Goal: Task Accomplishment & Management: Manage account settings

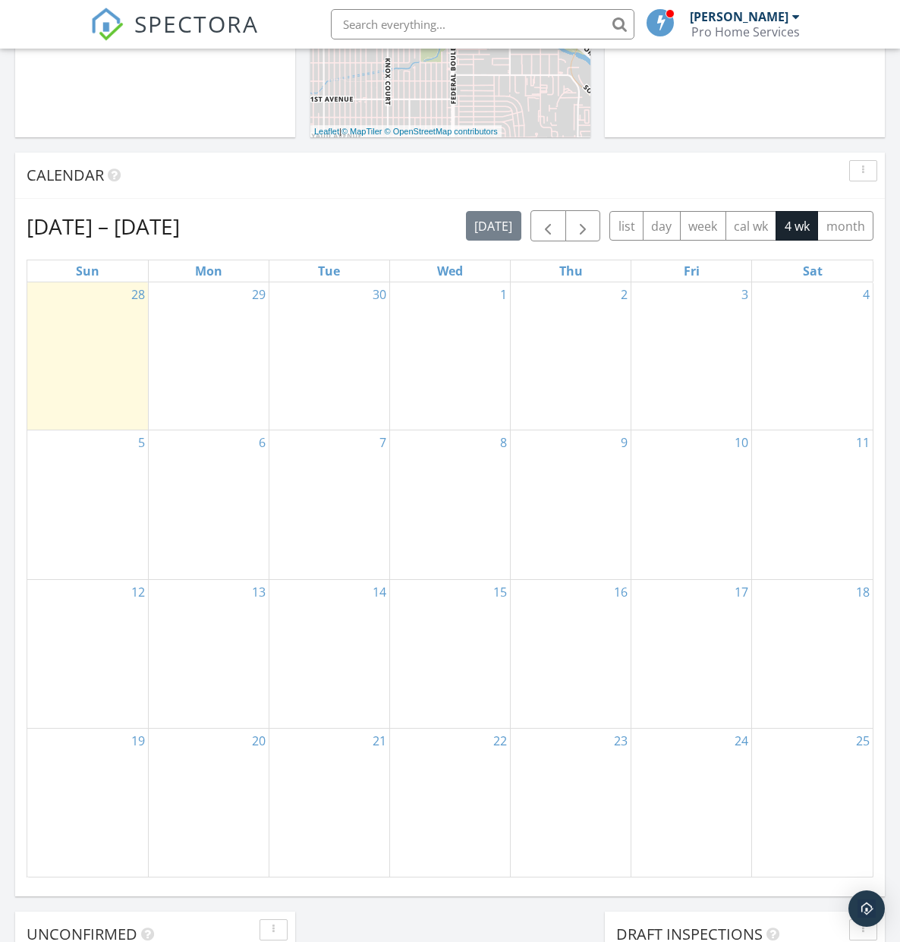
scroll to position [533, 0]
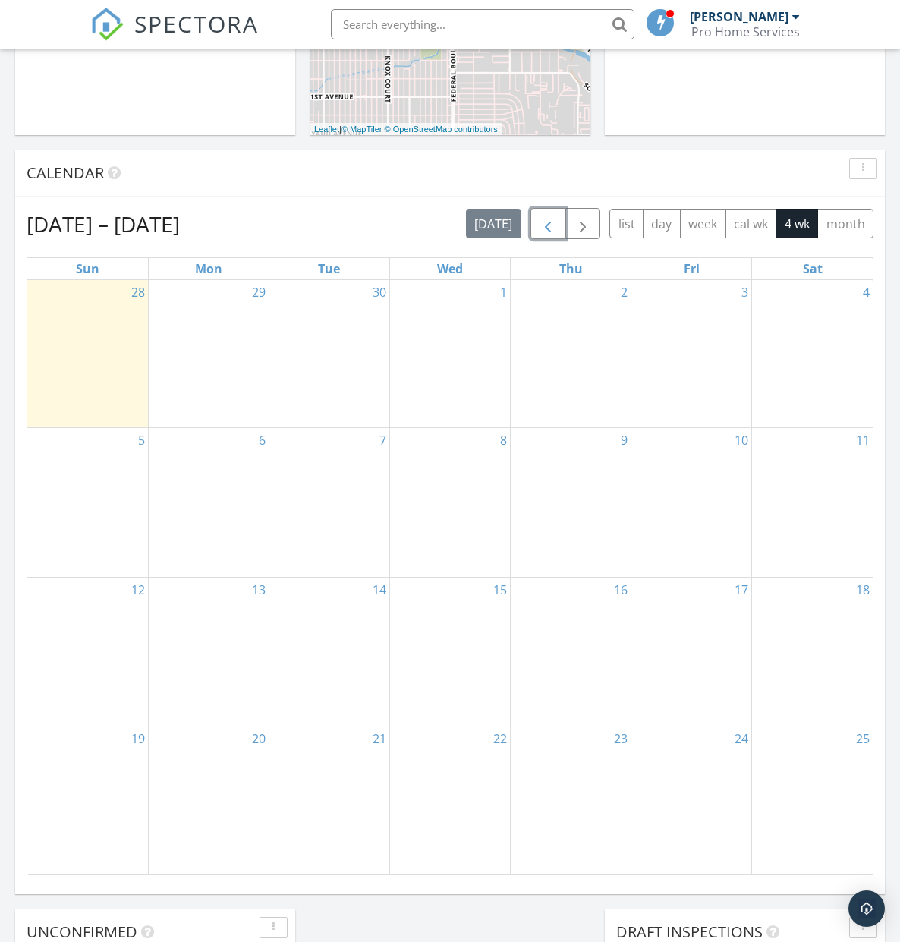
click at [548, 221] on span "button" at bounding box center [548, 224] width 18 height 18
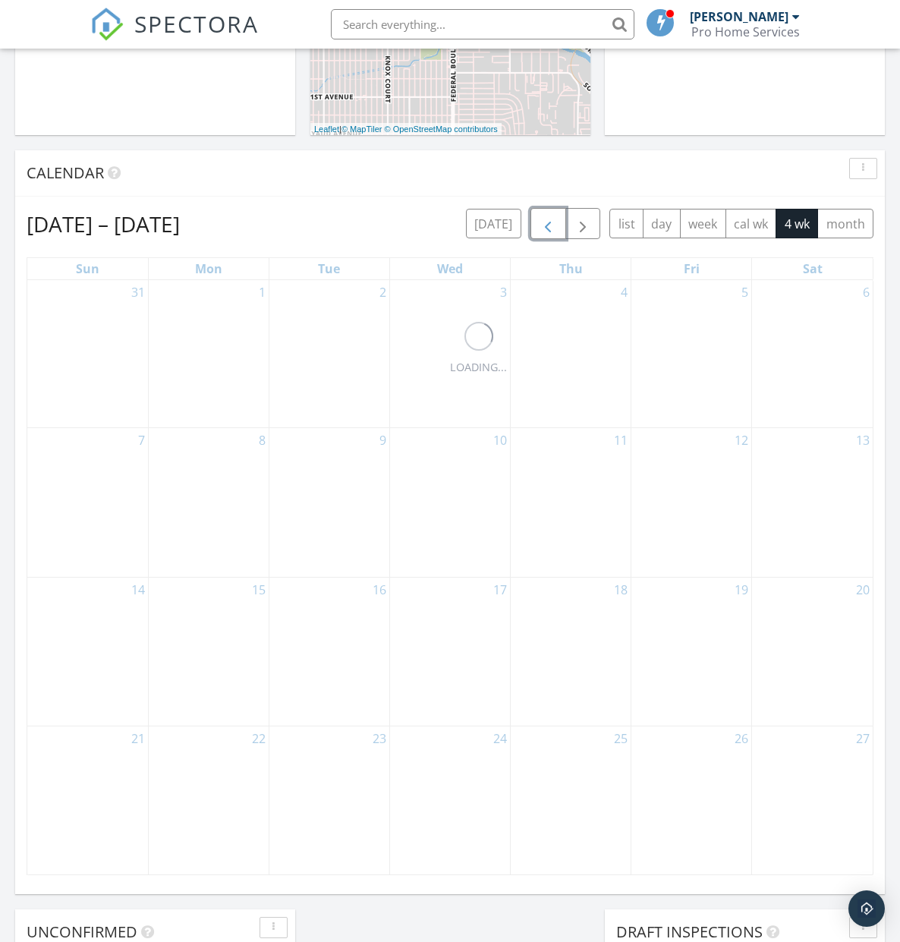
scroll to position [535, 0]
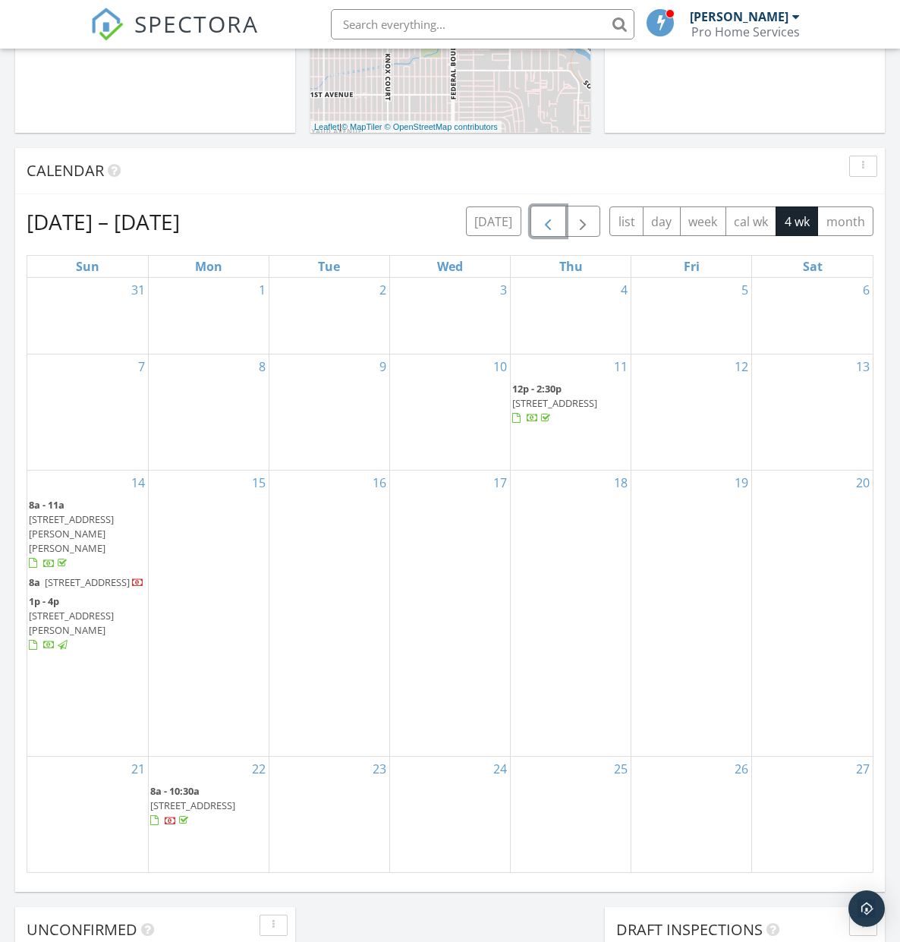
click at [213, 799] on span "[STREET_ADDRESS]" at bounding box center [192, 806] width 85 height 14
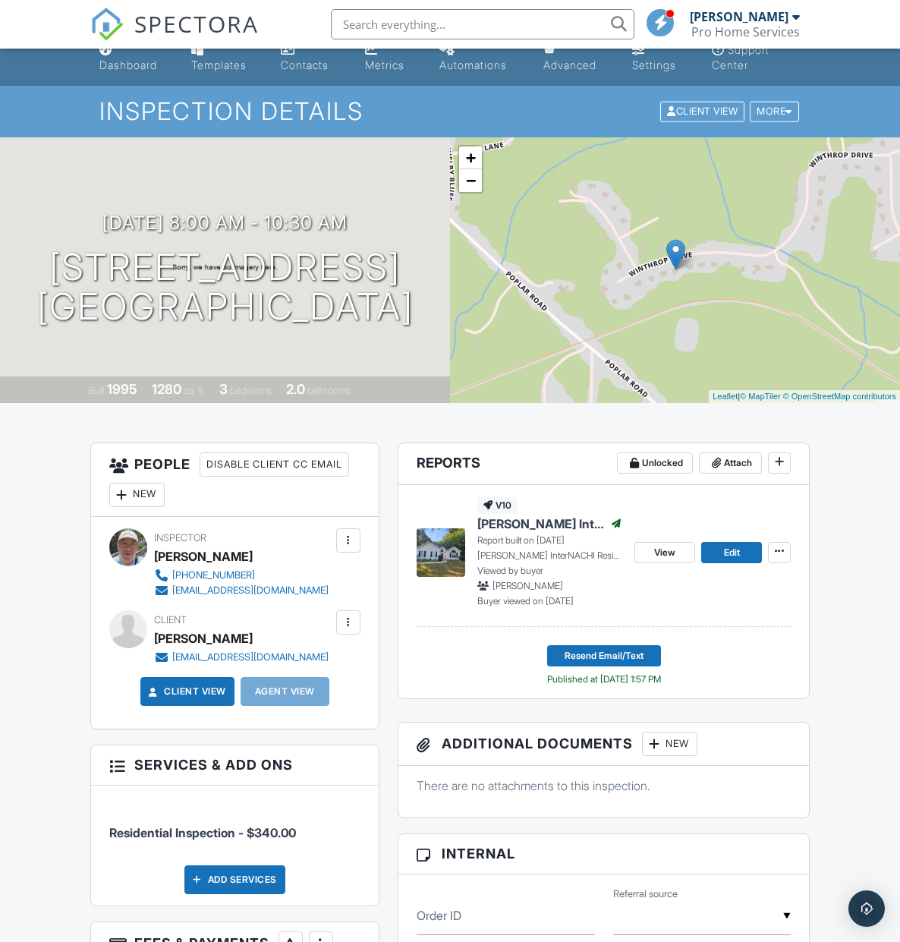
scroll to position [17, 0]
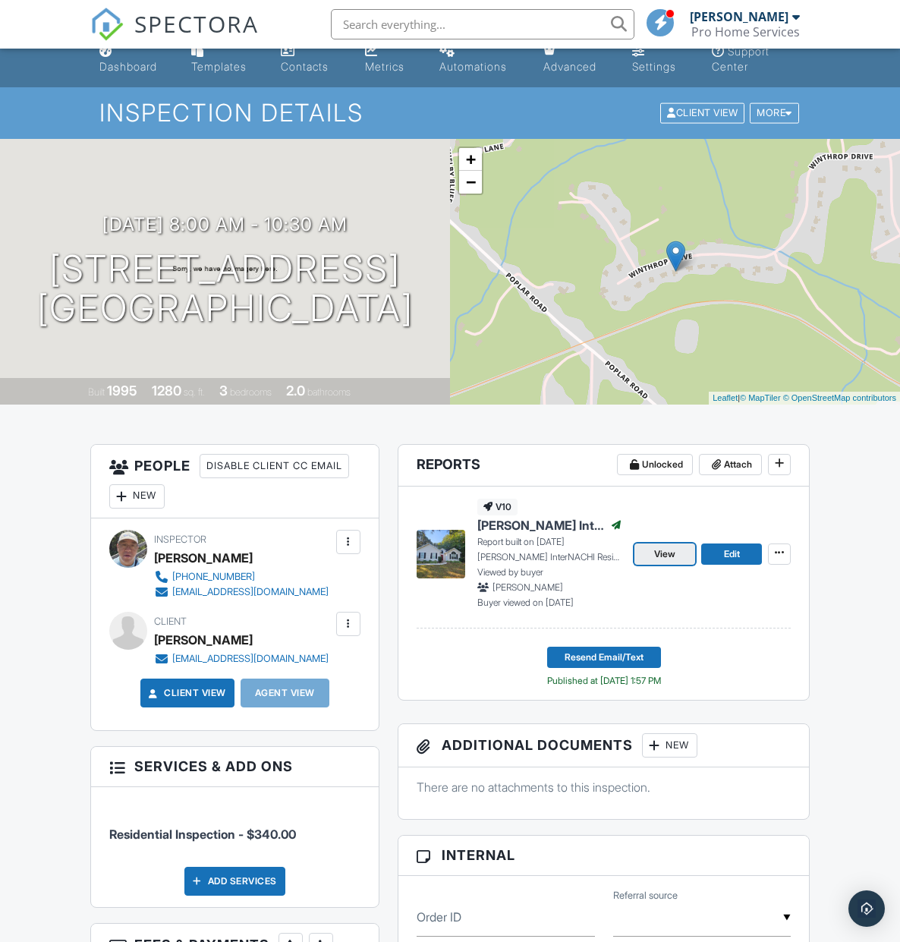
click at [678, 552] on link "View" at bounding box center [665, 554] width 61 height 21
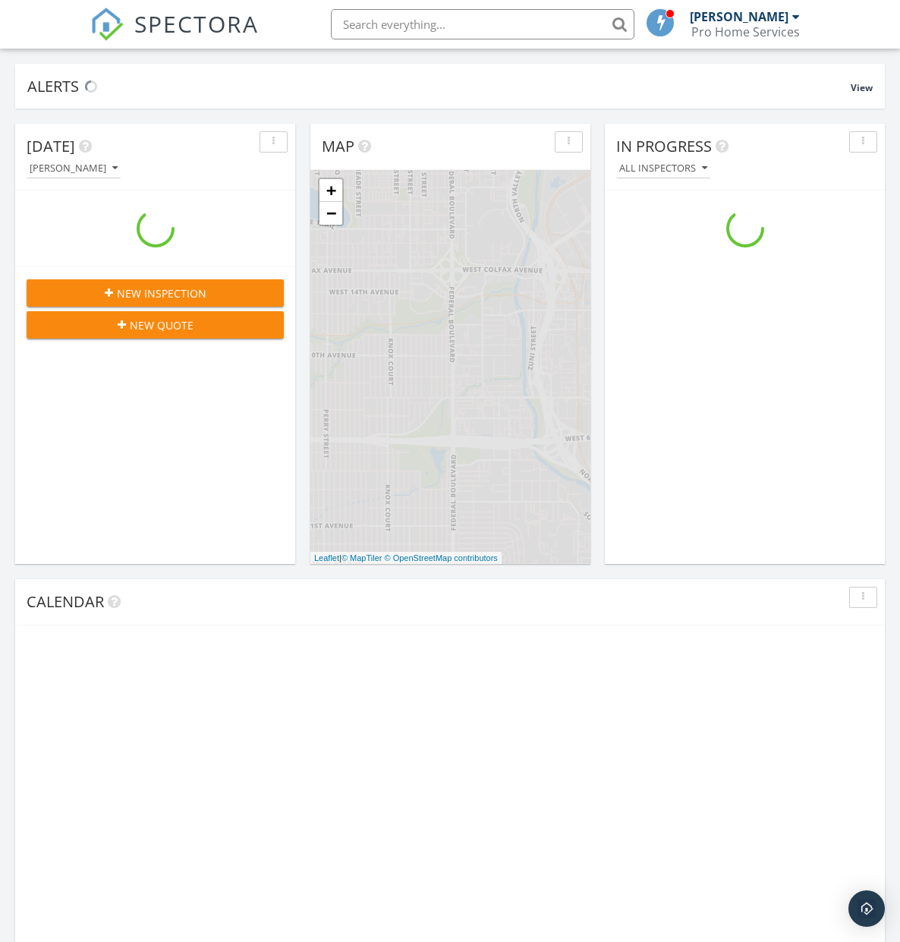
scroll to position [1383, 901]
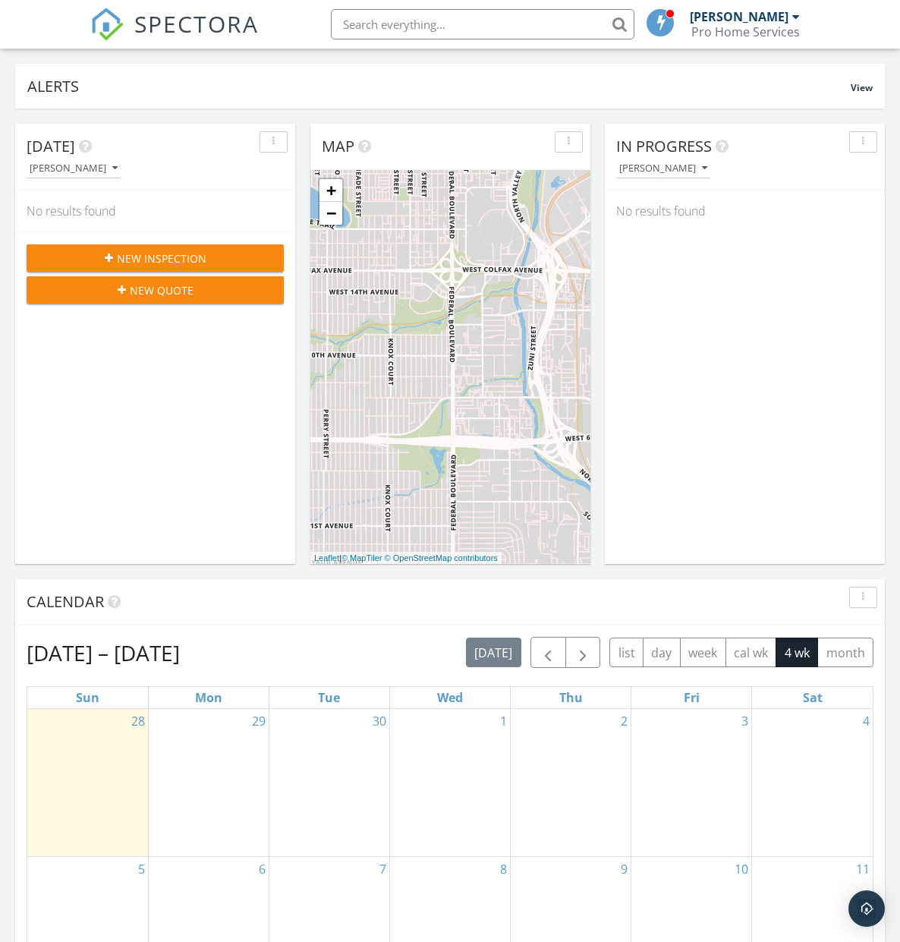
click at [207, 255] on div "New Inspection" at bounding box center [155, 259] width 233 height 16
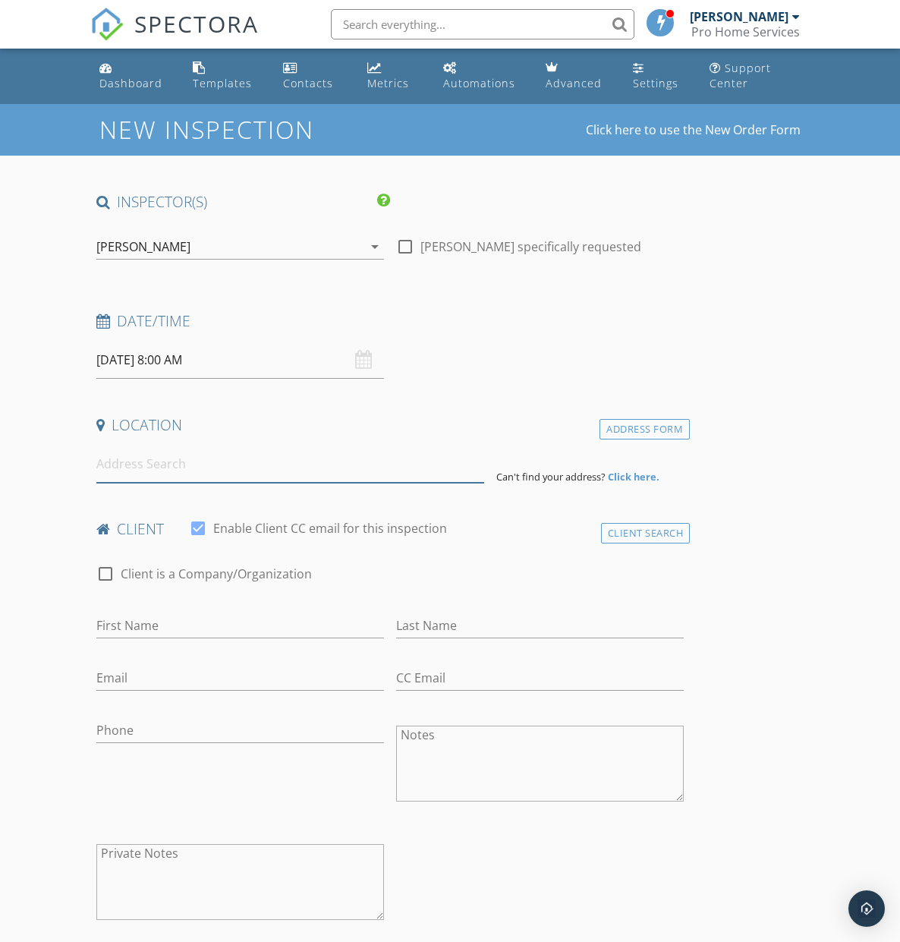
click at [239, 470] on input at bounding box center [290, 464] width 388 height 37
paste input "[STREET_ADDRESS]"
type input "[STREET_ADDRESS]"
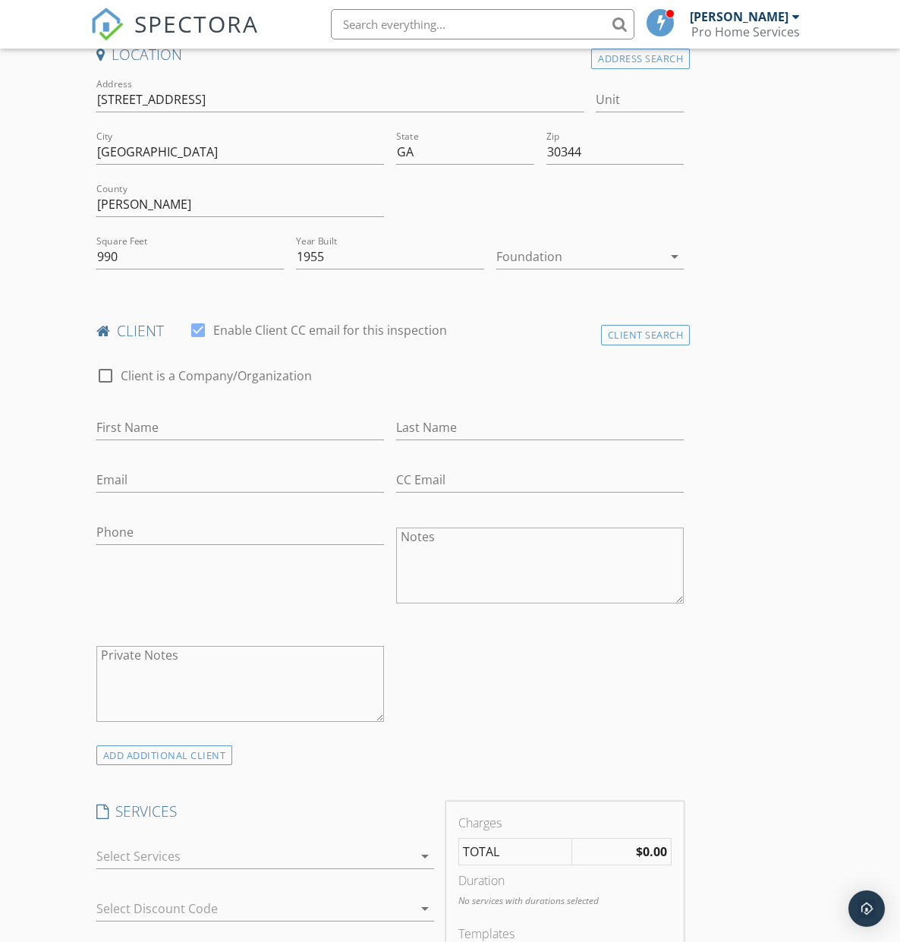
scroll to position [374, 0]
click at [223, 426] on input "First Name" at bounding box center [240, 424] width 288 height 25
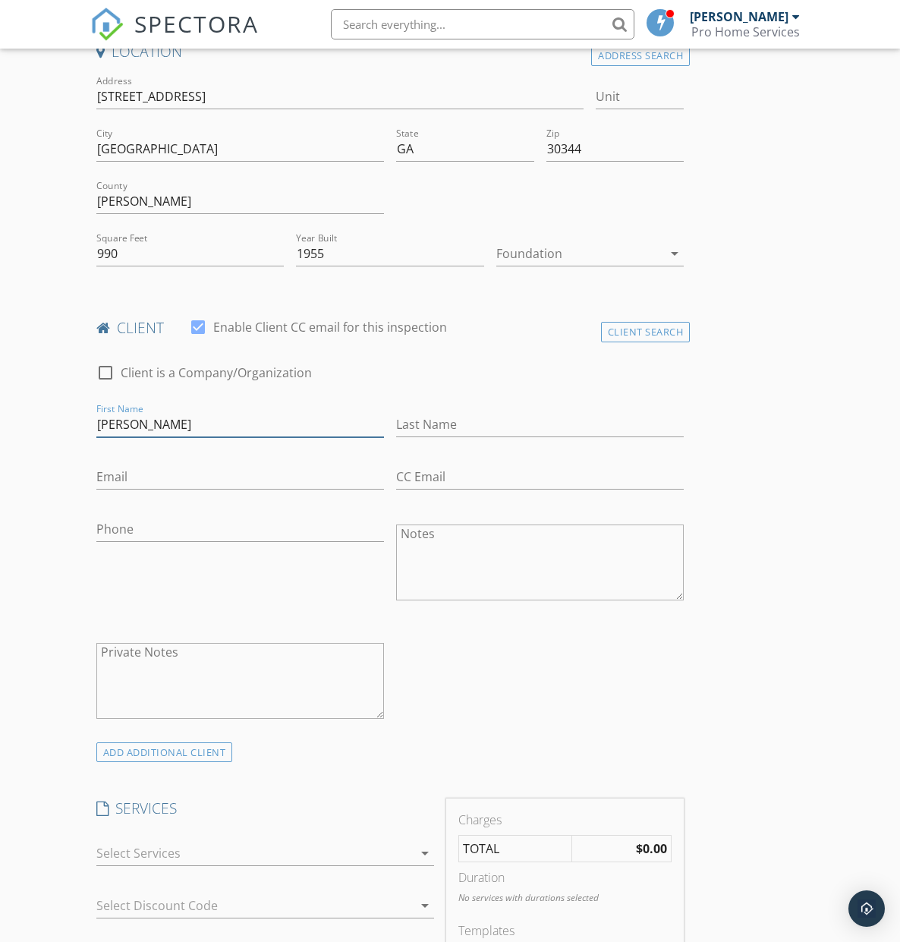
type input "[PERSON_NAME]"
type input "Cardenales"
click at [187, 478] on input "Email" at bounding box center [240, 477] width 288 height 25
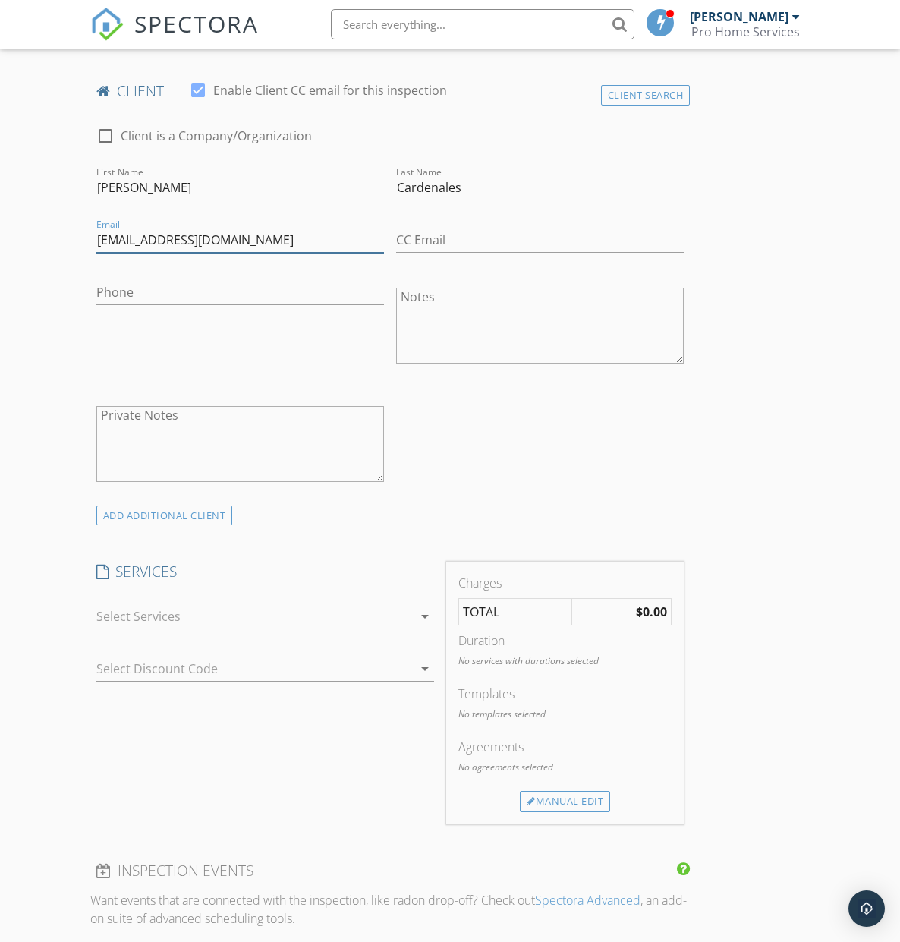
scroll to position [680, 0]
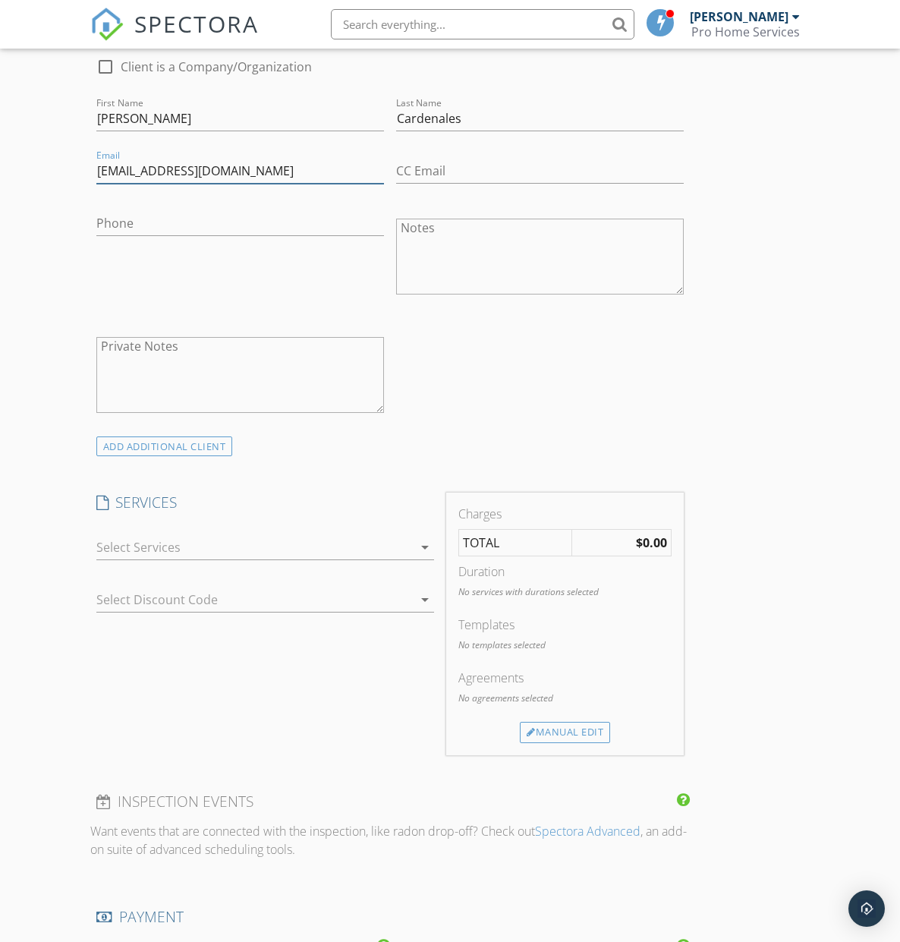
type input "[EMAIL_ADDRESS][DOMAIN_NAME]"
click at [659, 547] on strong "$0.00" at bounding box center [651, 543] width 31 height 17
click at [568, 733] on div "Manual Edit" at bounding box center [565, 732] width 90 height 21
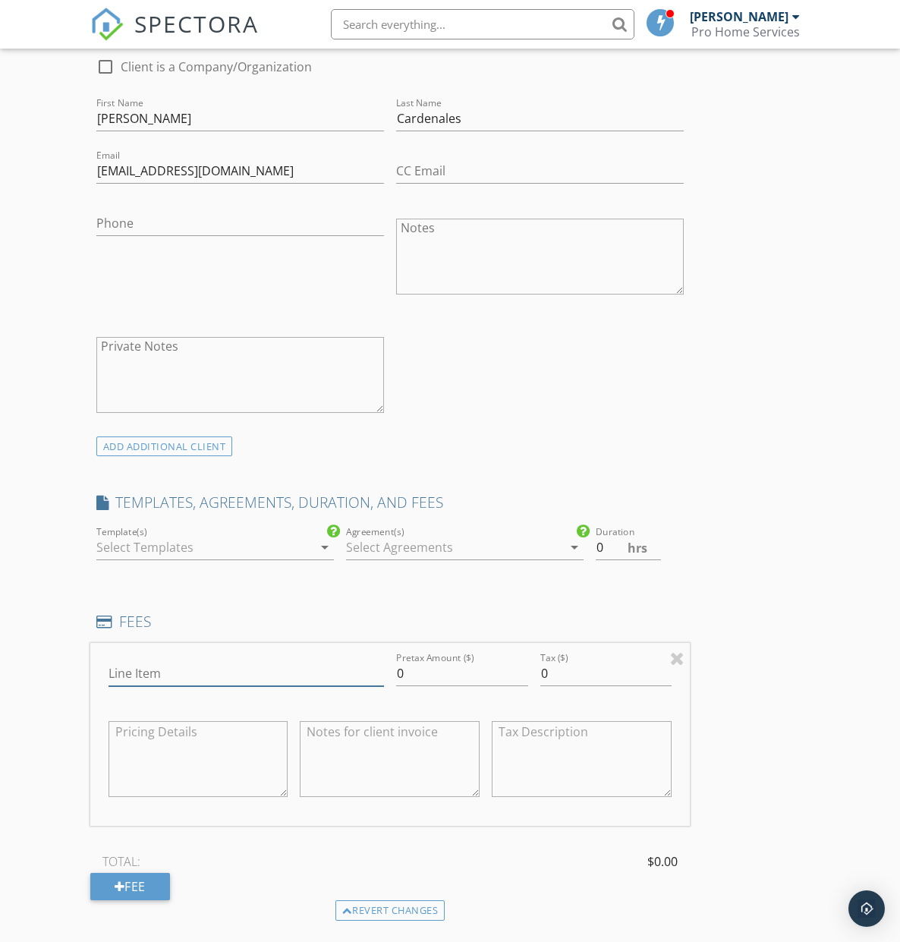
click at [210, 672] on input "Line Item" at bounding box center [247, 673] width 276 height 25
type input "340"
click at [606, 547] on input "0" at bounding box center [628, 547] width 65 height 25
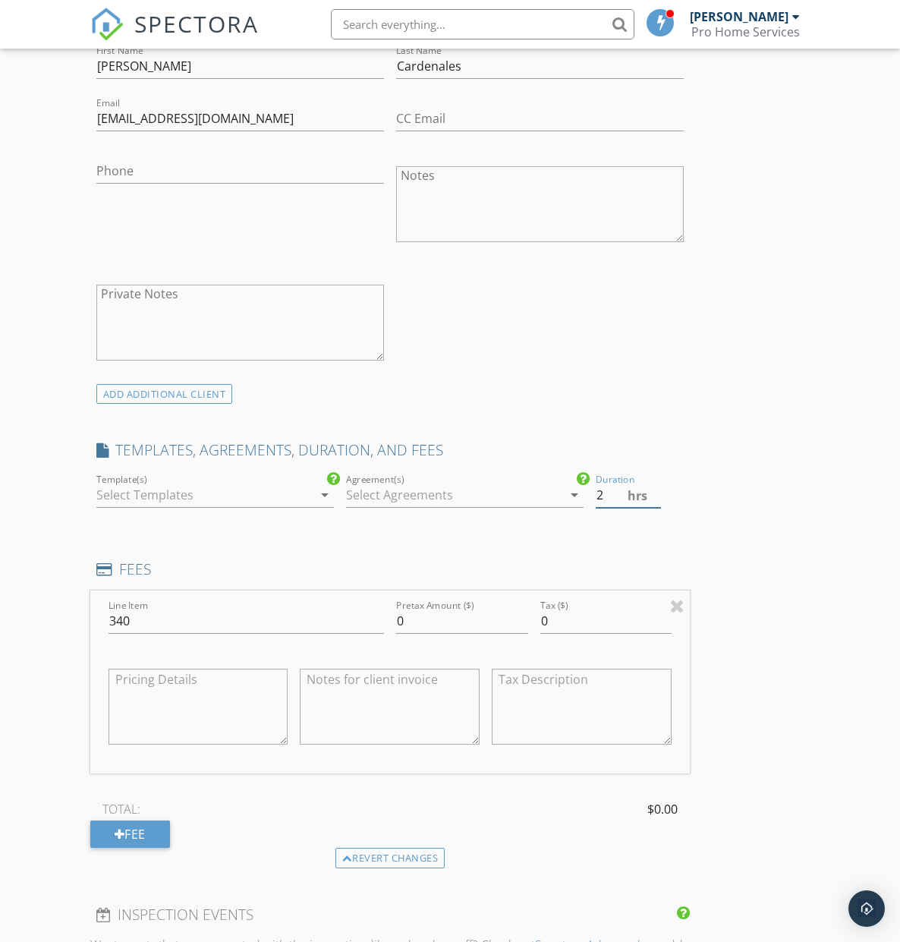
scroll to position [744, 0]
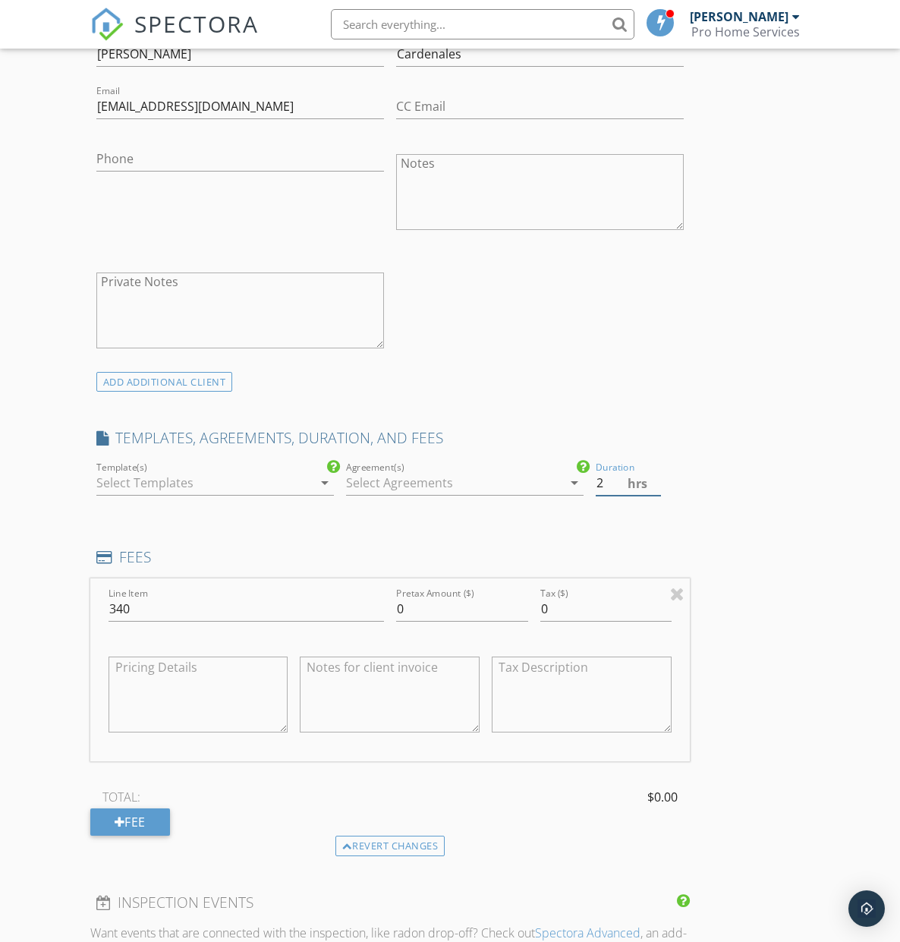
type input "2"
click at [654, 799] on span "$0.00" at bounding box center [663, 797] width 30 height 18
drag, startPoint x: 132, startPoint y: 610, endPoint x: 89, endPoint y: 610, distance: 43.3
click at [87, 610] on div "New Inspection Click here to use the New Order Form INSPECTOR(S) check_box Bruc…" at bounding box center [450, 680] width 900 height 2641
click at [137, 818] on div "Fee" at bounding box center [130, 822] width 80 height 27
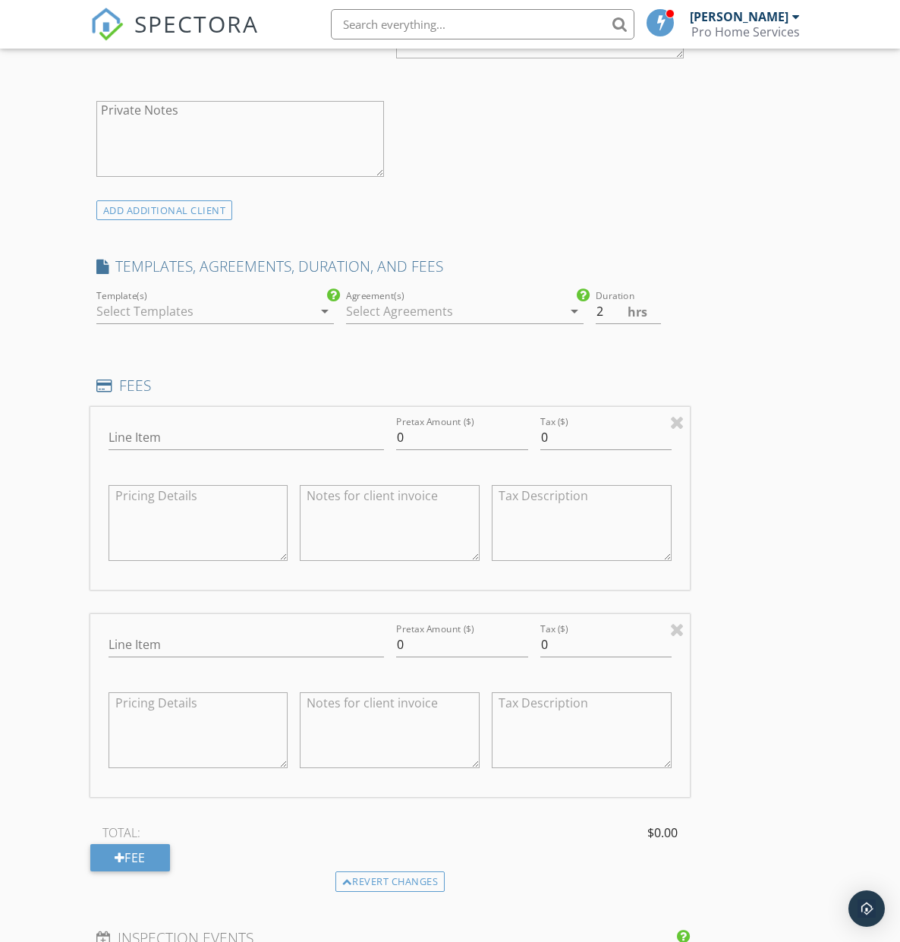
scroll to position [921, 0]
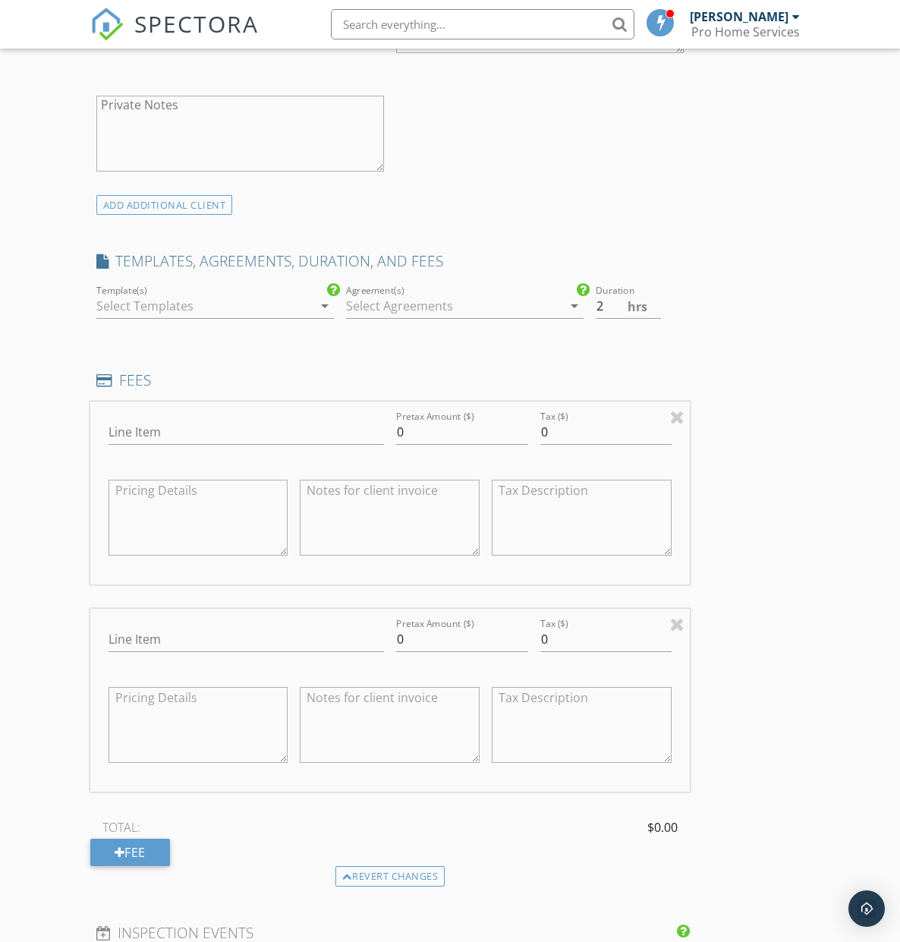
click at [677, 626] on div at bounding box center [677, 624] width 14 height 18
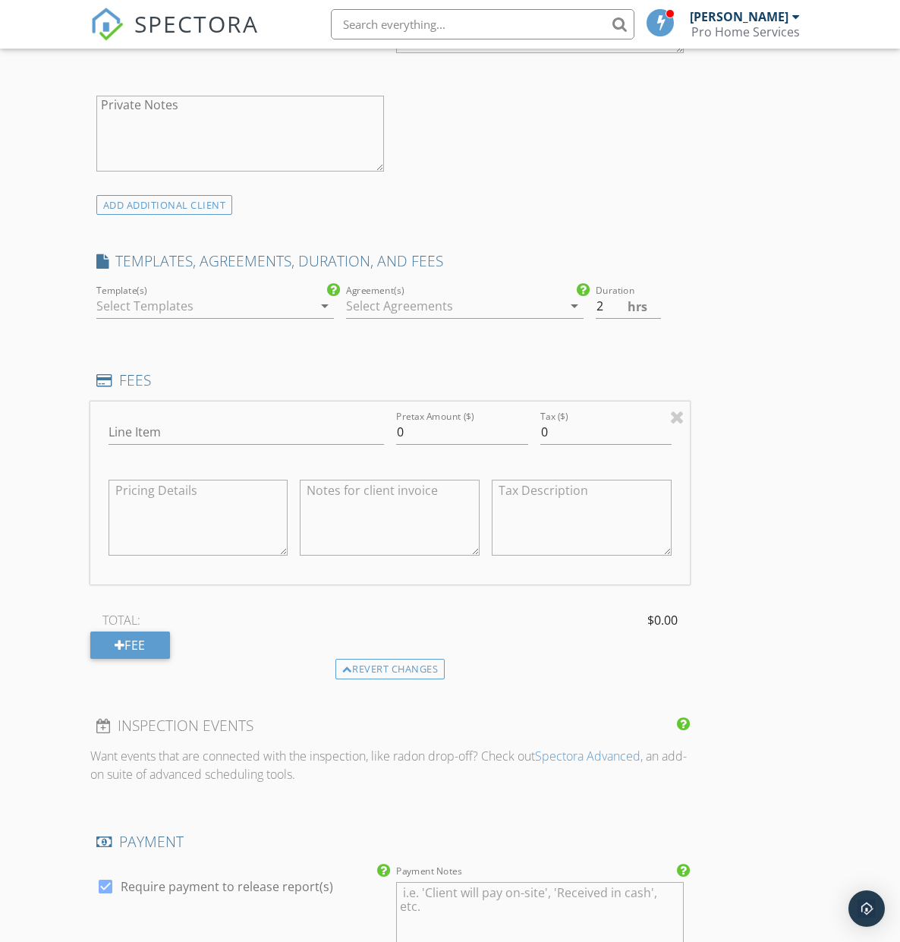
click at [377, 308] on div at bounding box center [454, 306] width 216 height 24
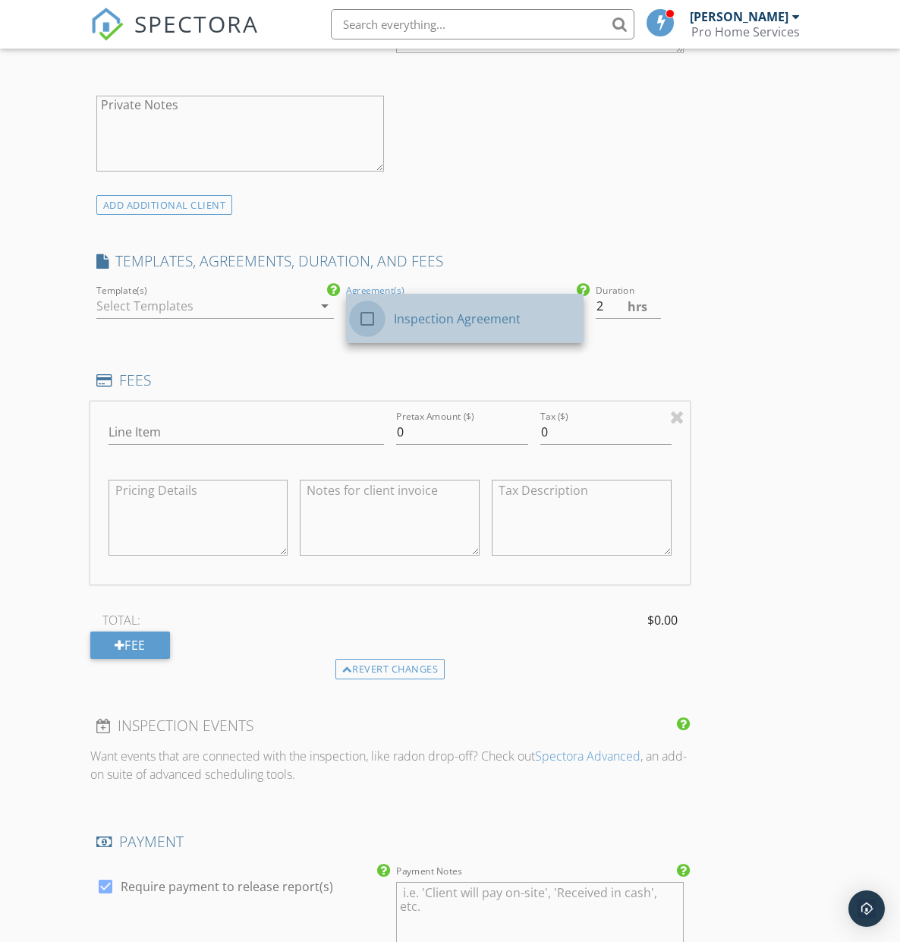
click at [367, 318] on div at bounding box center [368, 319] width 26 height 26
click at [315, 339] on div "INSPECTOR(S) check_box Bruce Wu PRIMARY Bruce Wu arrow_drop_down check_box_outl…" at bounding box center [390, 485] width 601 height 2428
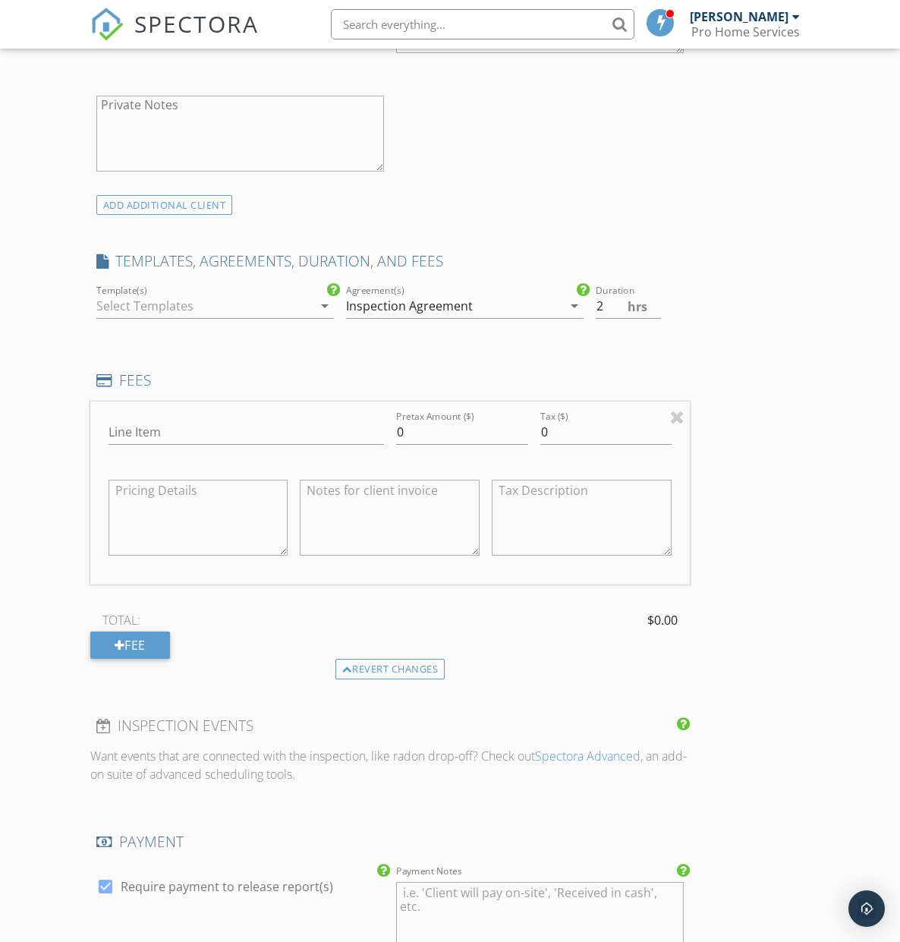
click at [324, 308] on icon "arrow_drop_down" at bounding box center [325, 306] width 18 height 18
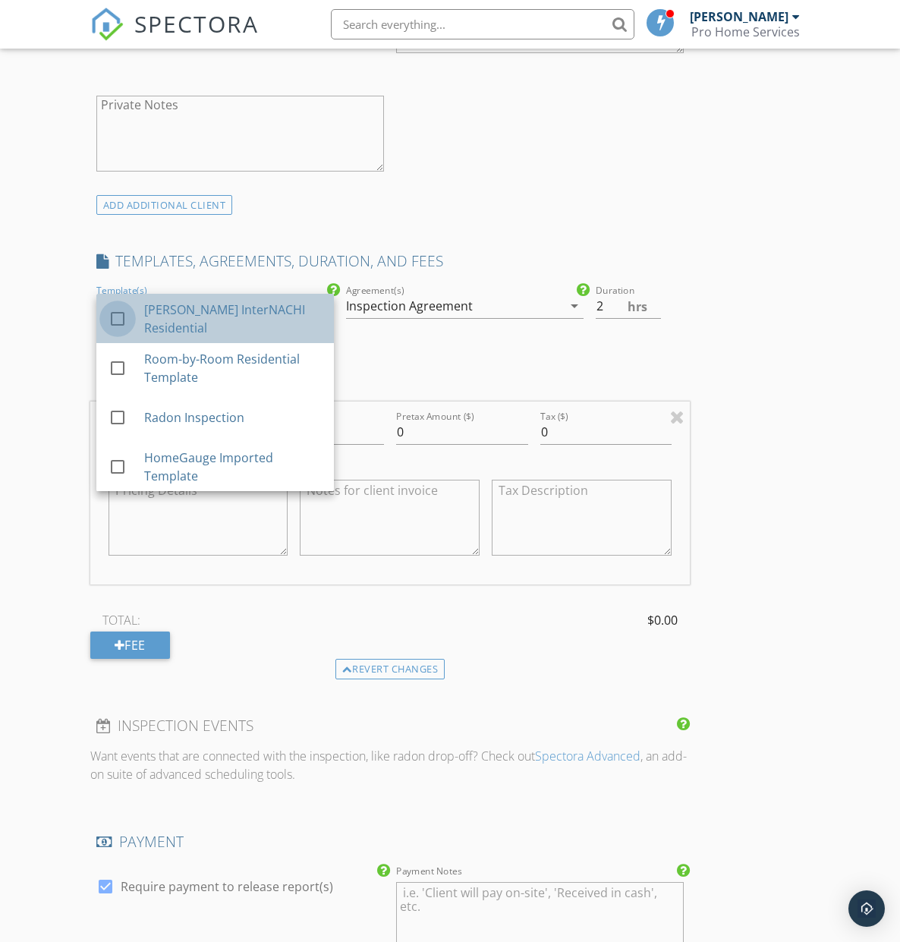
click at [119, 316] on div at bounding box center [118, 319] width 26 height 26
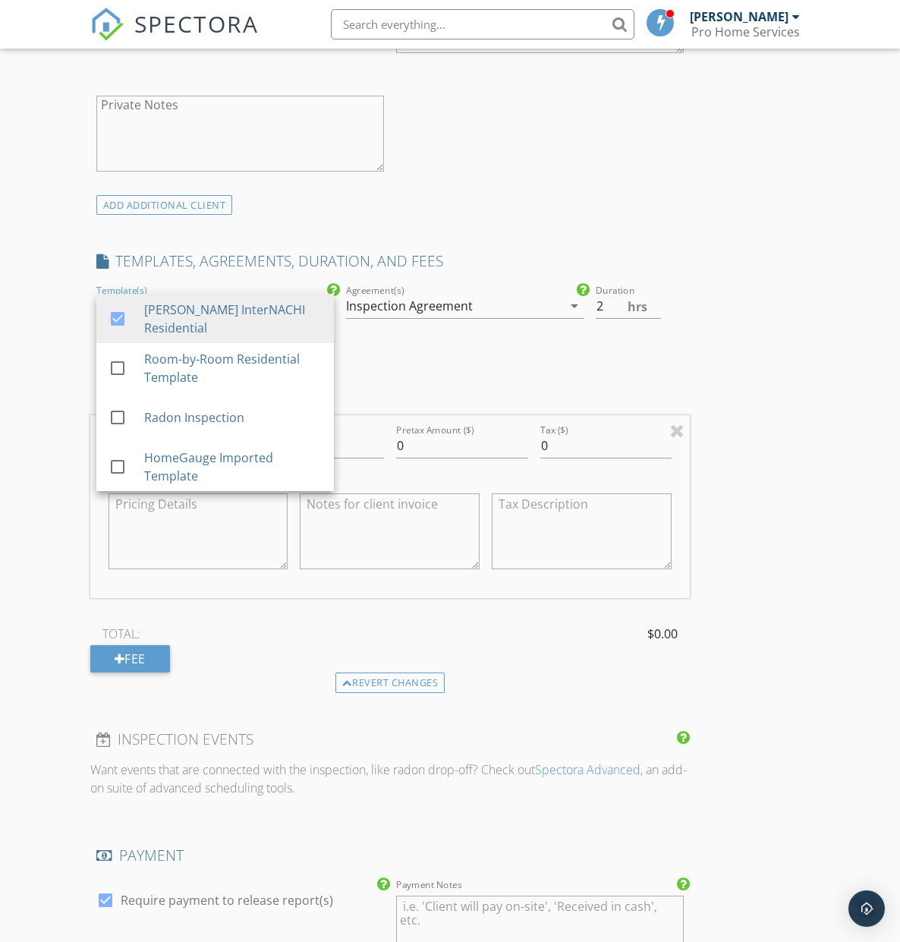
click at [426, 351] on div "INSPECTOR(S) check_box Bruce Wu PRIMARY Bruce Wu arrow_drop_down check_box_outl…" at bounding box center [390, 492] width 601 height 2442
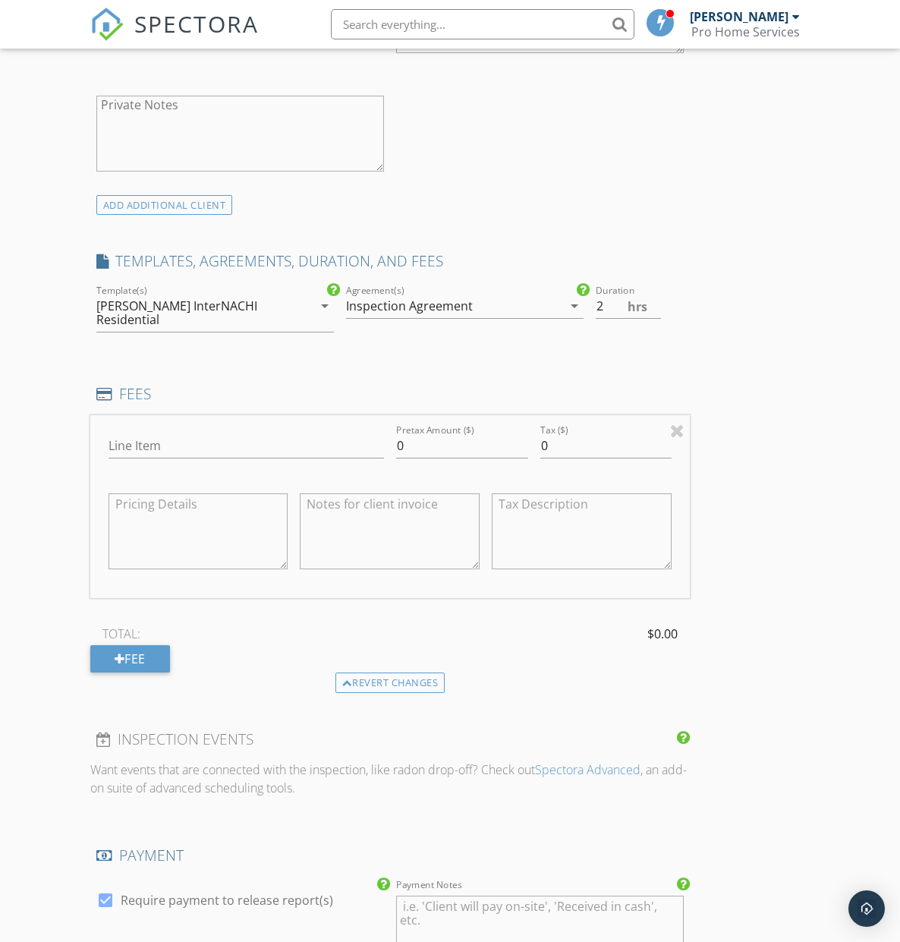
click at [228, 384] on h4 "FEES" at bounding box center [390, 394] width 588 height 20
click at [158, 434] on input "Line Item" at bounding box center [247, 446] width 276 height 25
type input "$340"
click at [285, 598] on div "Line Item $340 Pretax Amount ($) 0 Tax ($) 0 TOTAL: $0.00 Fee" at bounding box center [390, 543] width 601 height 257
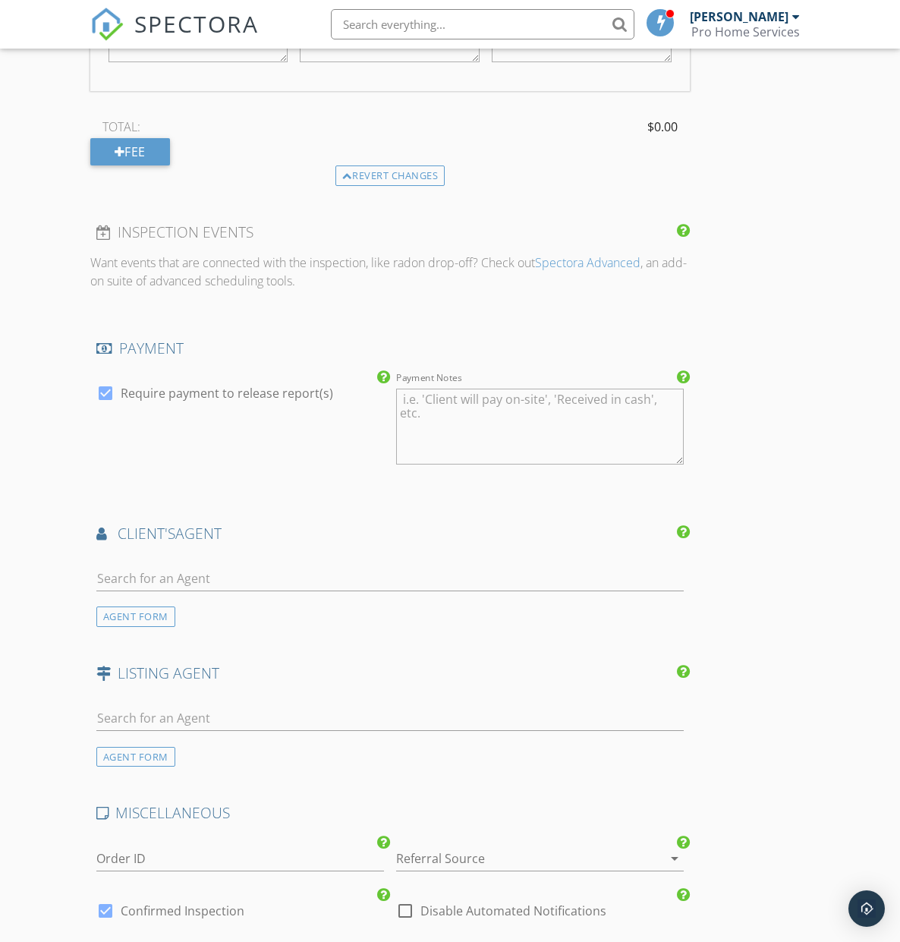
scroll to position [1430, 0]
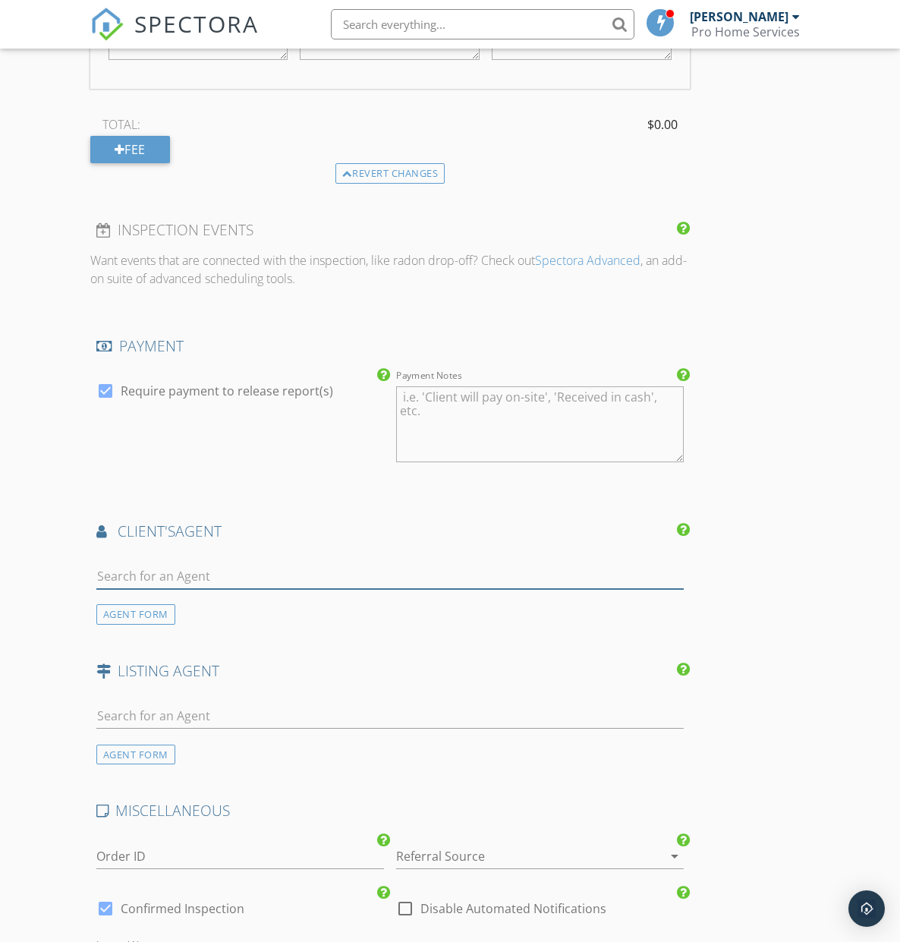
click at [249, 564] on input "text" at bounding box center [390, 576] width 588 height 25
type input "dani"
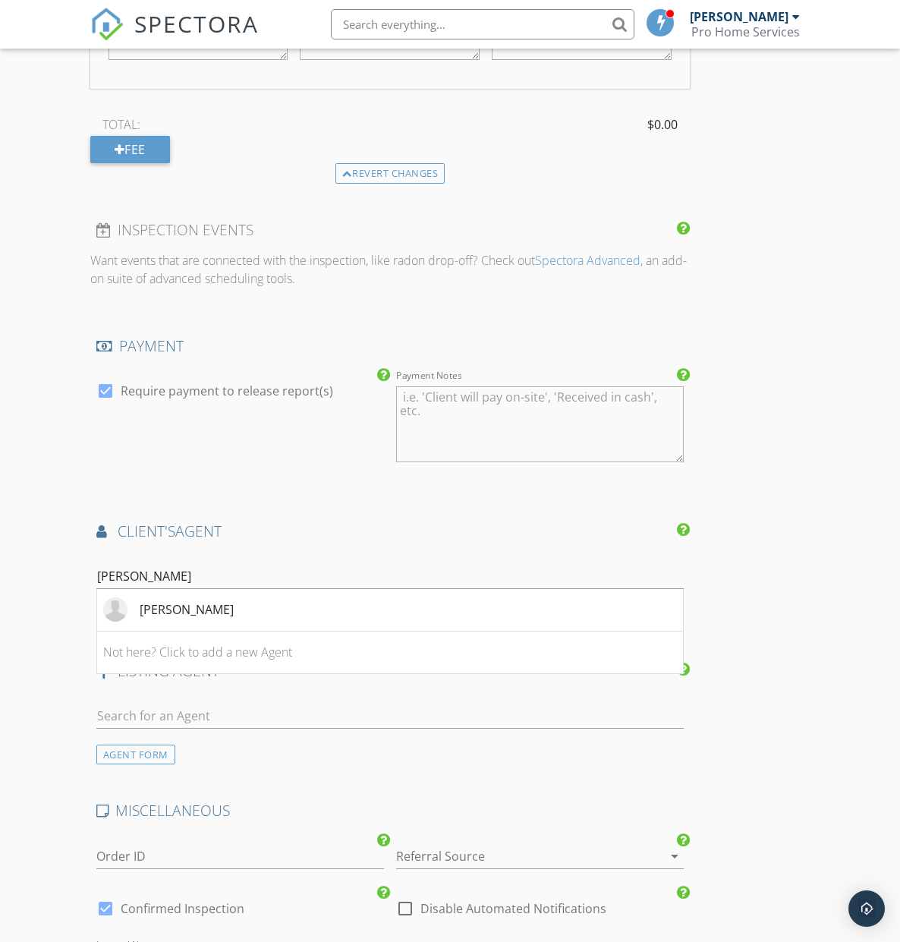
click at [238, 604] on li "[PERSON_NAME]" at bounding box center [390, 610] width 587 height 43
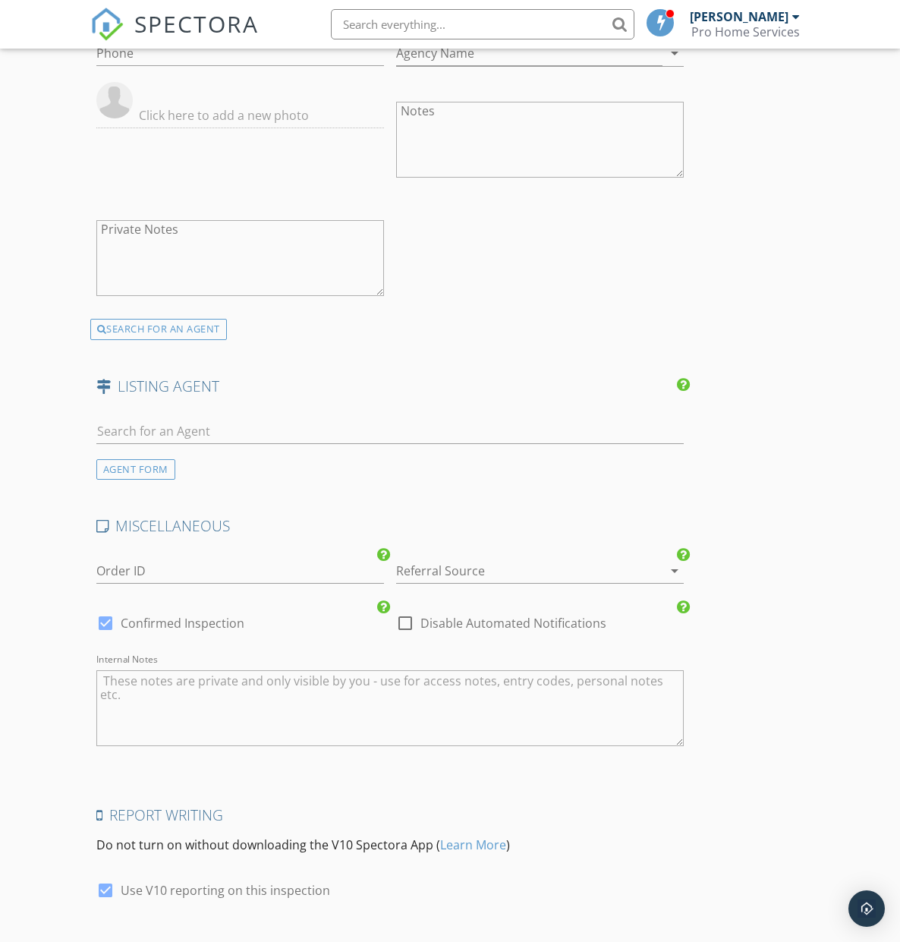
scroll to position [2145, 0]
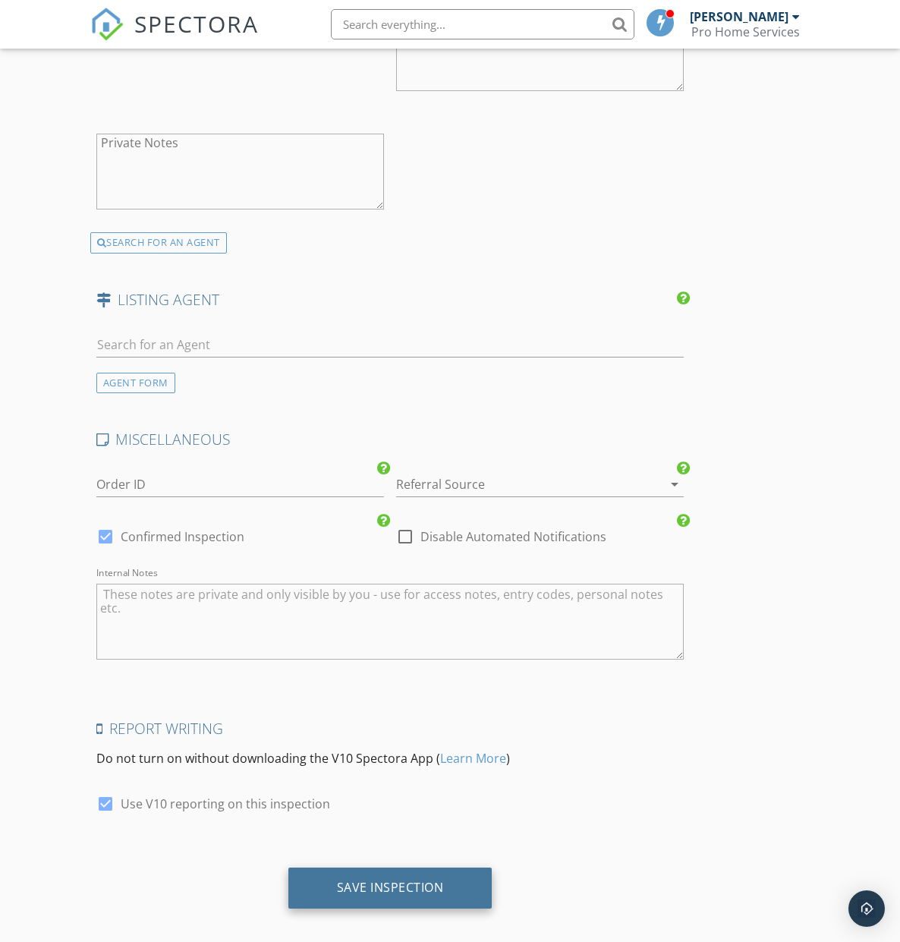
click at [426, 880] on div "Save Inspection" at bounding box center [390, 887] width 107 height 15
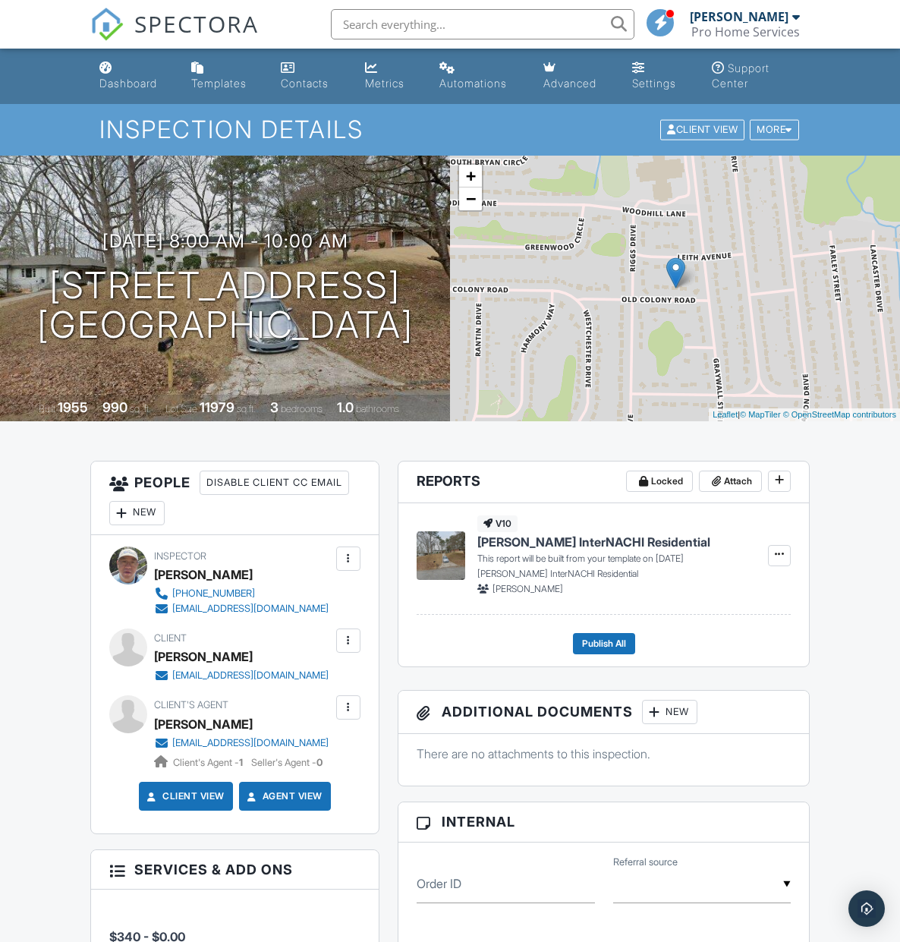
click at [122, 85] on div "Dashboard" at bounding box center [128, 83] width 58 height 13
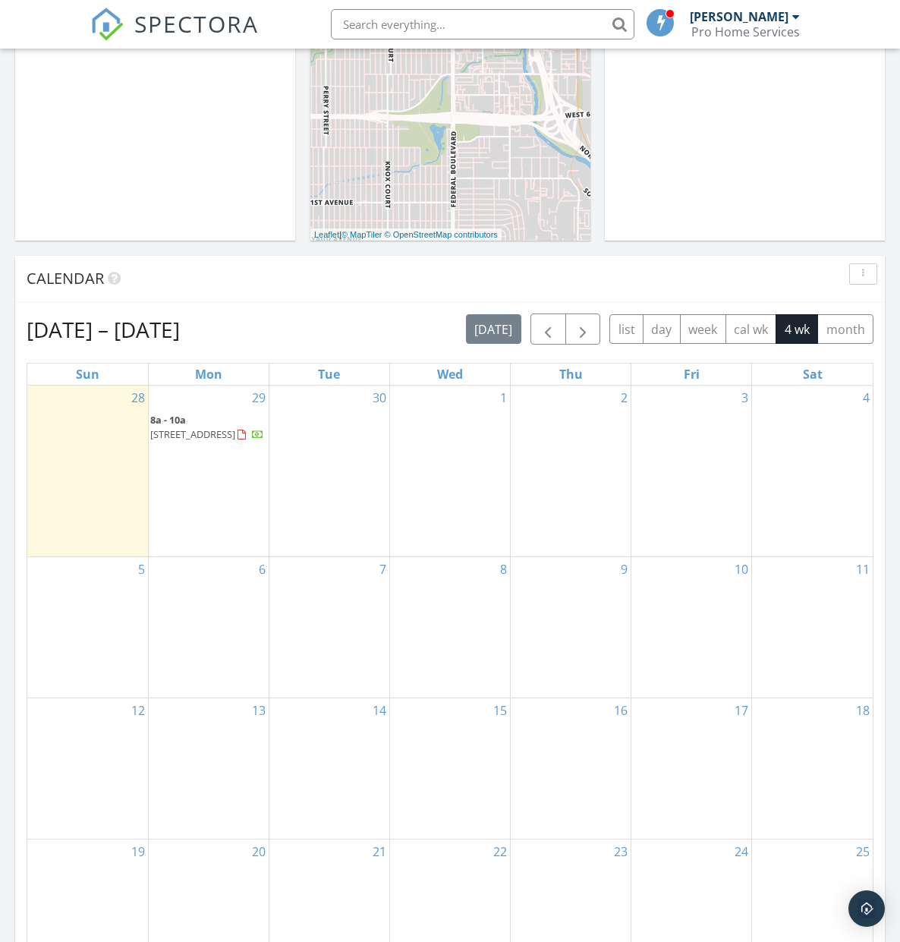
scroll to position [431, 0]
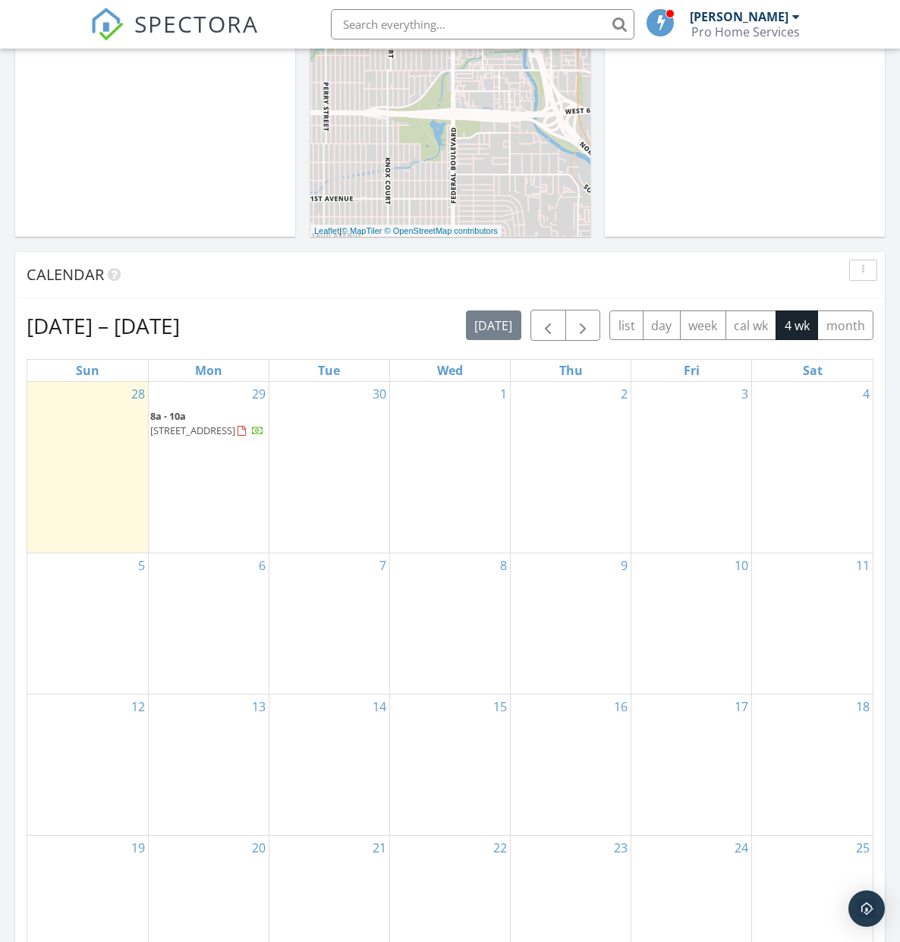
click at [208, 439] on span "8a - 10a [STREET_ADDRESS]" at bounding box center [208, 424] width 117 height 30
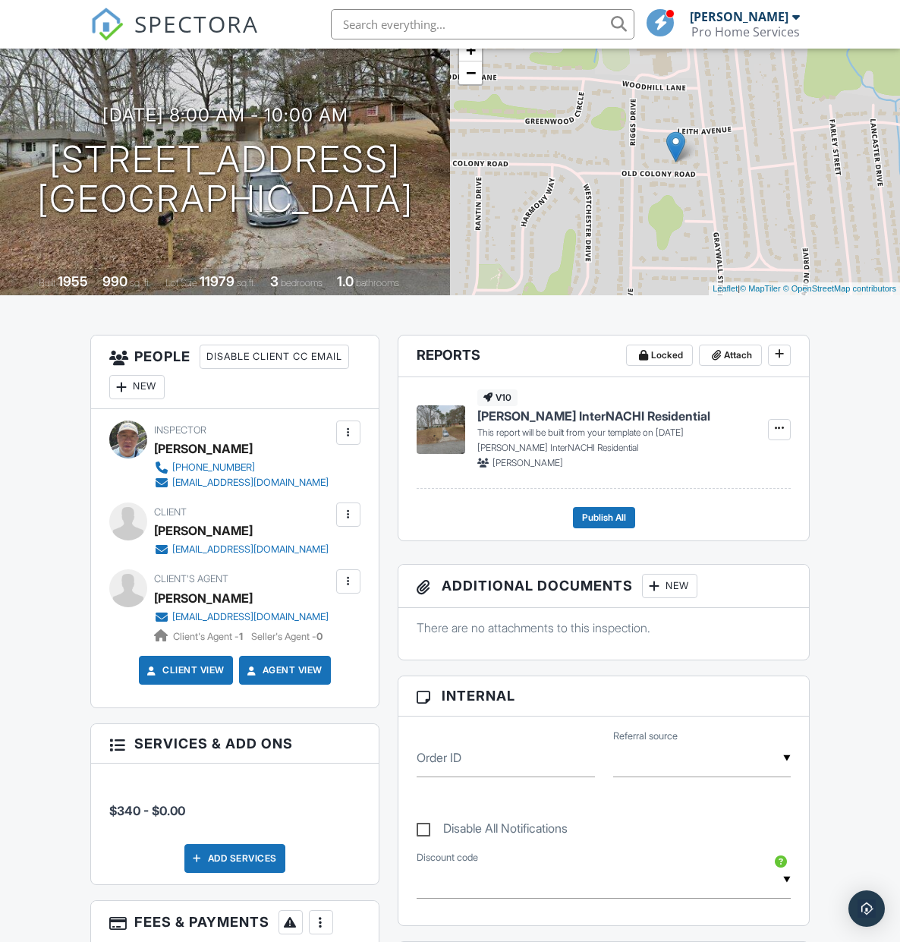
scroll to position [134, 0]
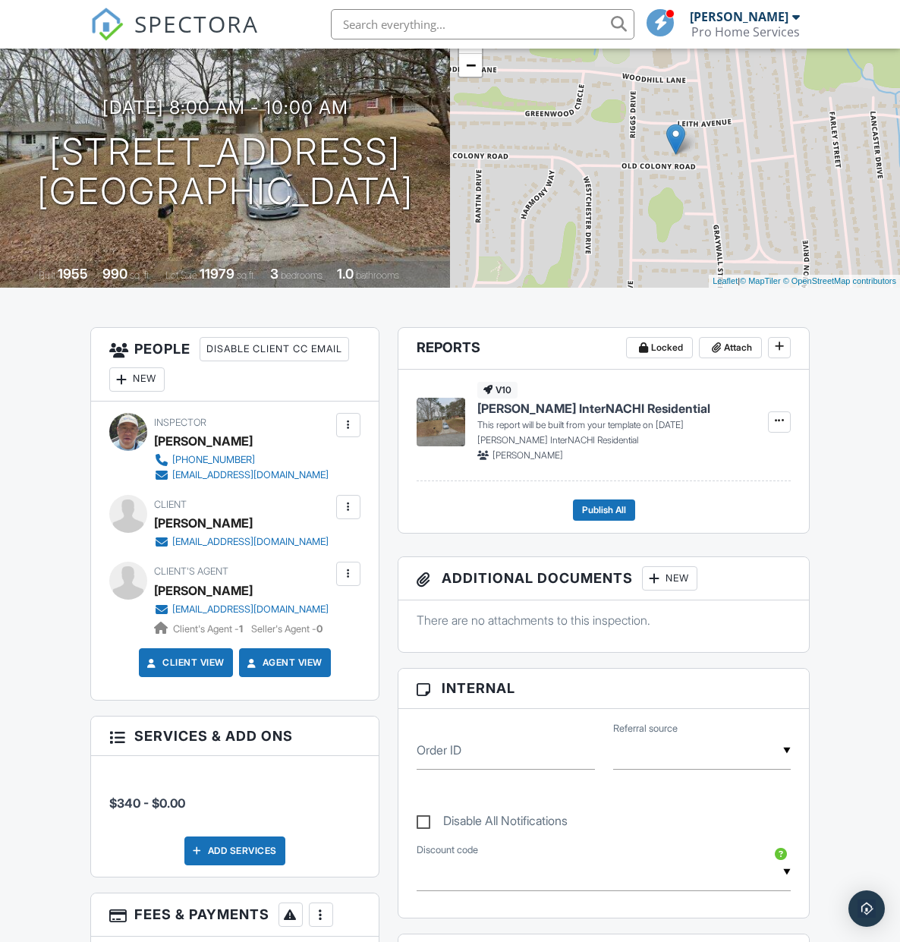
click at [569, 411] on span "Bruce InterNACHI Residential" at bounding box center [594, 408] width 233 height 17
click at [781, 423] on icon at bounding box center [779, 420] width 9 height 11
click at [702, 466] on input "Build Now" at bounding box center [703, 463] width 155 height 34
click at [562, 415] on span "Bruce InterNACHI Residential" at bounding box center [594, 408] width 233 height 17
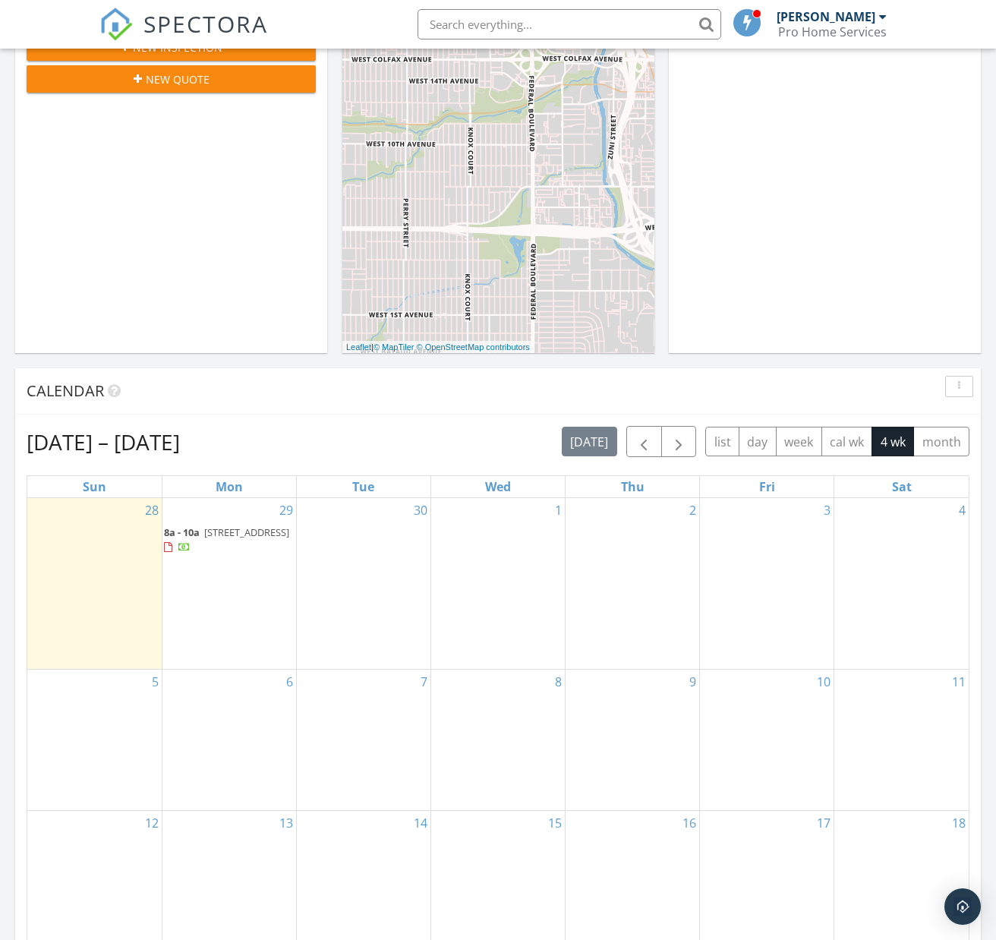
scroll to position [320, 0]
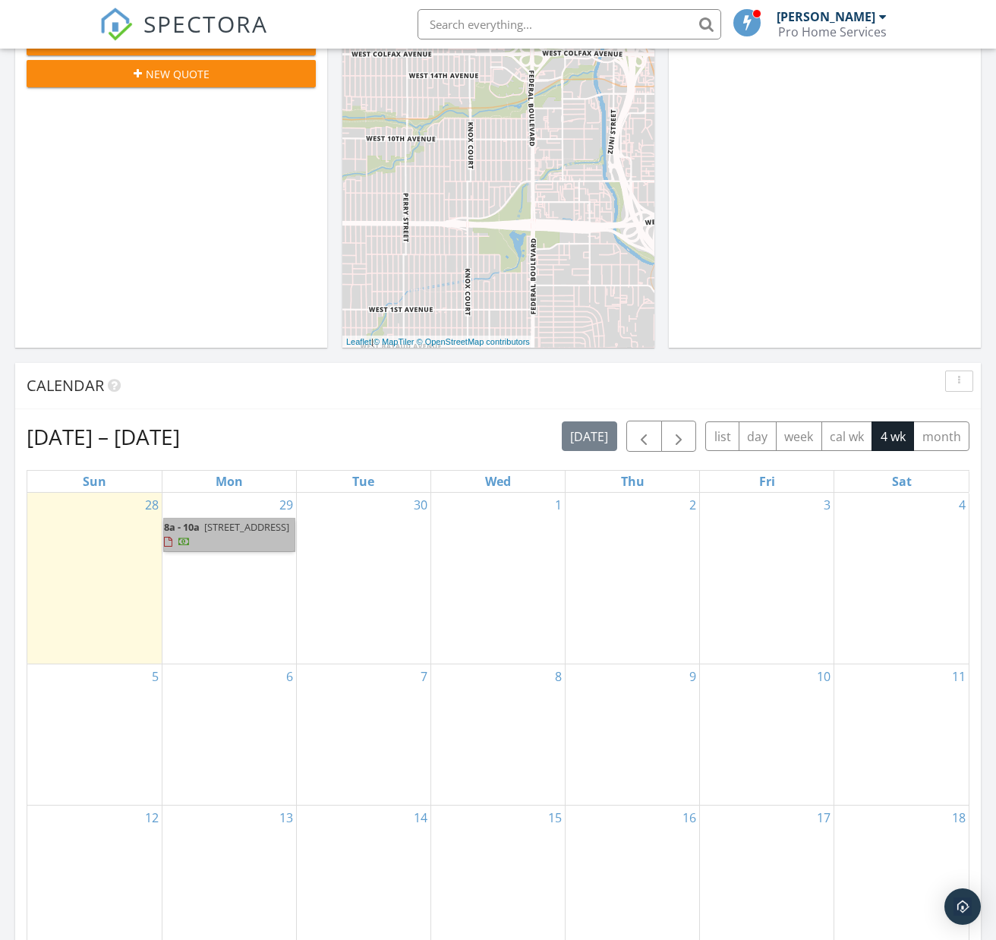
click at [213, 522] on link "8a - 10a [STREET_ADDRESS]" at bounding box center [229, 535] width 131 height 33
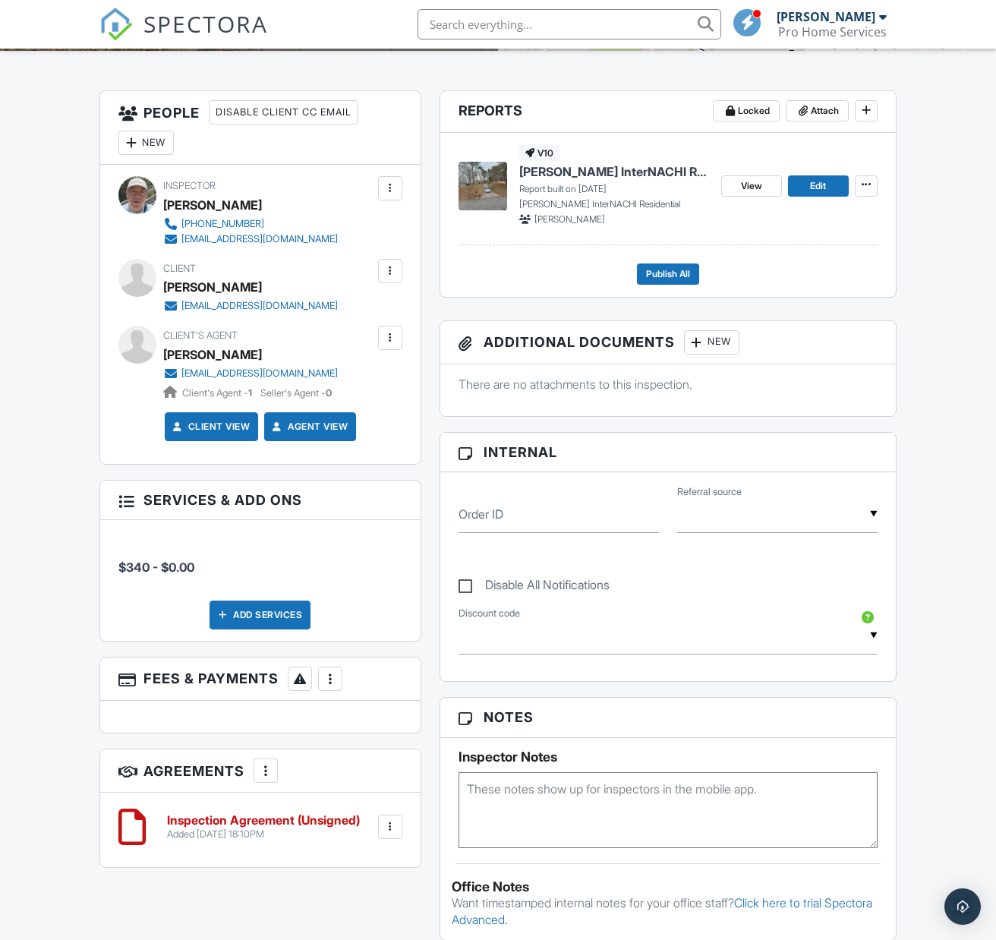
scroll to position [355, 0]
click at [755, 193] on span "View" at bounding box center [751, 185] width 21 height 15
click at [862, 191] on span at bounding box center [866, 183] width 15 height 15
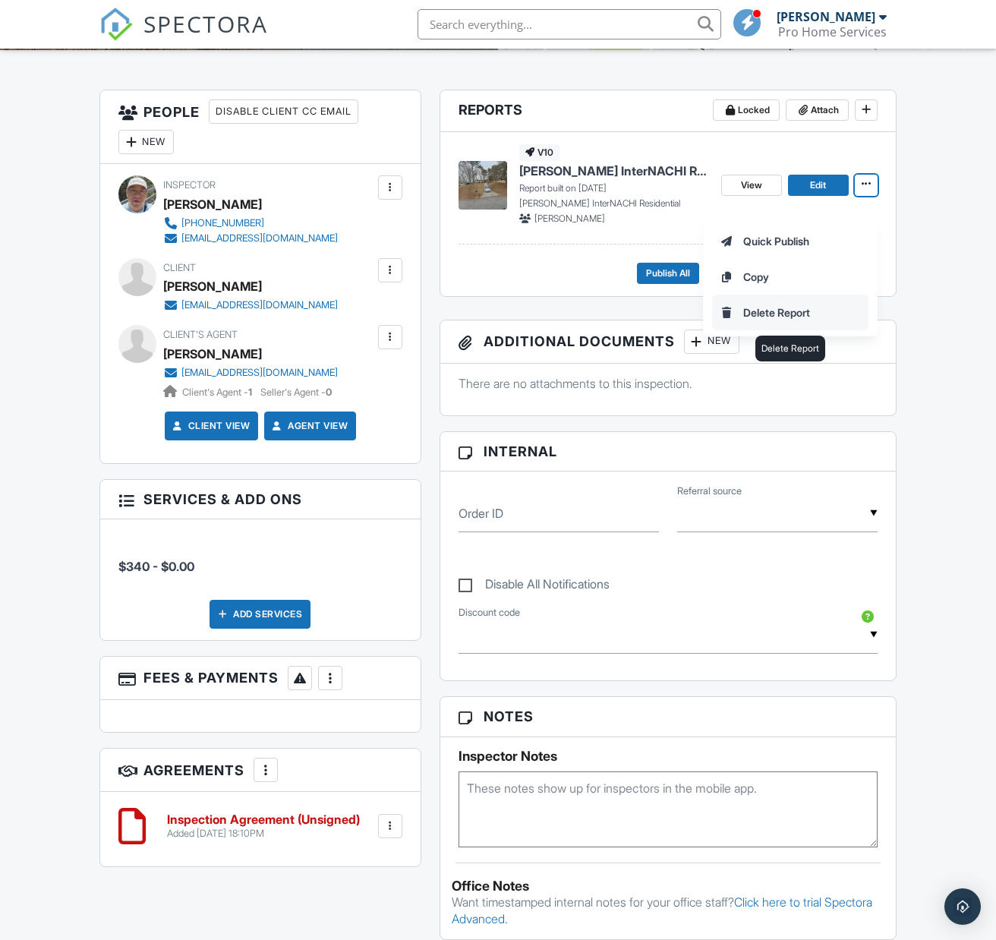
click at [789, 310] on input "Delete Report" at bounding box center [790, 312] width 155 height 34
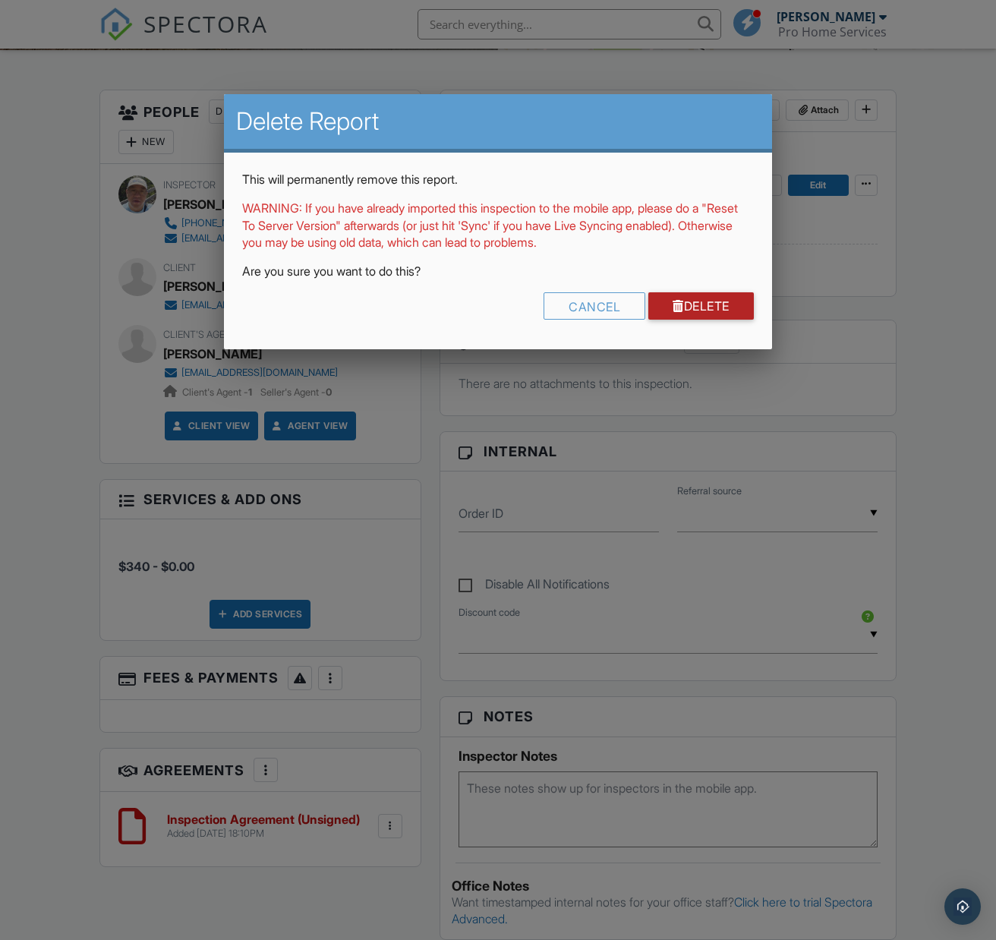
click at [722, 307] on link "Delete" at bounding box center [701, 305] width 106 height 27
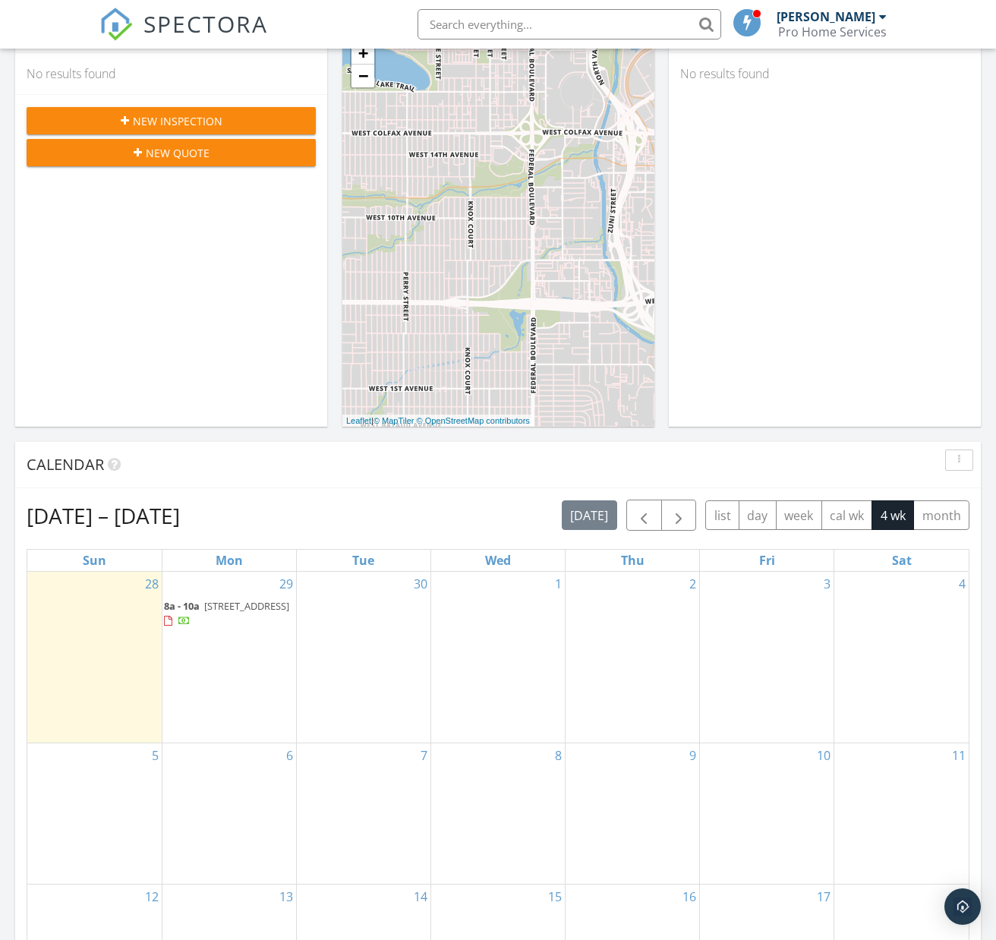
scroll to position [238, 0]
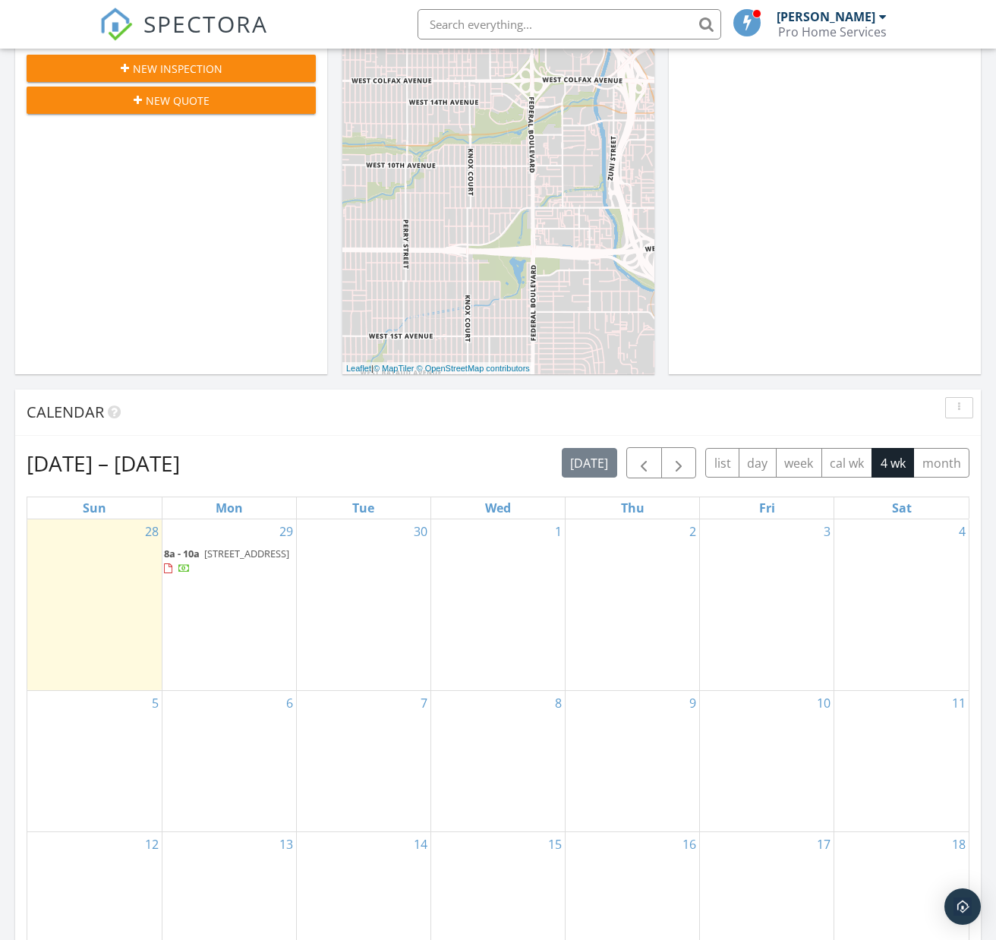
scroll to position [303, 0]
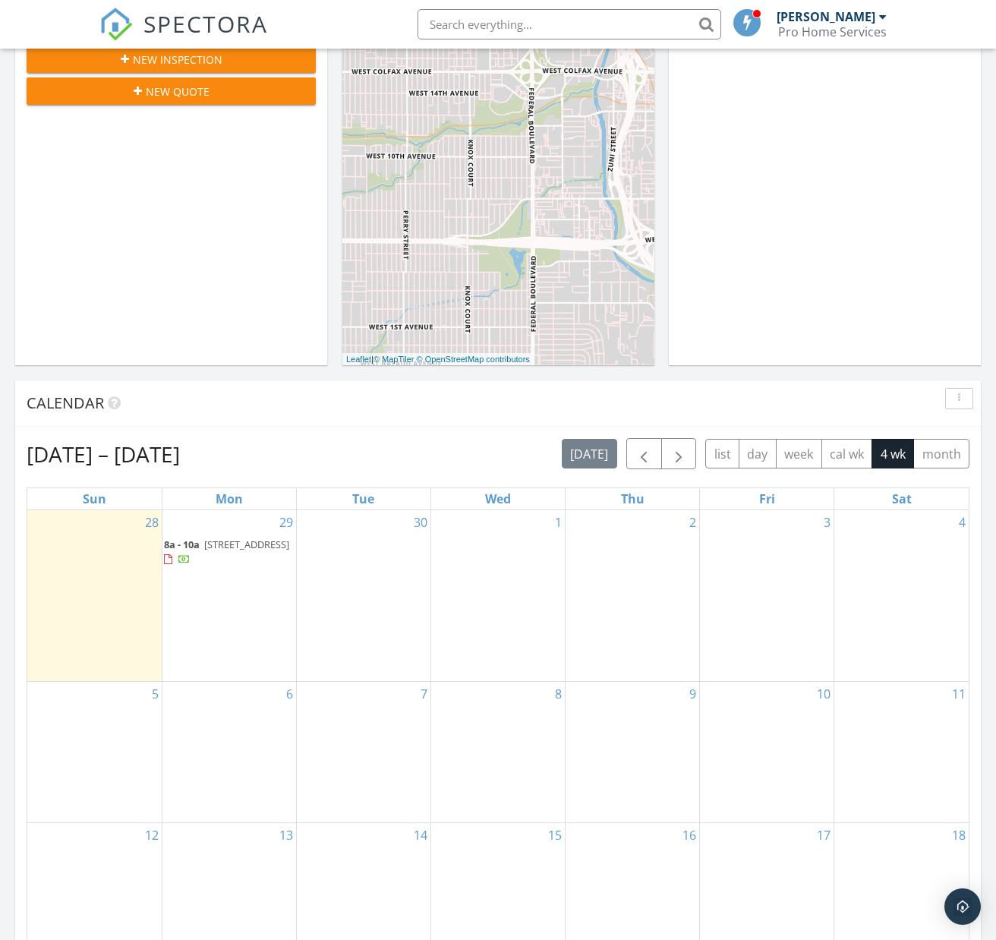
drag, startPoint x: 198, startPoint y: 521, endPoint x: 198, endPoint y: 535, distance: 13.7
click at [198, 538] on span "8a - 10a" at bounding box center [182, 545] width 36 height 14
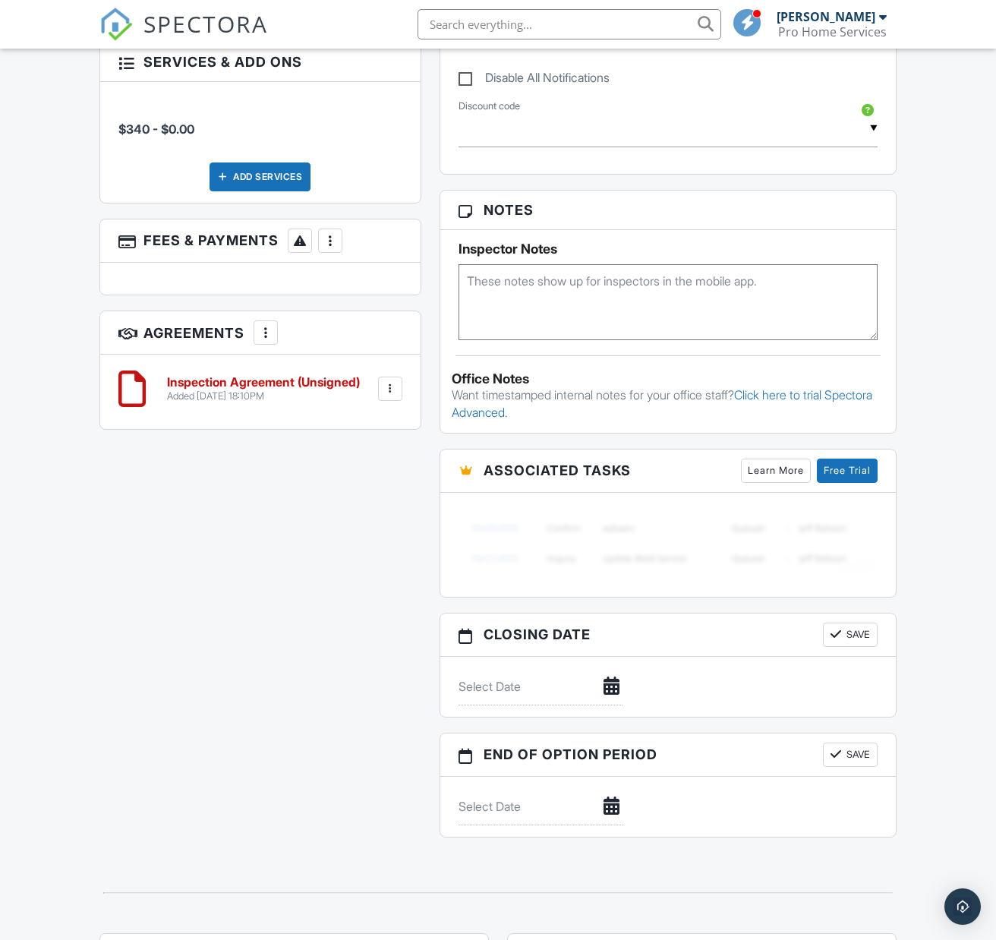
scroll to position [794, 0]
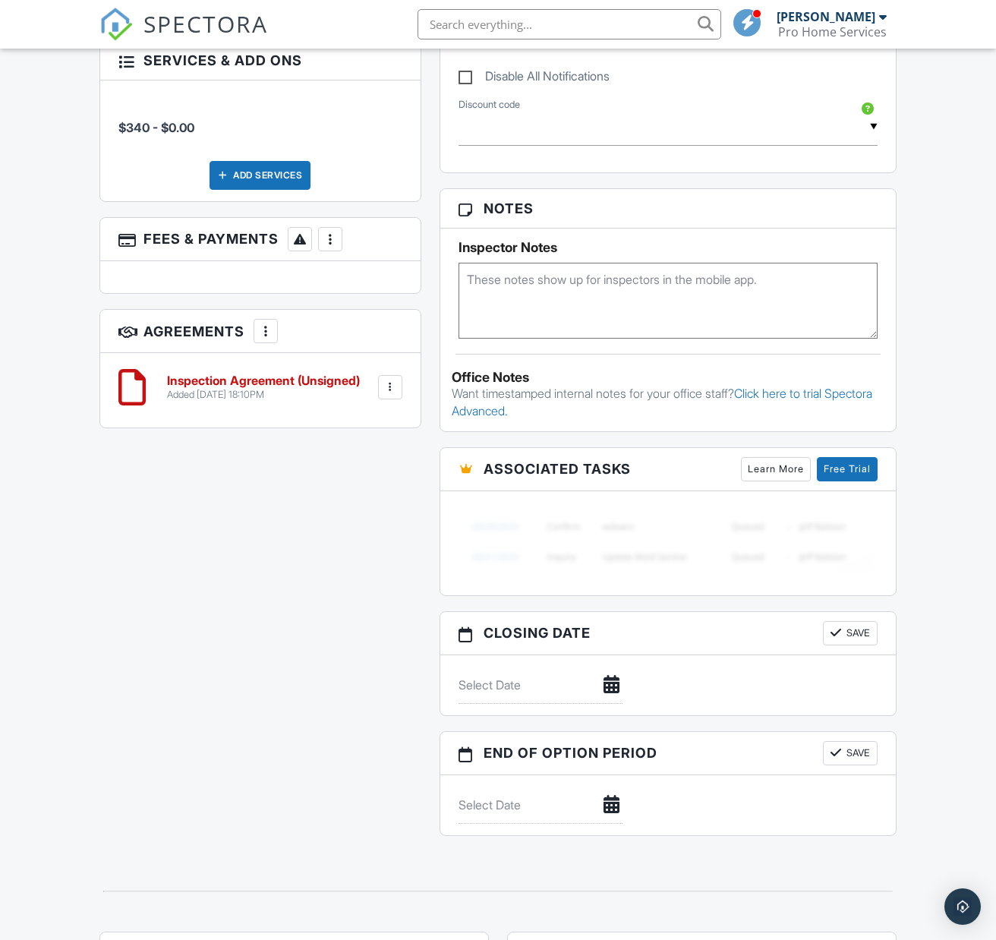
click at [594, 704] on input "text" at bounding box center [541, 685] width 164 height 37
type input "[DATE]"
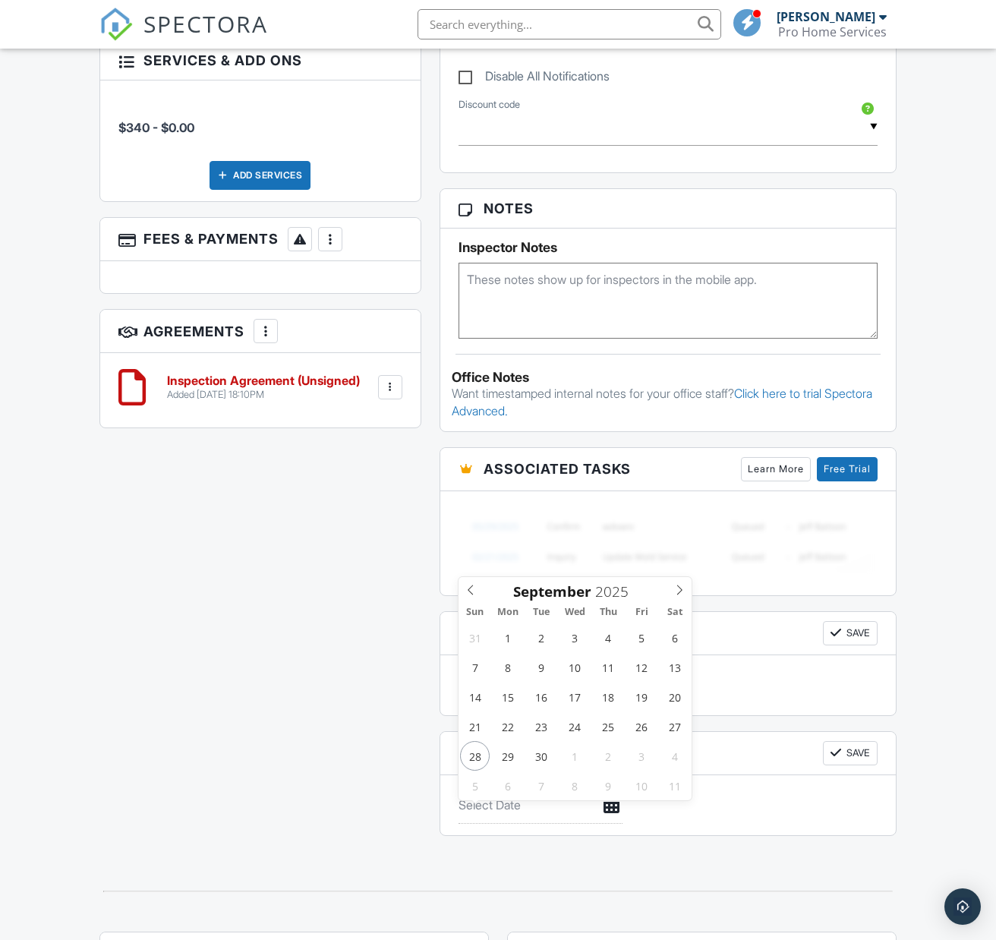
click at [600, 824] on input "text" at bounding box center [541, 805] width 164 height 37
type input "[DATE]"
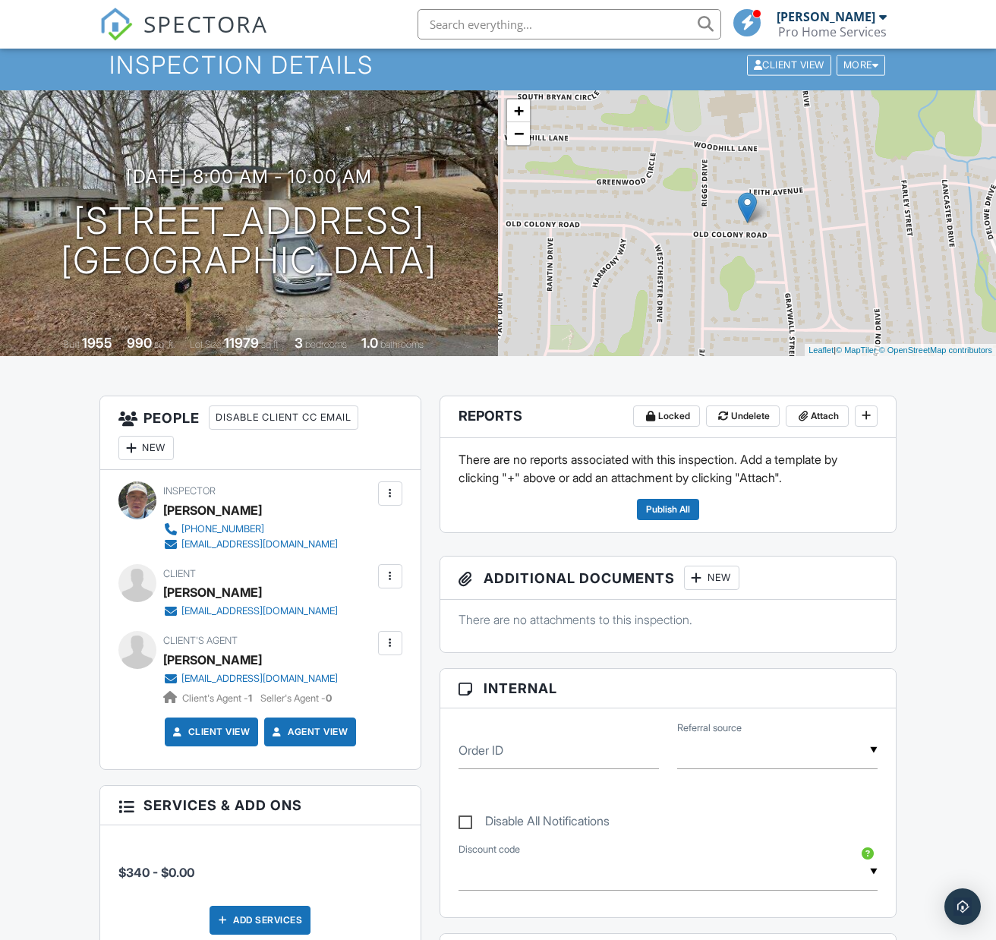
scroll to position [0, 0]
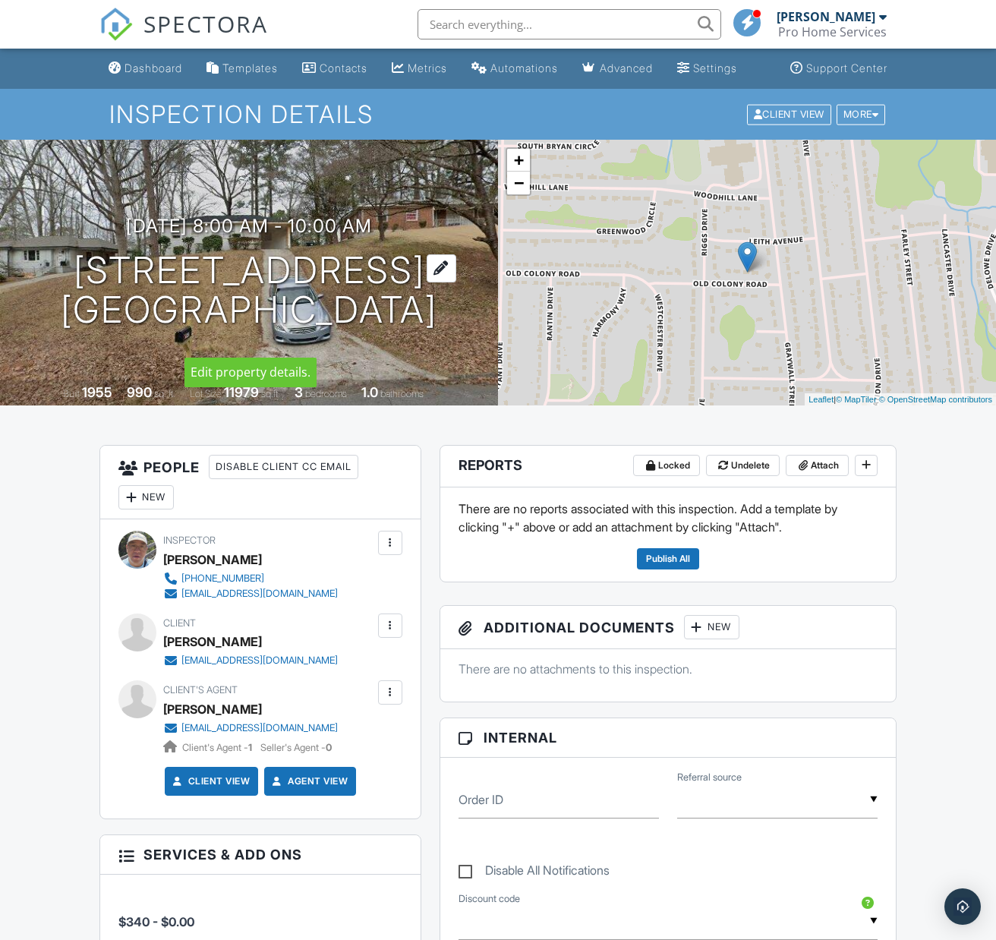
click at [456, 282] on div at bounding box center [442, 268] width 30 height 28
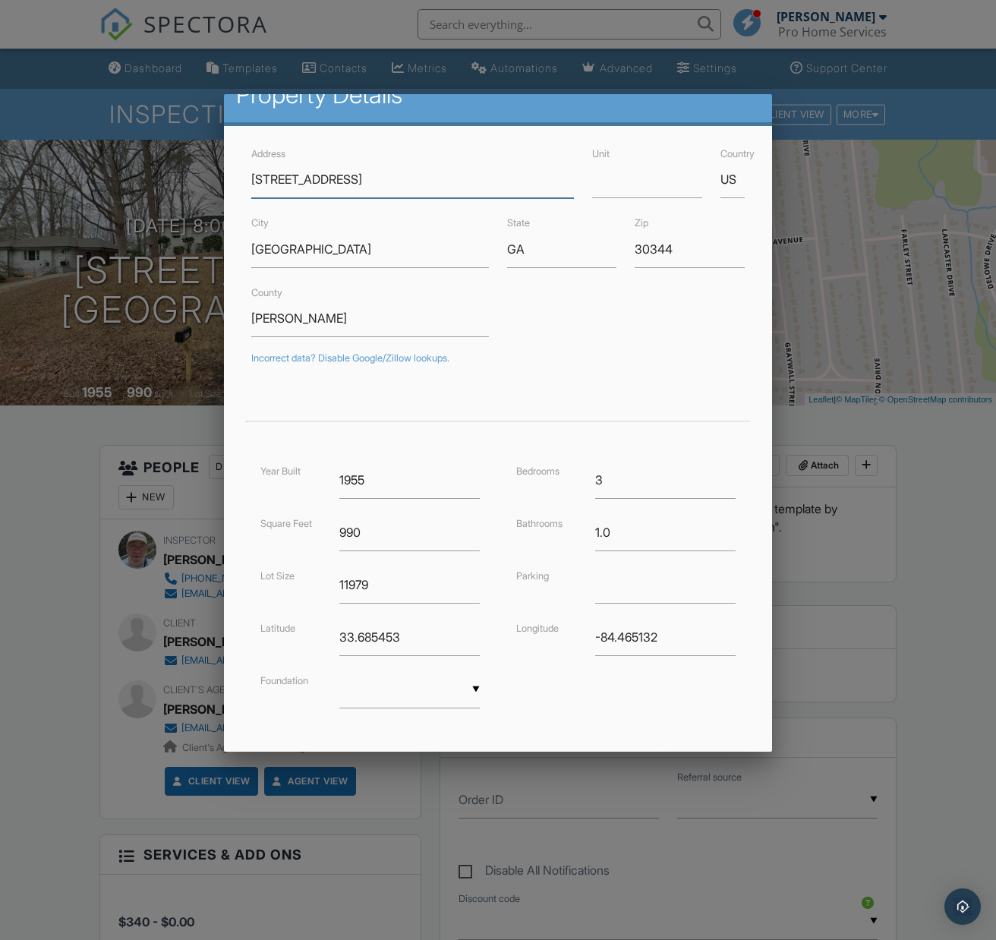
scroll to position [101, 0]
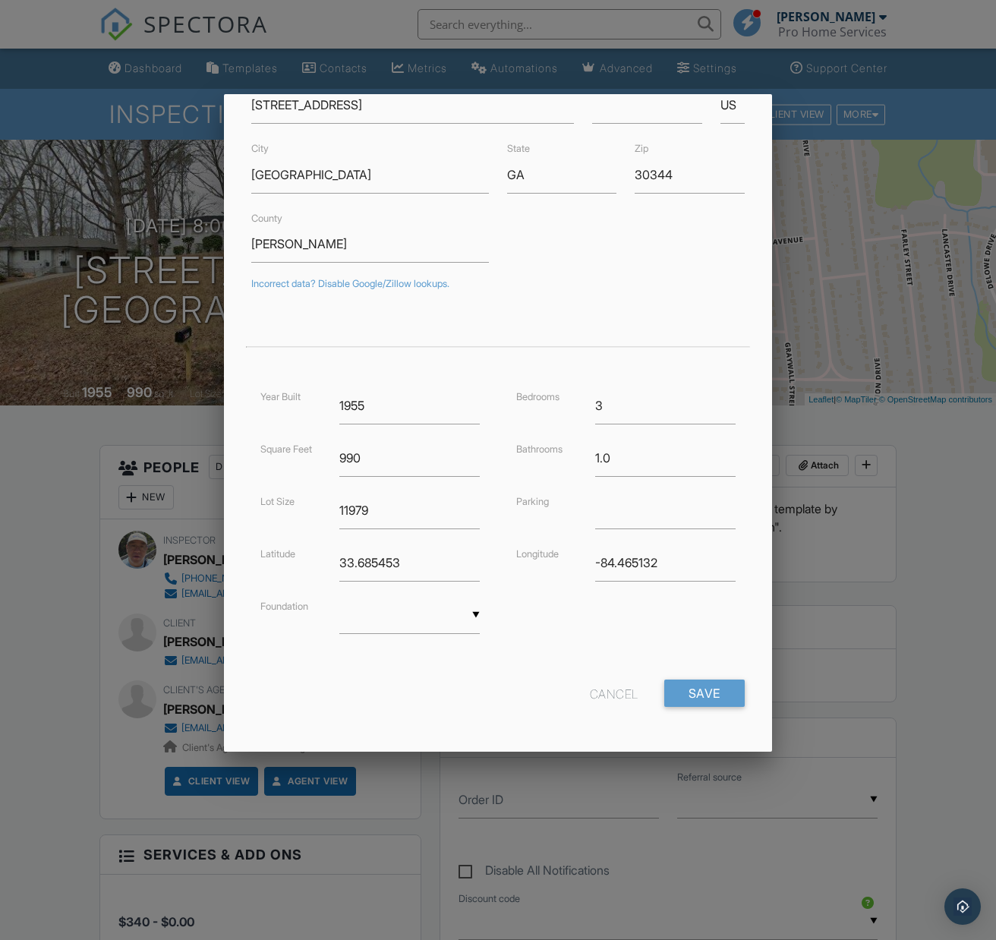
click at [618, 694] on div "Cancel" at bounding box center [614, 693] width 49 height 27
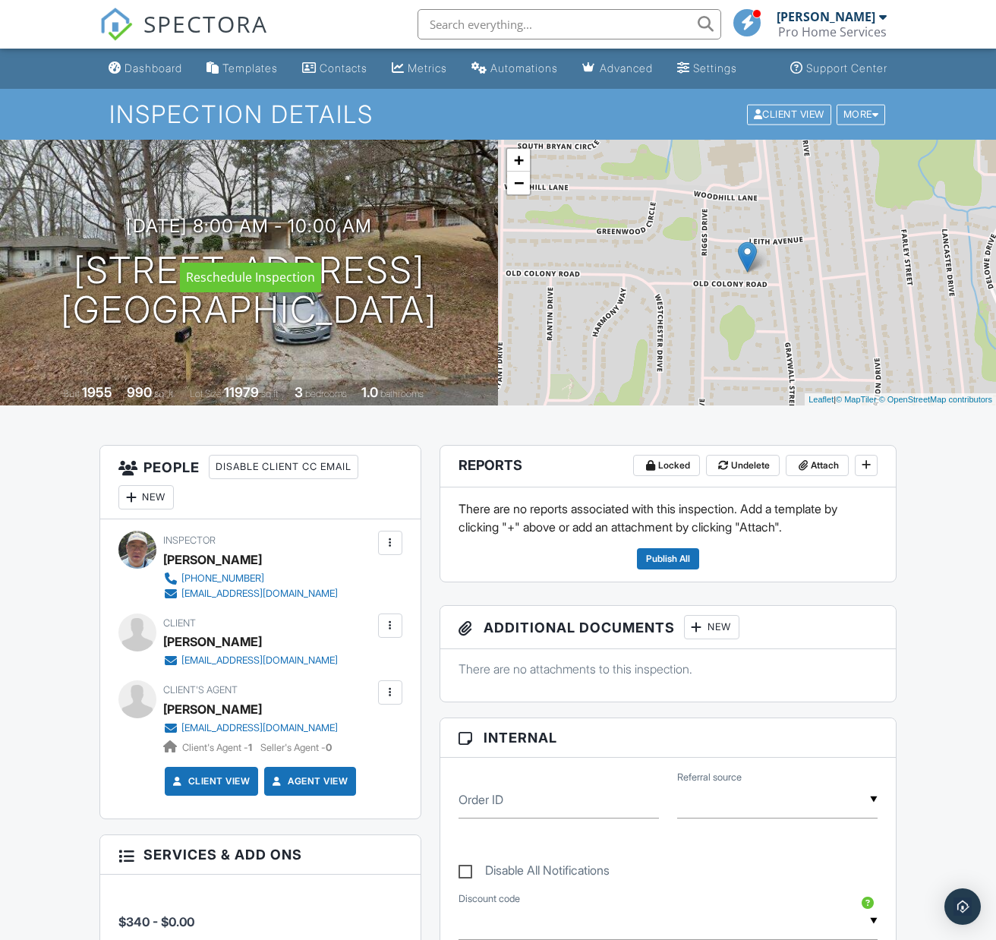
click at [0, 0] on div at bounding box center [0, 0] width 0 height 0
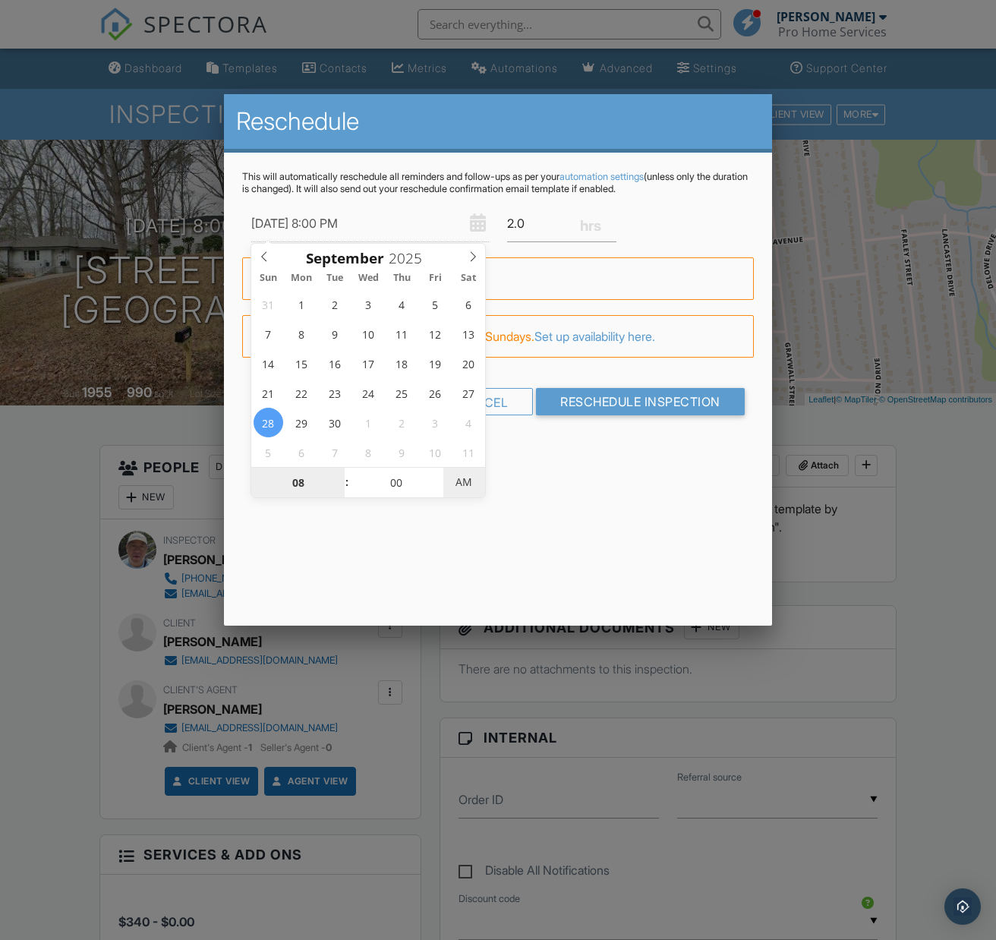
click at [465, 486] on span "AM" at bounding box center [464, 482] width 42 height 30
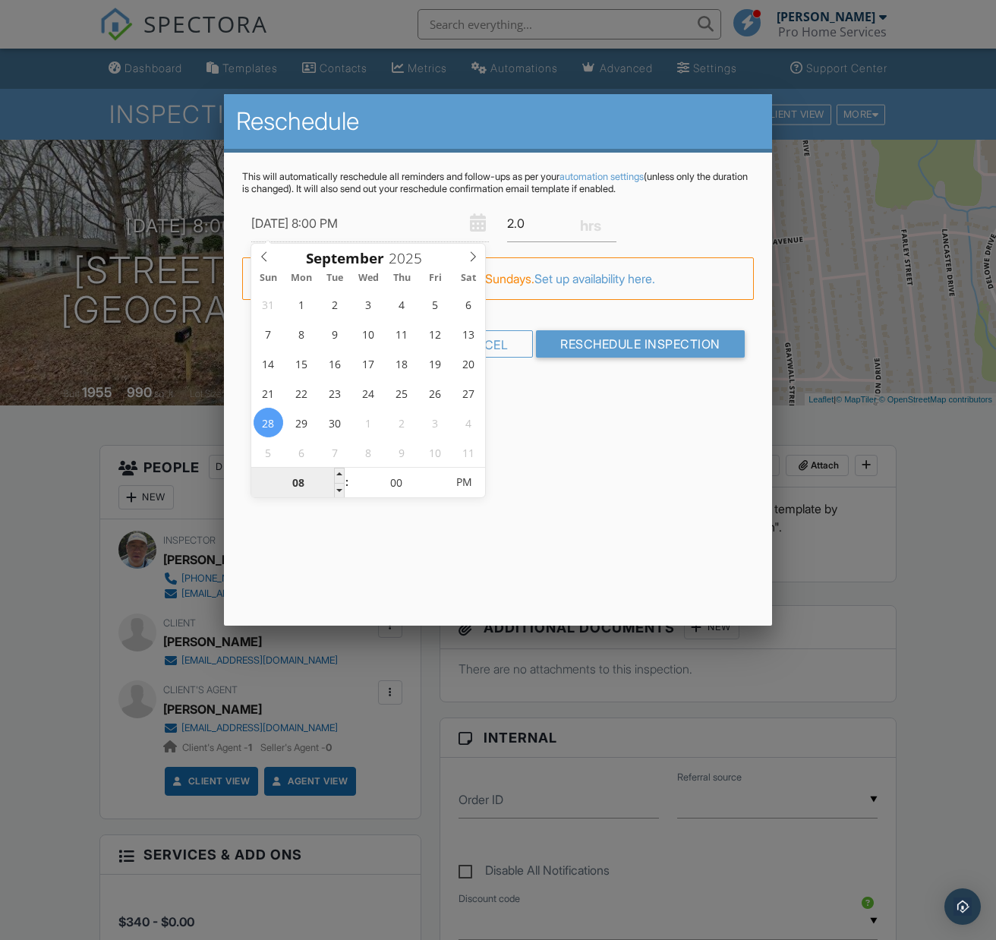
click at [319, 482] on input "08" at bounding box center [297, 483] width 93 height 30
type input "09/28/2025 9:00 PM"
type input "09"
click at [337, 470] on span at bounding box center [339, 475] width 11 height 15
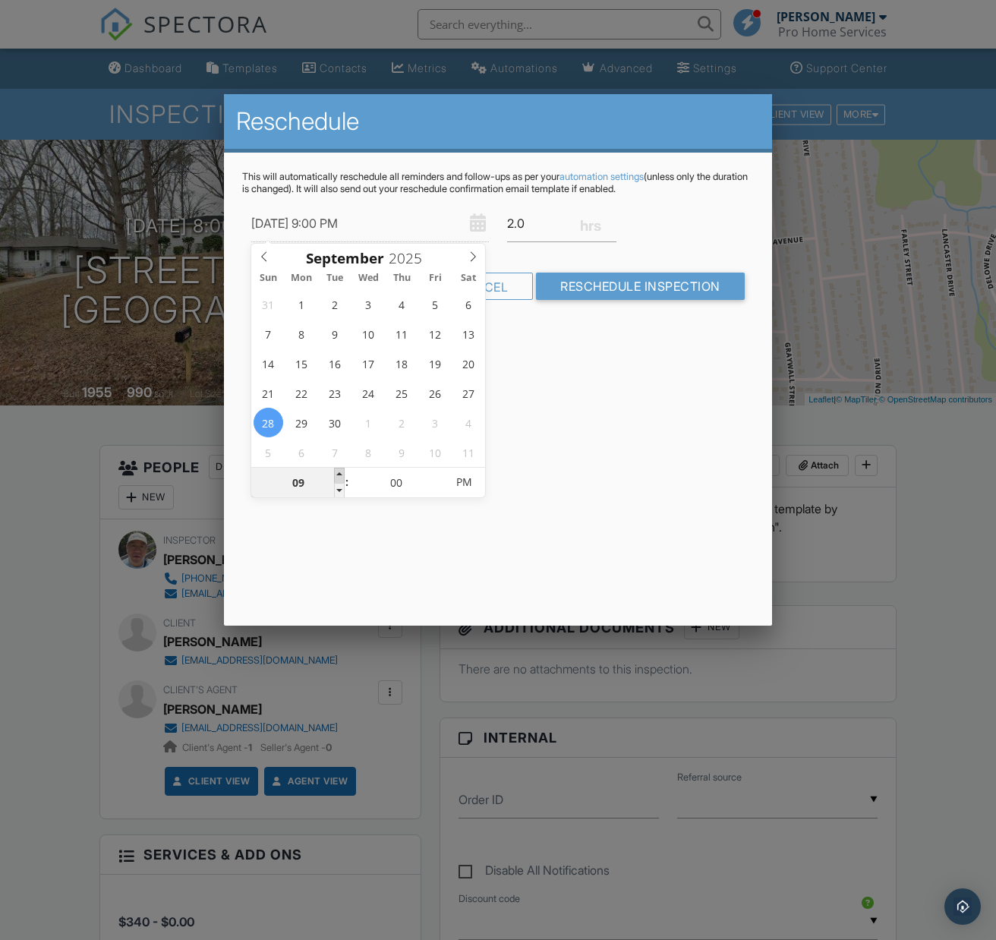
type input "09/28/2025 10:00 PM"
type input "10"
click at [339, 470] on span at bounding box center [339, 475] width 11 height 15
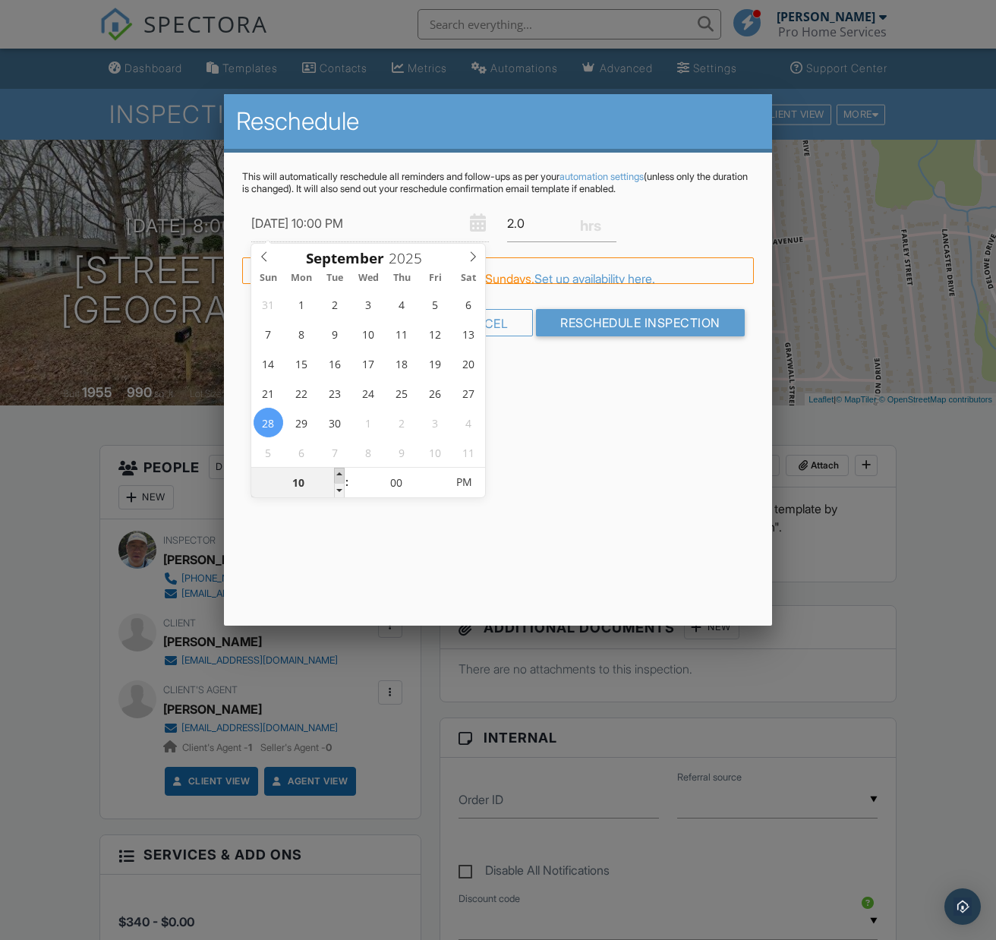
type input "09/28/2025 11:00 PM"
type input "11"
click at [339, 470] on span at bounding box center [339, 475] width 11 height 15
type input "09/28/2025 12:00 AM"
type input "12"
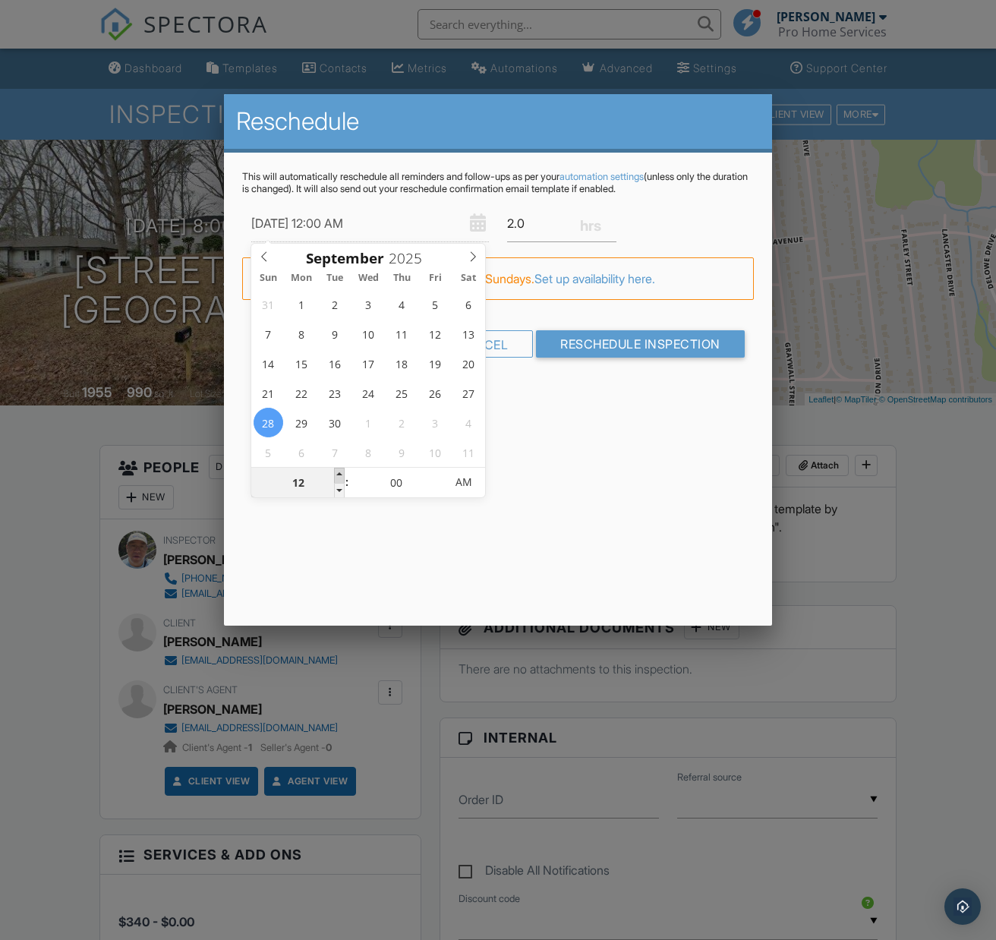
click at [339, 471] on span at bounding box center [339, 475] width 11 height 15
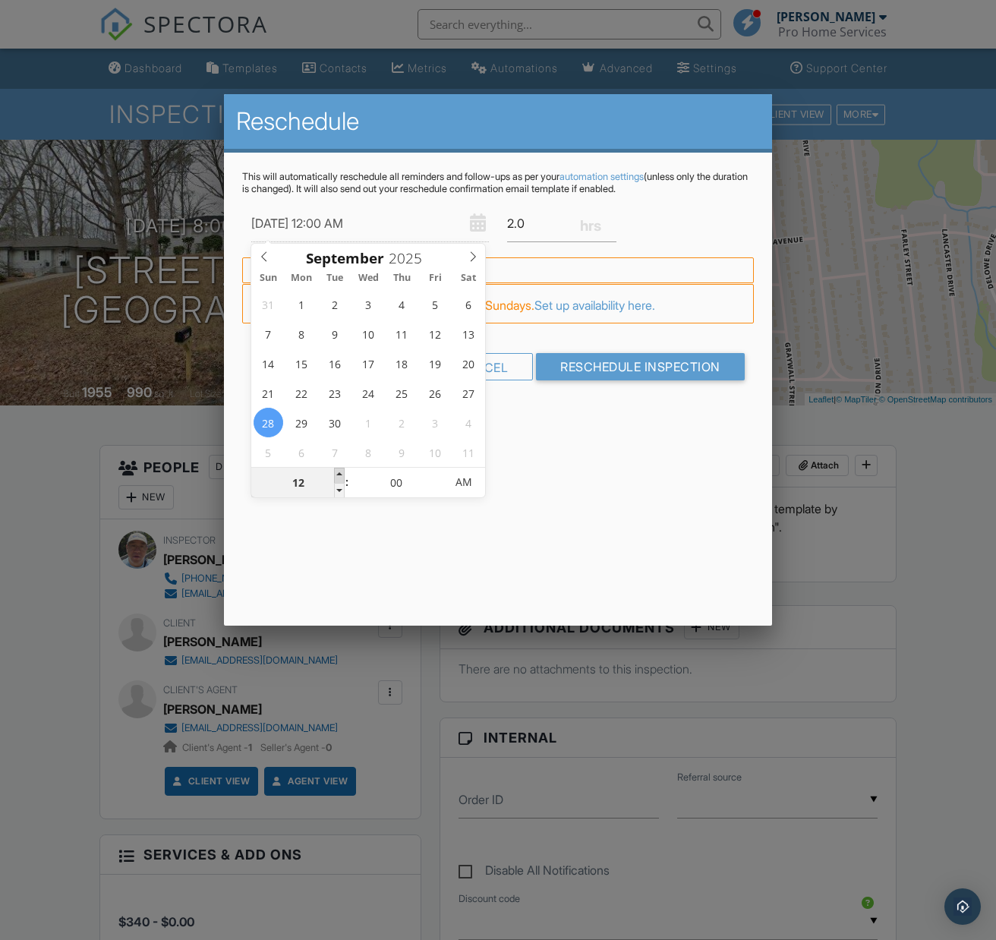
type input "09/28/2025 1:00 AM"
type input "01"
click at [339, 471] on span at bounding box center [339, 475] width 11 height 15
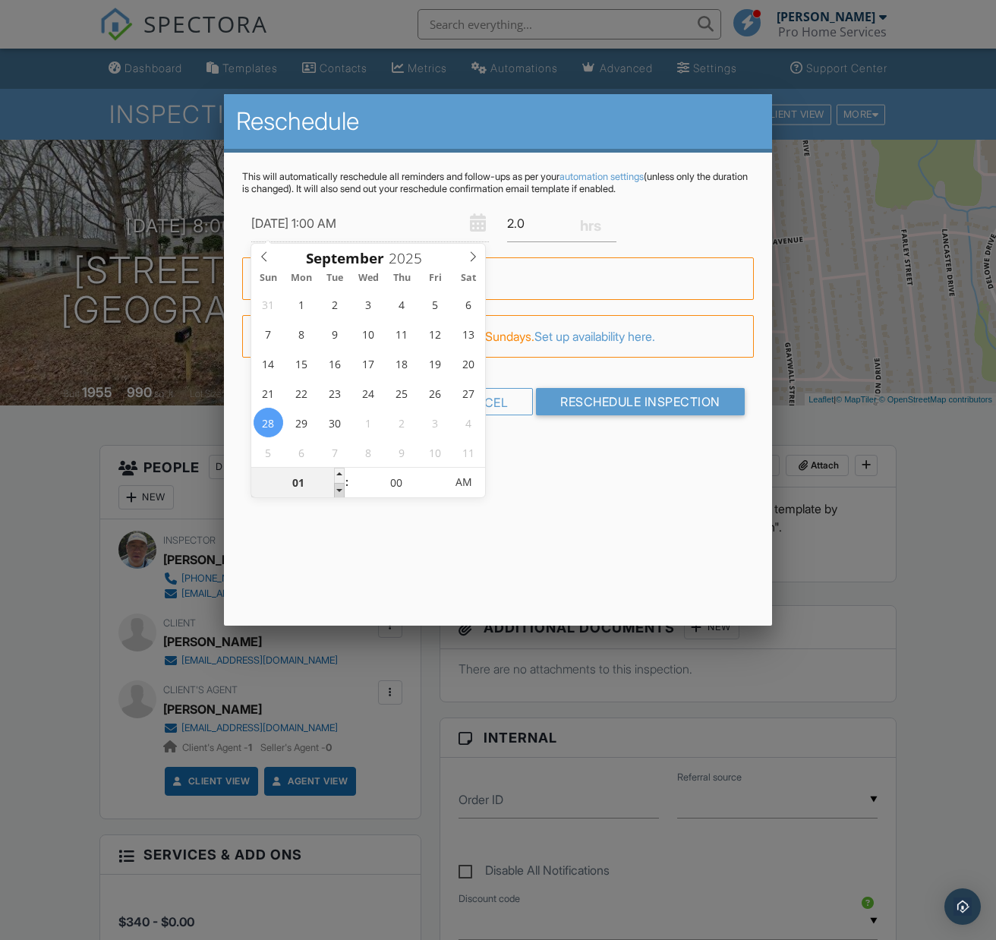
type input "09/28/2025 12:00 AM"
type input "12"
click at [336, 489] on span at bounding box center [339, 490] width 11 height 15
type input "09/28/2025 11:00 PM"
type input "11"
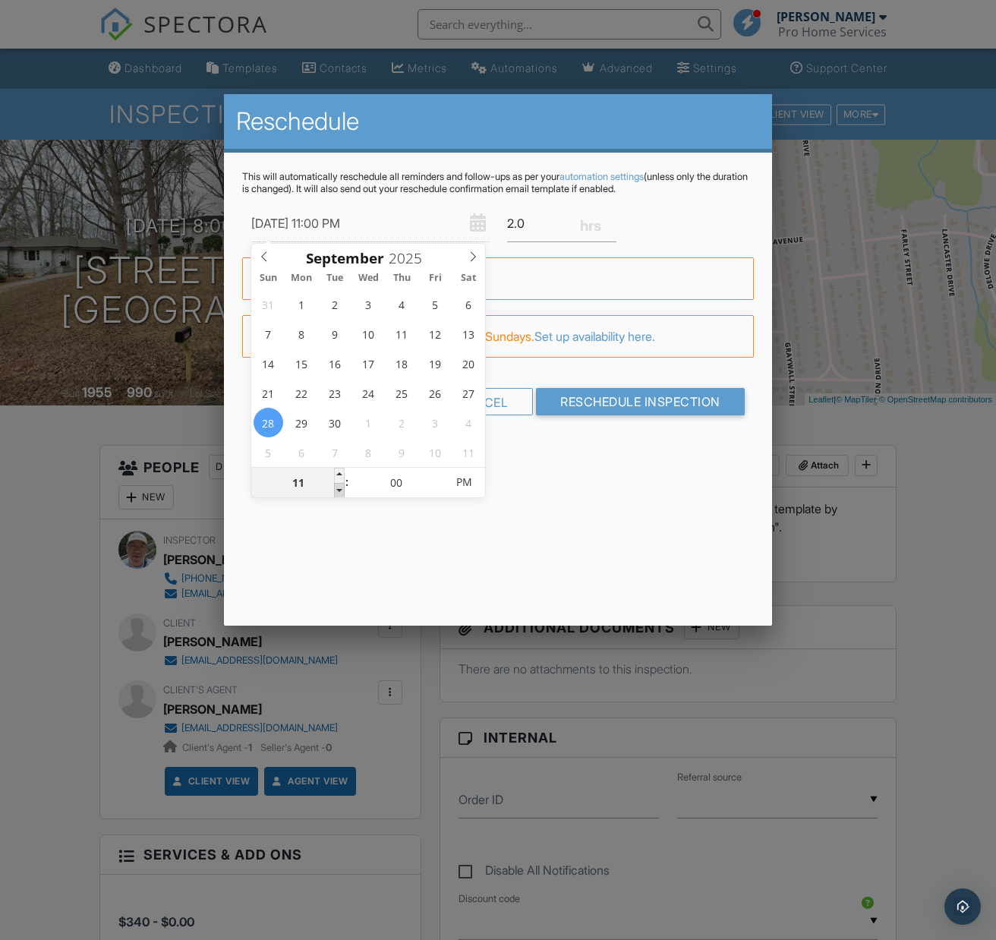
click at [336, 489] on span at bounding box center [339, 490] width 11 height 15
type input "09/28/2025 10:00 PM"
type input "10"
click at [336, 489] on span at bounding box center [339, 490] width 11 height 15
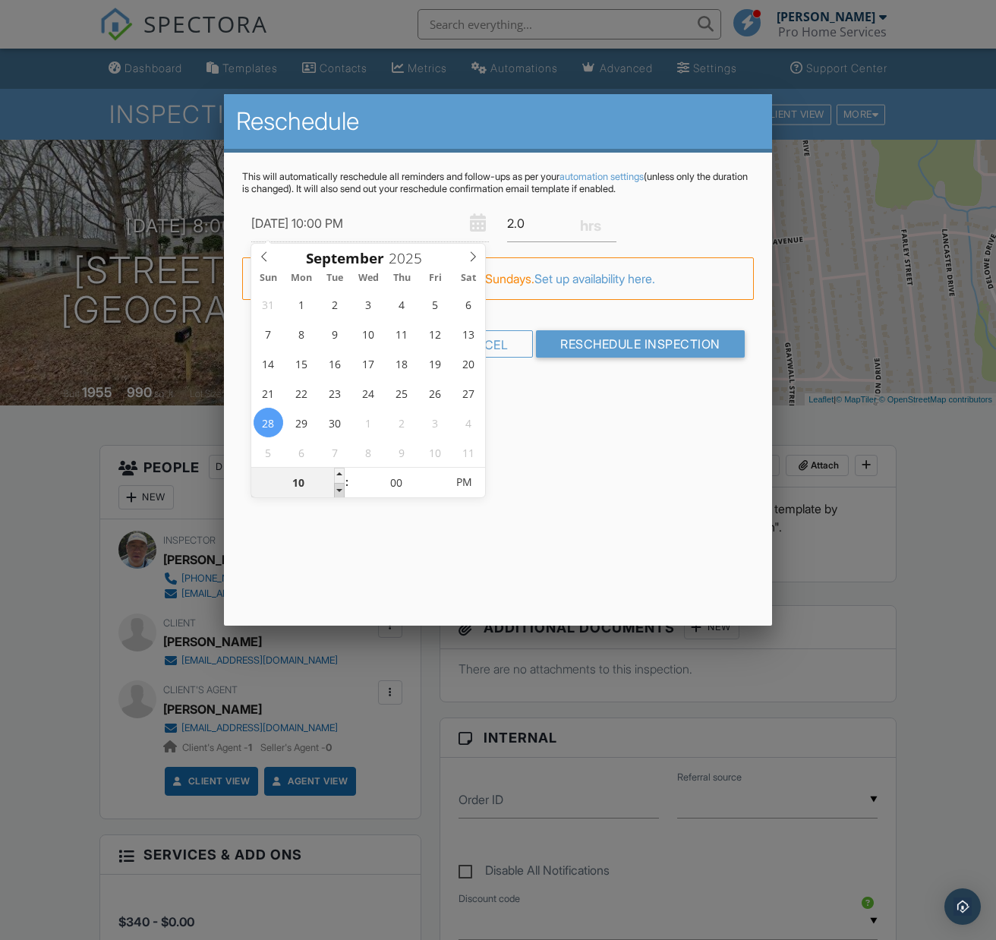
type input "09/28/2025 9:00 PM"
type input "09"
click at [336, 489] on span at bounding box center [339, 490] width 11 height 15
type input "09/28/2025 8:00 PM"
type input "08"
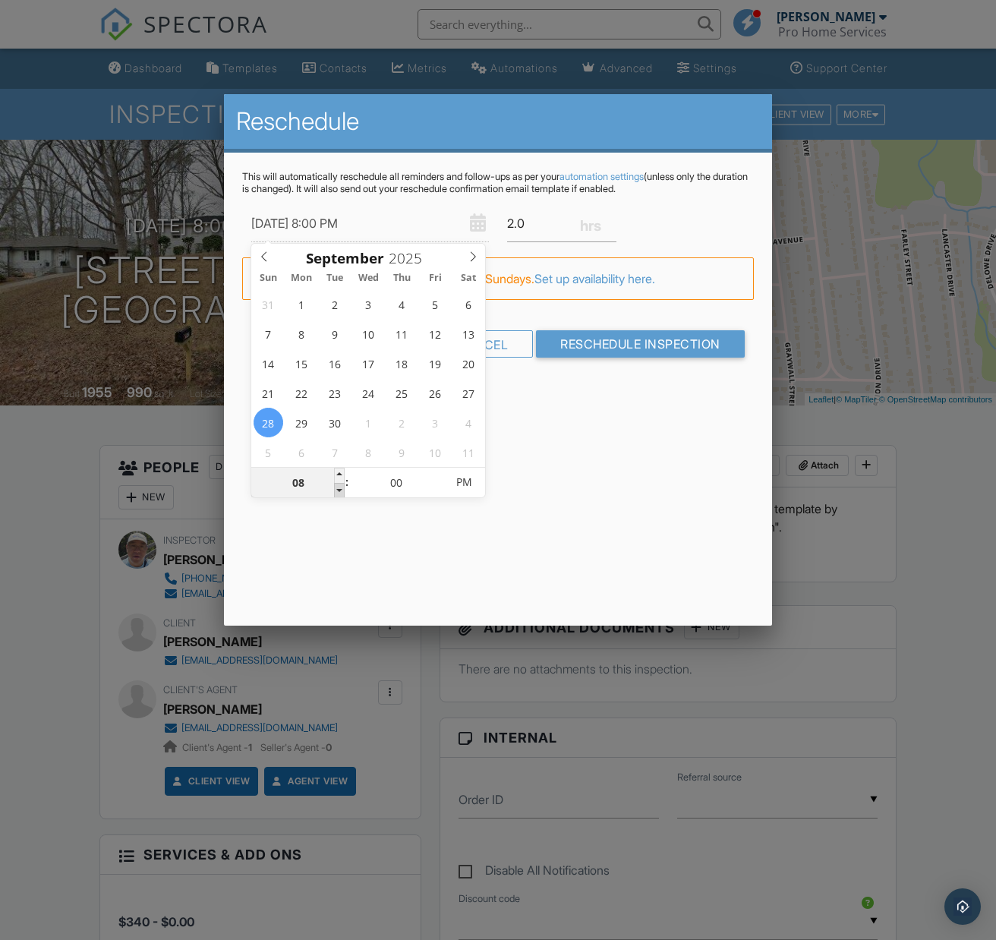
click at [336, 489] on span at bounding box center [339, 490] width 11 height 15
type input "09/28/2025 7:00 PM"
type input "07"
click at [336, 489] on span at bounding box center [339, 490] width 11 height 15
type input "09/28/2025 6:00 PM"
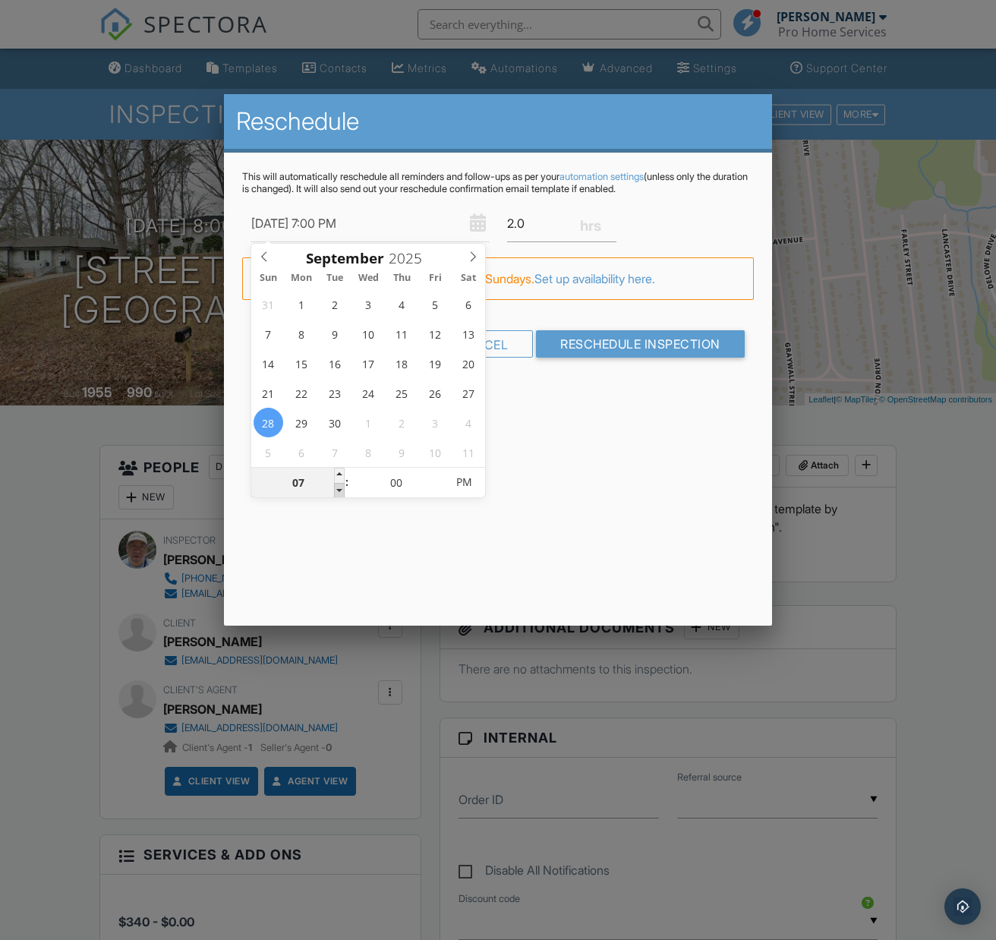
type input "06"
click at [336, 489] on span at bounding box center [339, 490] width 11 height 15
type input "09/28/2025 5:00 PM"
type input "05"
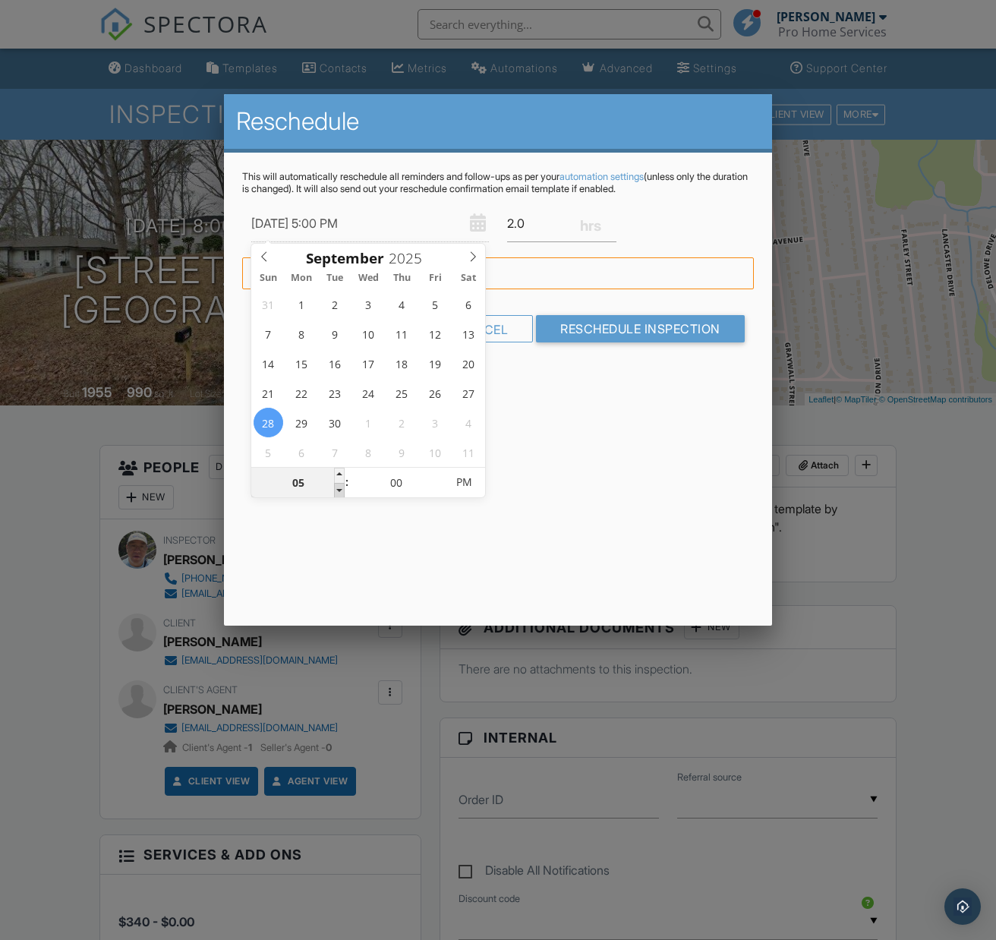
click at [336, 489] on span at bounding box center [339, 490] width 11 height 15
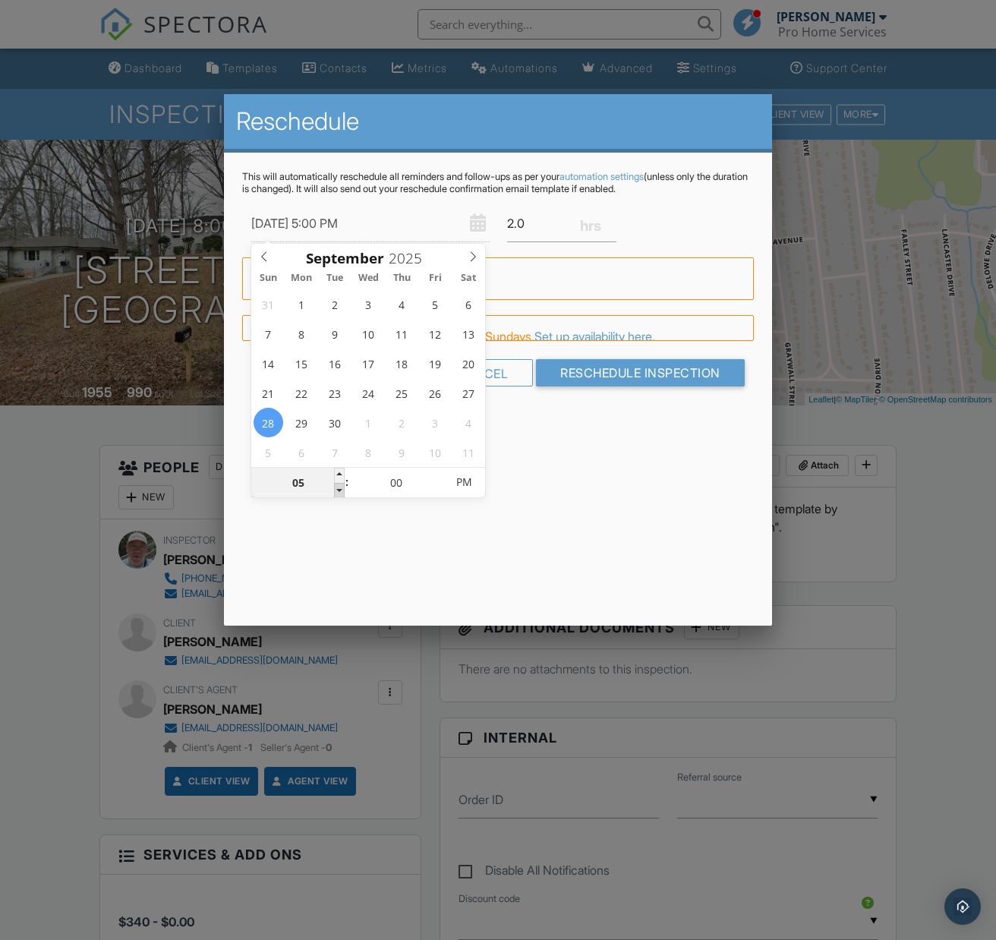
type input "09/28/2025 4:00 PM"
type input "04"
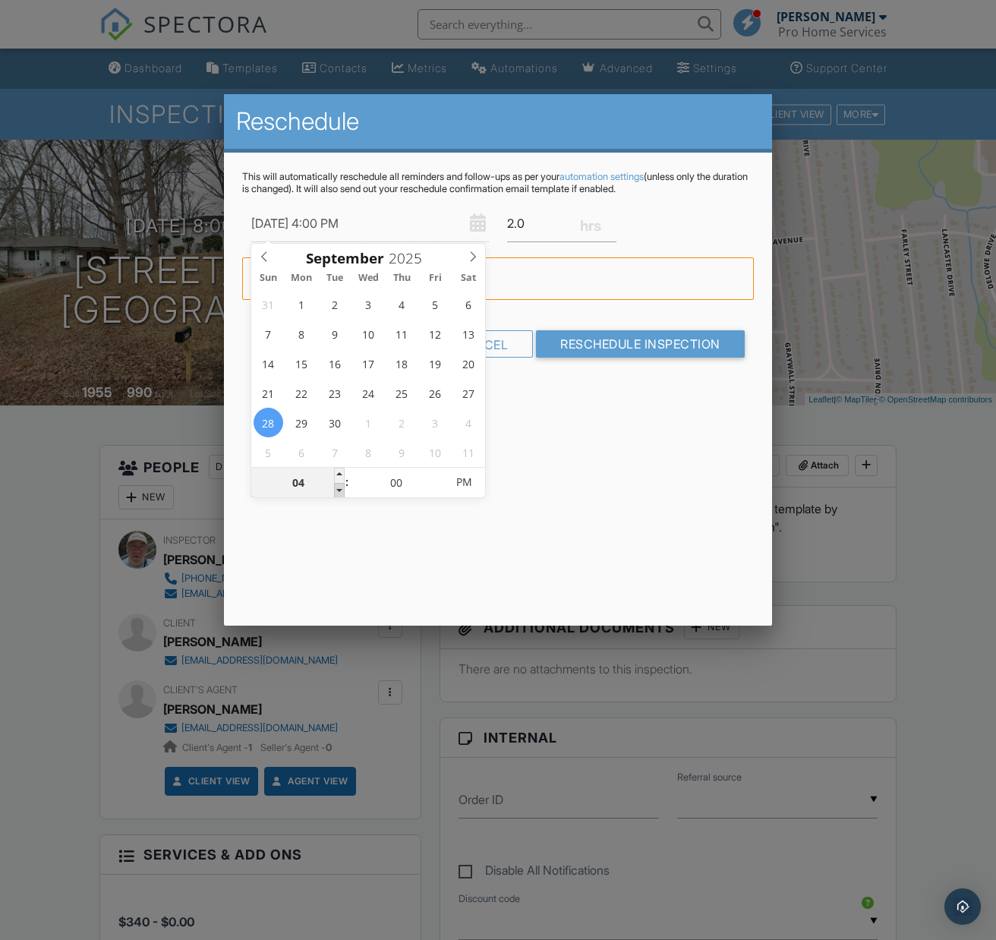
click at [336, 489] on span at bounding box center [339, 490] width 11 height 15
type input "09/28/2025 3:00 PM"
type input "03"
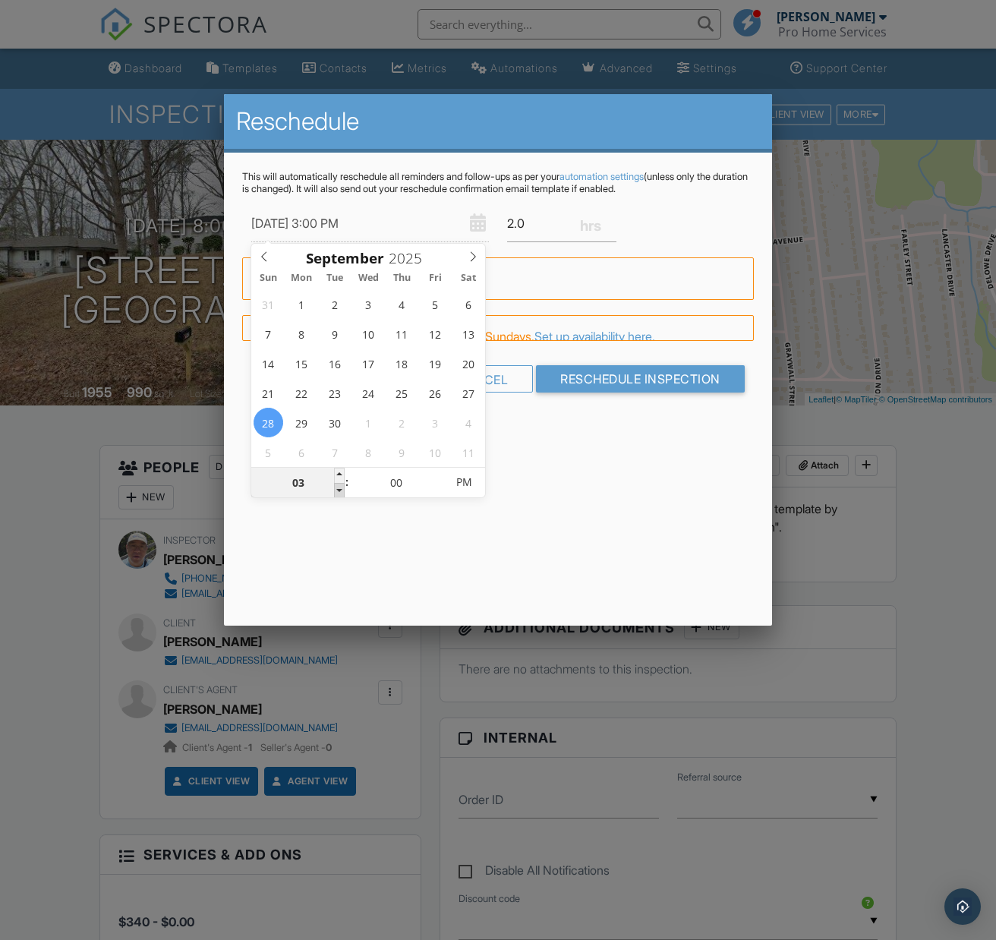
click at [336, 489] on span at bounding box center [339, 490] width 11 height 15
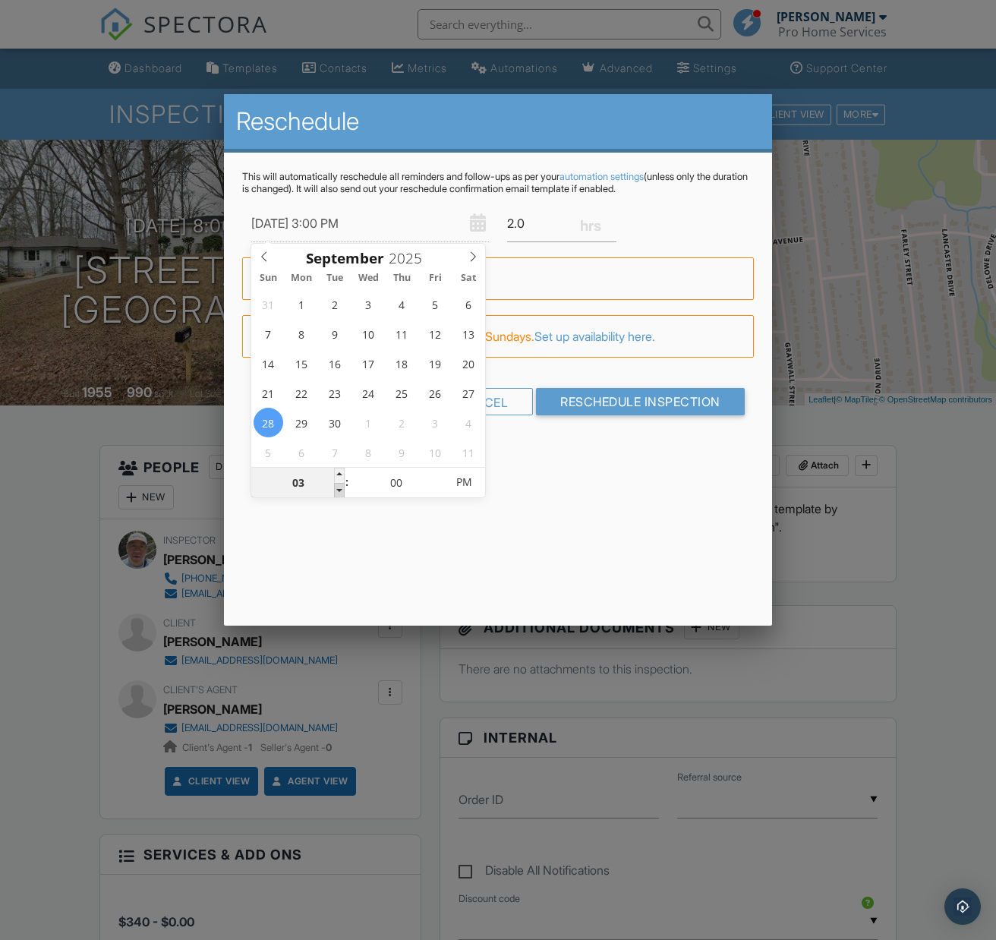
type input "09/28/2025 2:00 PM"
type input "02"
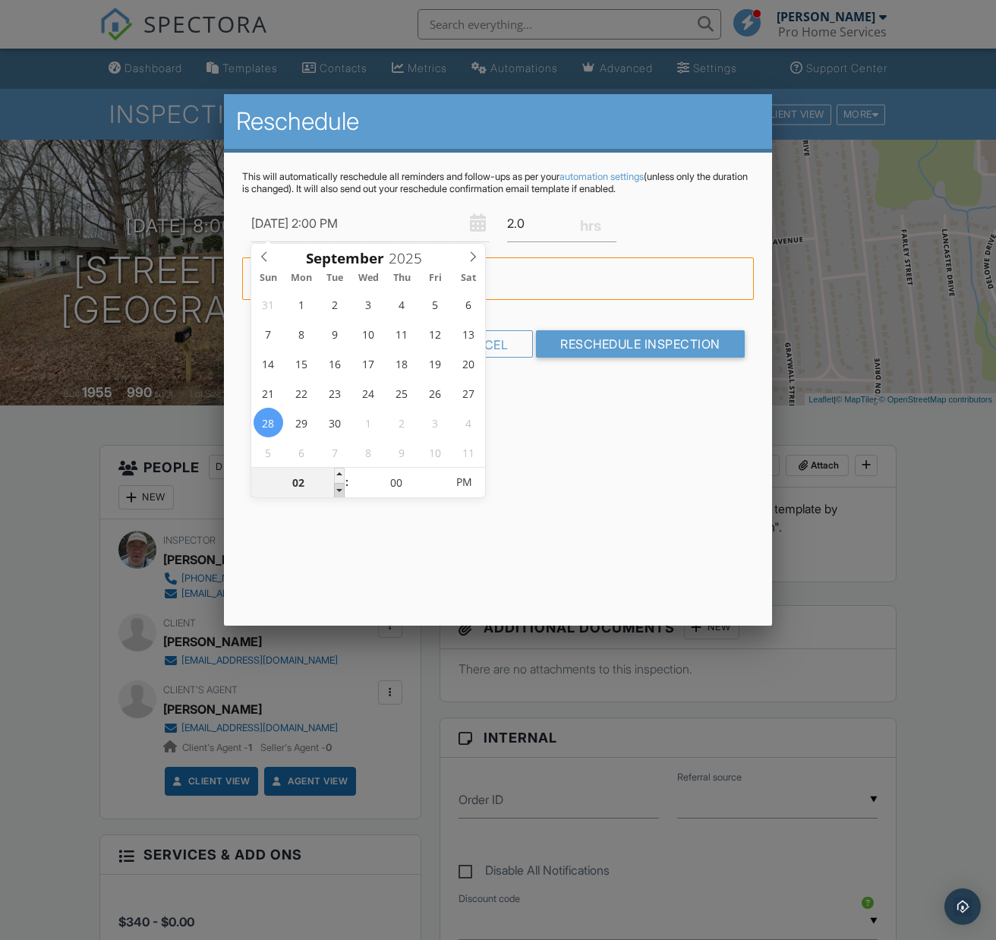
click at [336, 489] on span at bounding box center [339, 490] width 11 height 15
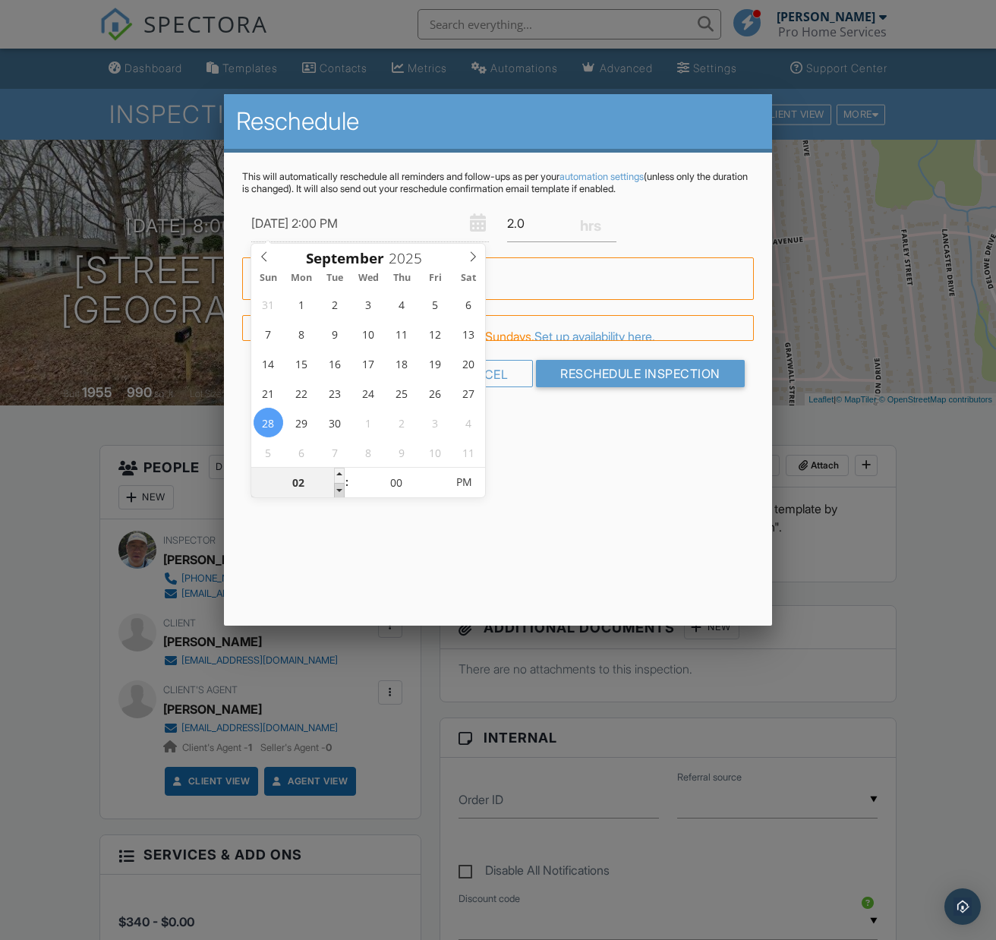
type input "09/28/2025 1:00 PM"
type input "01"
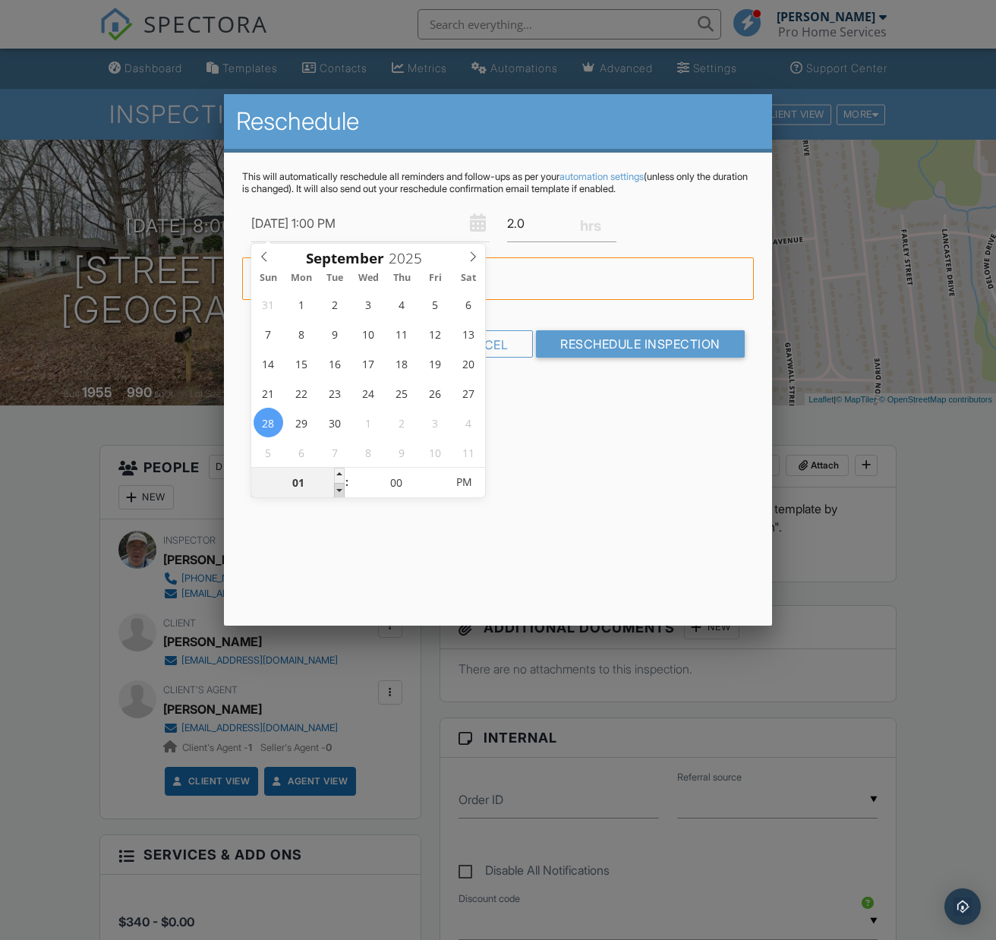
click at [336, 489] on span at bounding box center [339, 490] width 11 height 15
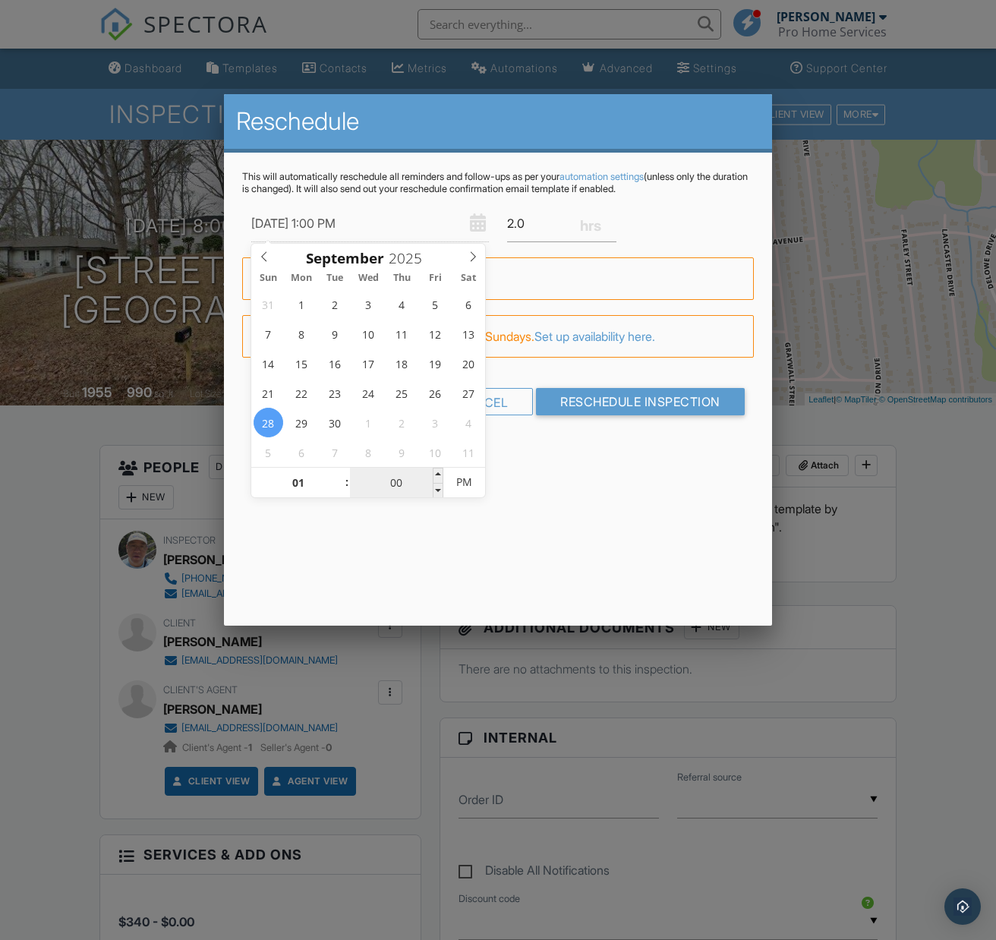
click at [401, 485] on input "00" at bounding box center [396, 483] width 93 height 30
type input "09/28/2025 1:03 PM"
type input "03"
type input "09/28/2025 1:30 PM"
type input "30"
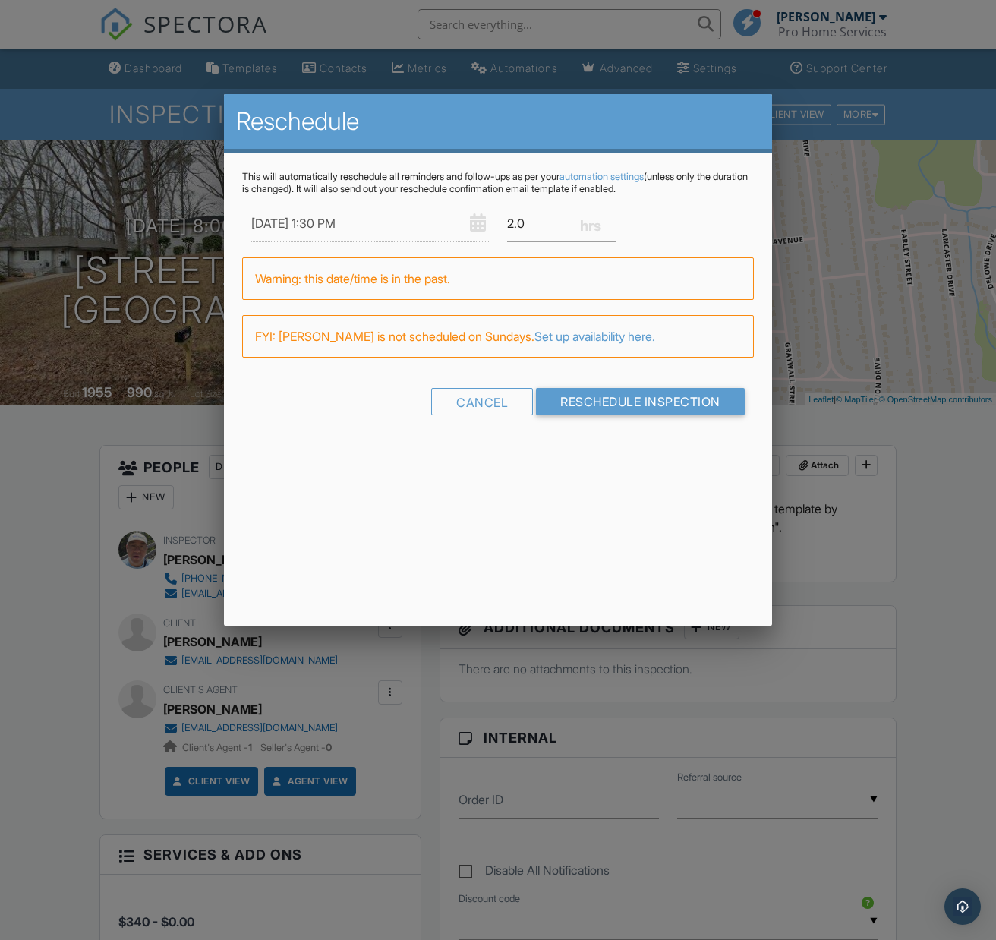
click at [517, 510] on div "Reschedule This will automatically reschedule all reminders and follow-ups as p…" at bounding box center [498, 359] width 548 height 531
click at [623, 405] on input "Reschedule Inspection" at bounding box center [640, 401] width 209 height 27
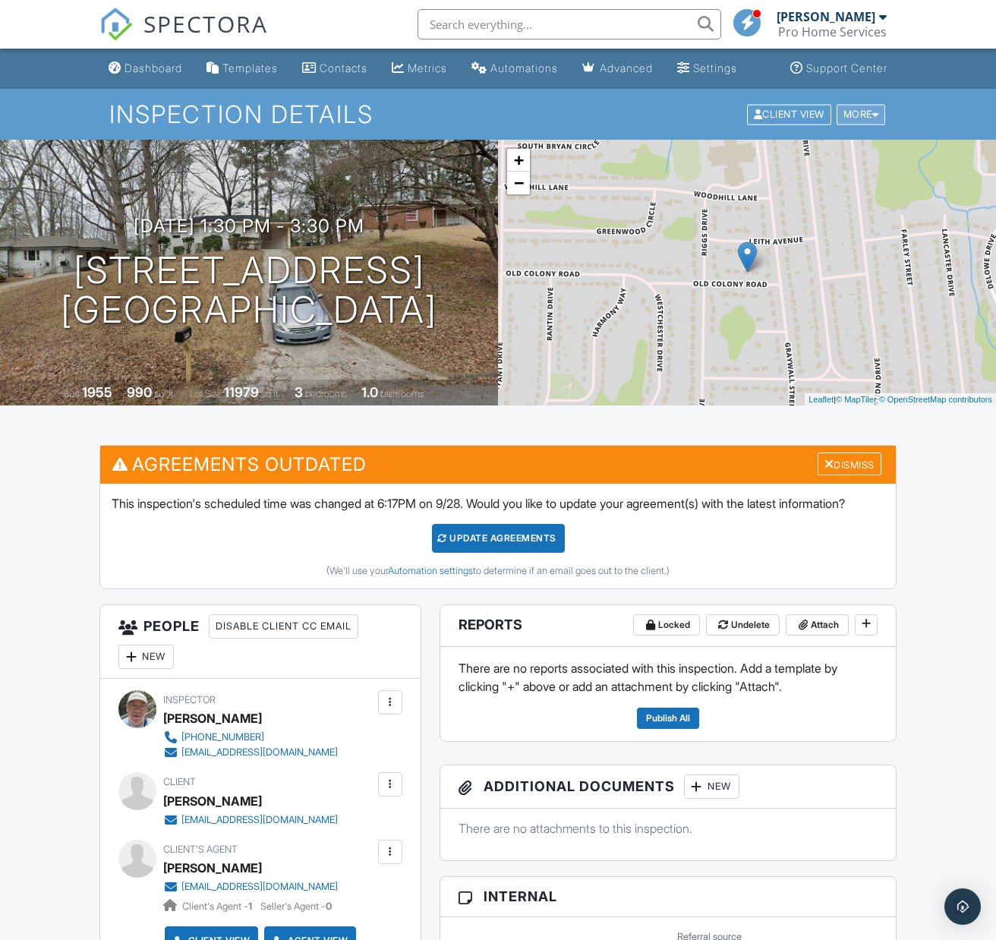
click at [866, 125] on div "More" at bounding box center [861, 114] width 49 height 21
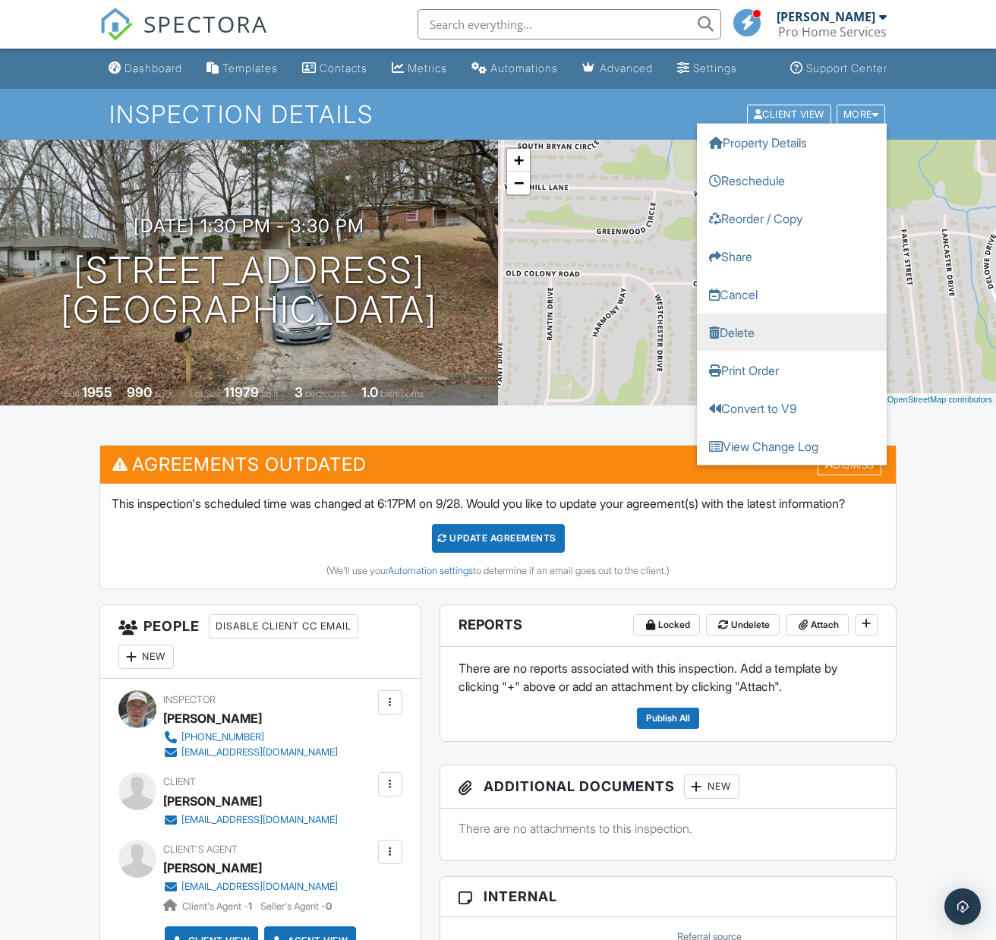
click at [758, 350] on link "Delete" at bounding box center [792, 332] width 190 height 38
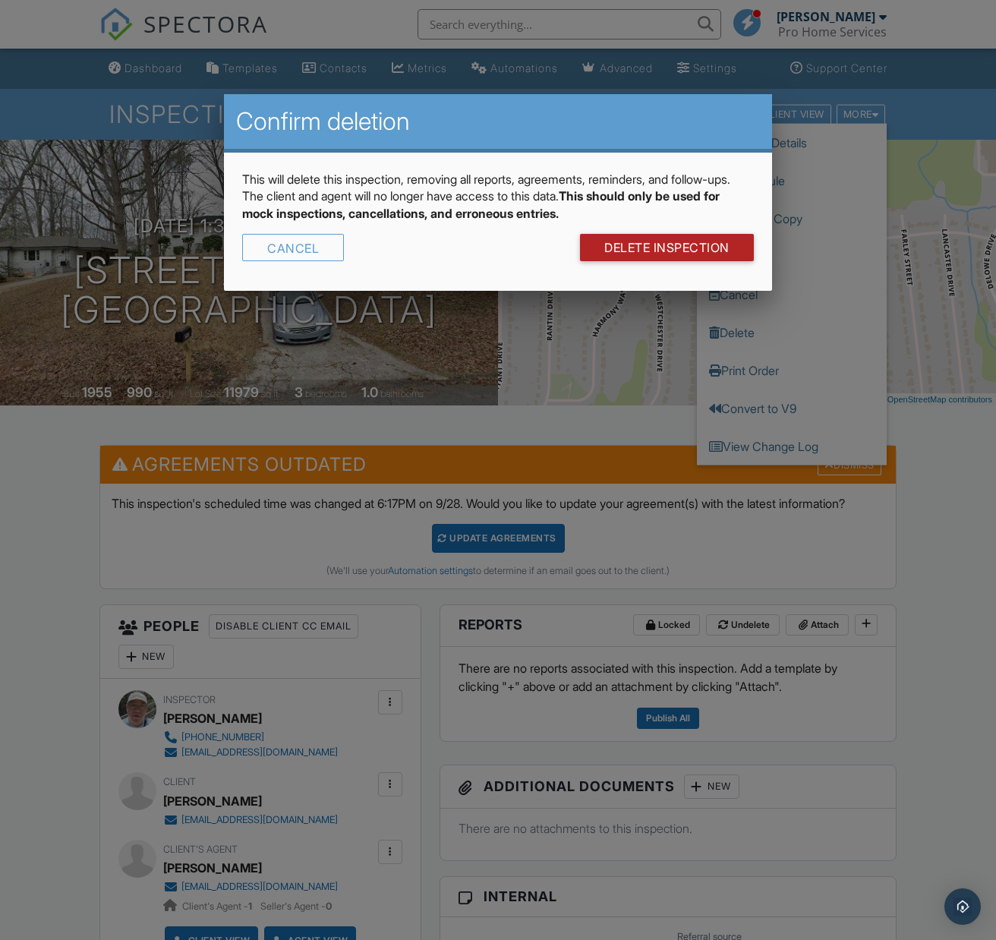
click at [682, 244] on link "DELETE Inspection" at bounding box center [667, 247] width 174 height 27
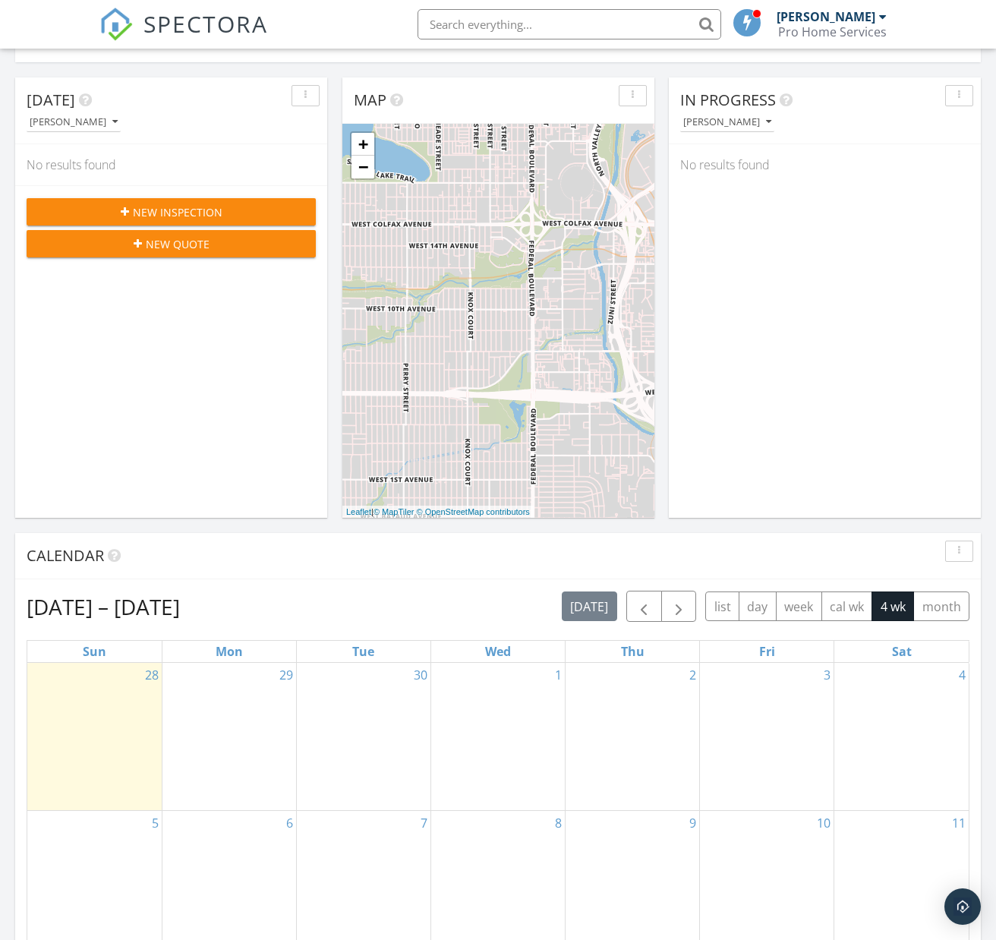
scroll to position [147, 0]
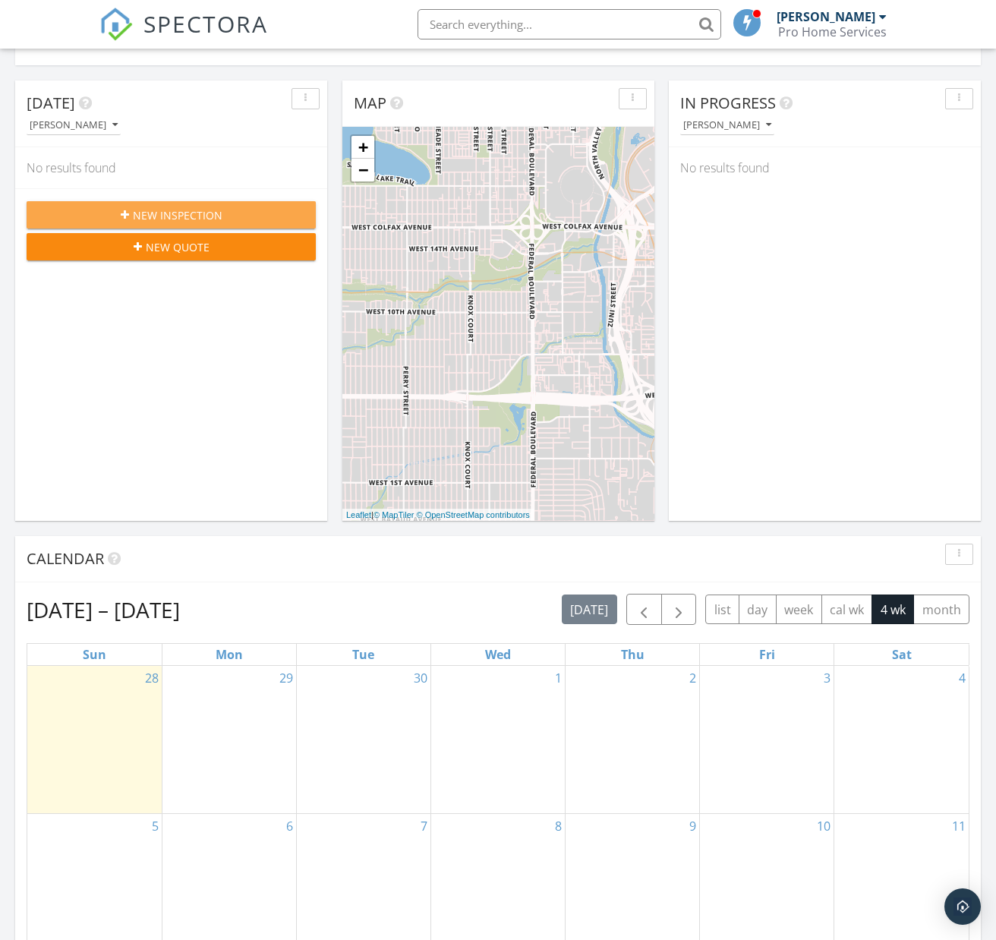
click at [194, 207] on span "New Inspection" at bounding box center [178, 215] width 90 height 16
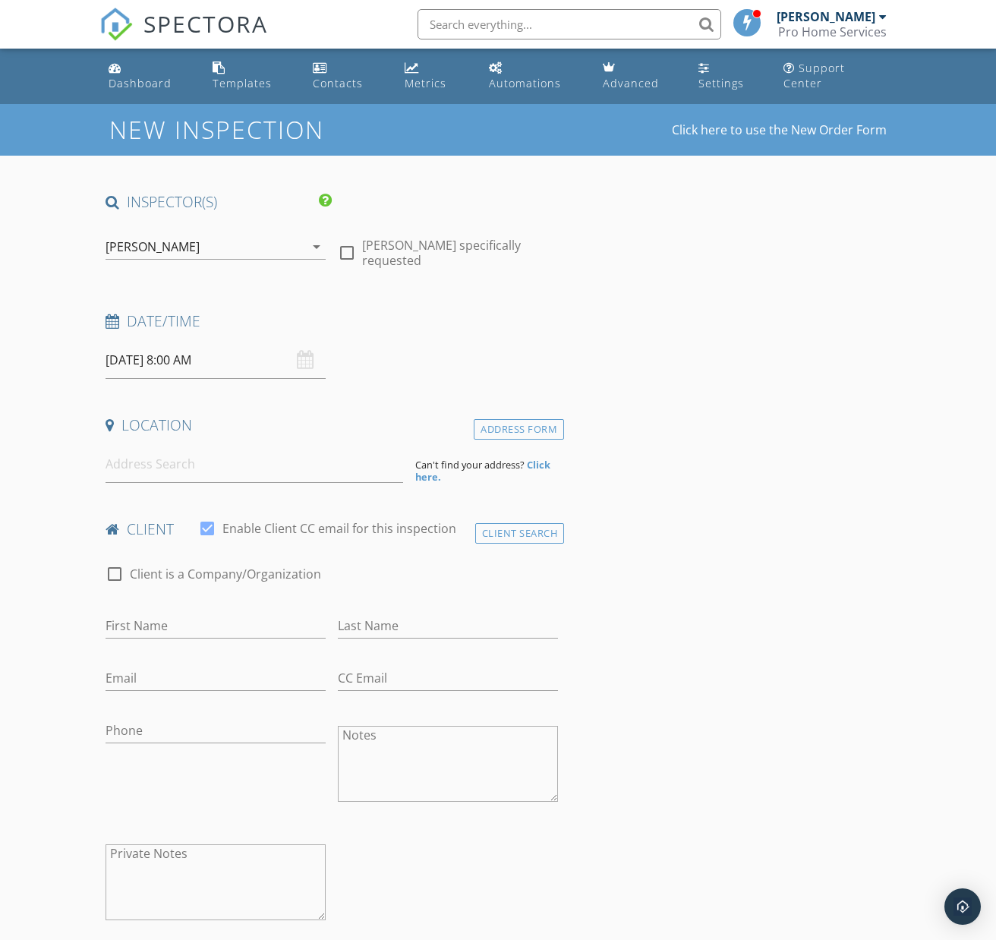
click at [303, 346] on div "[DATE] 8:00 AM" at bounding box center [216, 360] width 220 height 37
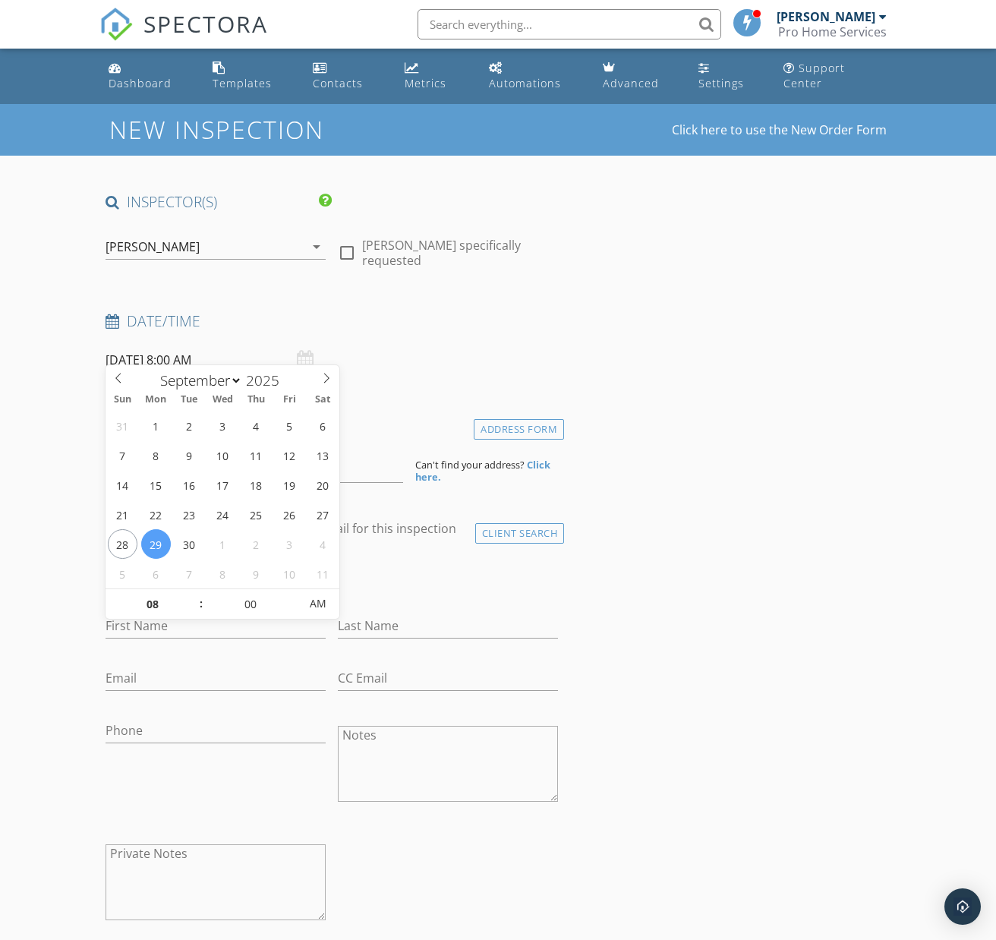
drag, startPoint x: 138, startPoint y: 344, endPoint x: 161, endPoint y: 344, distance: 22.8
click at [139, 344] on input "[DATE] 8:00 AM" at bounding box center [216, 360] width 220 height 37
type input "[DATE] 8:00 AM"
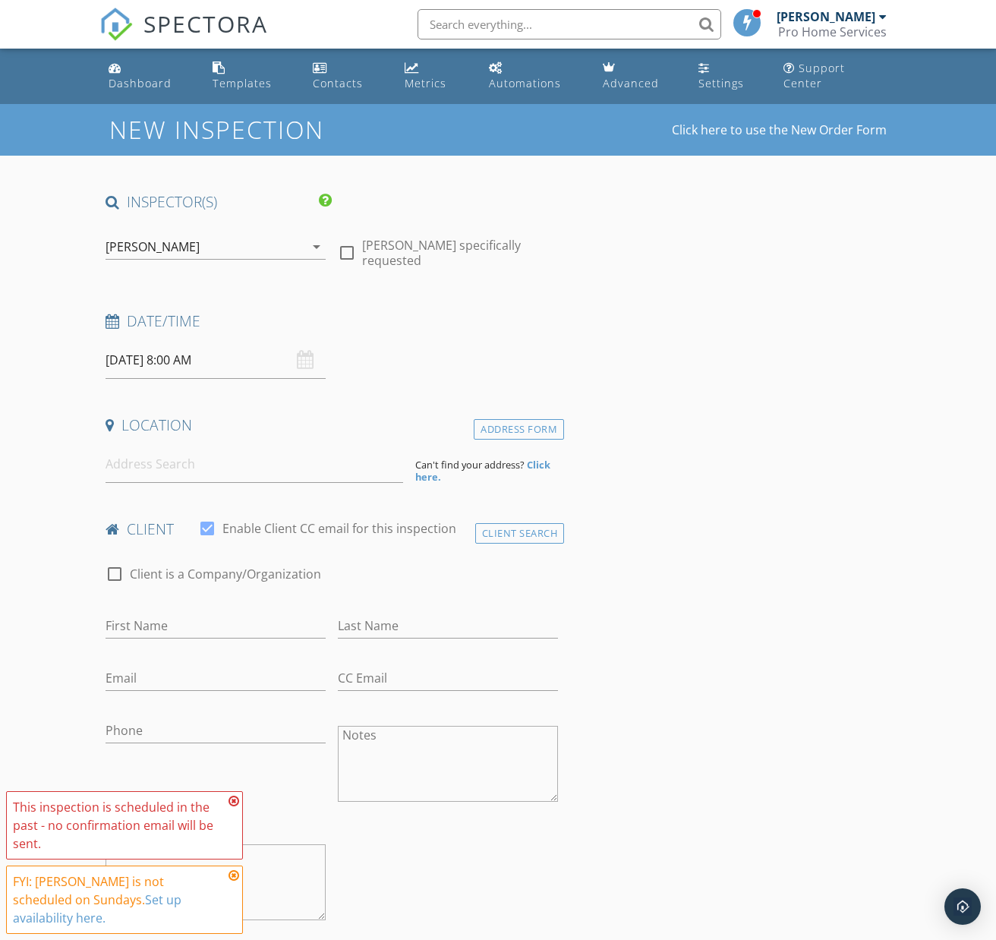
drag, startPoint x: 416, startPoint y: 358, endPoint x: 361, endPoint y: 361, distance: 55.5
click at [416, 358] on div "Date/Time [DATE] 8:00 AM" at bounding box center [331, 345] width 465 height 68
click at [268, 459] on input at bounding box center [255, 464] width 298 height 37
paste input "[STREET_ADDRESS]"
type input "[STREET_ADDRESS]"
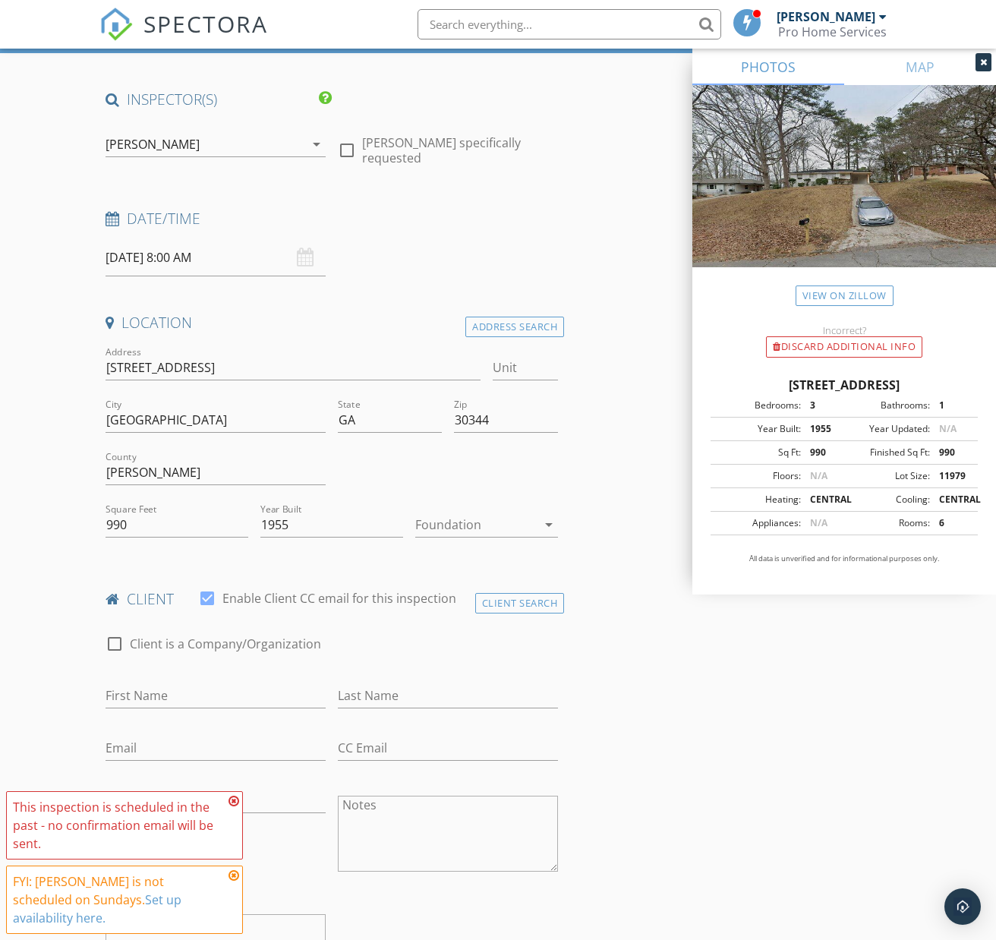
scroll to position [213, 0]
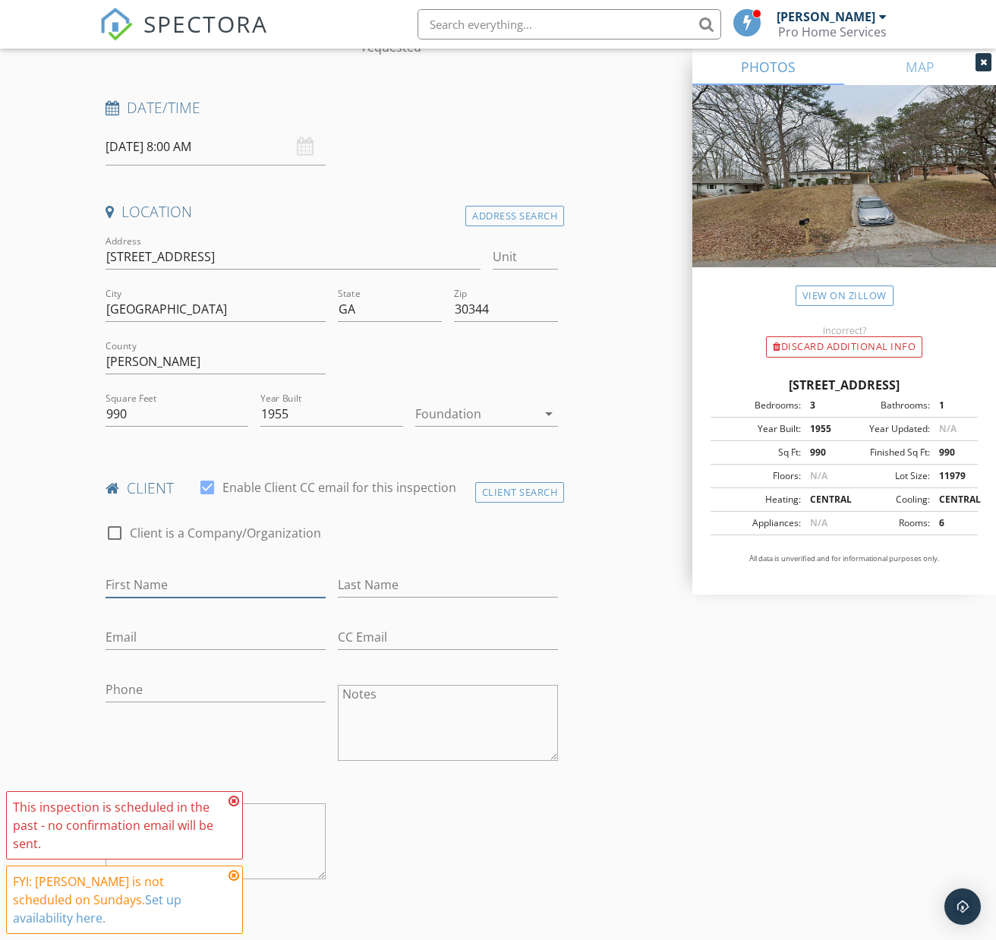
click at [211, 572] on input "First Name" at bounding box center [216, 584] width 220 height 25
type input "[PERSON_NAME]"
type input "Cardenales"
click at [149, 625] on input "Email" at bounding box center [216, 637] width 220 height 25
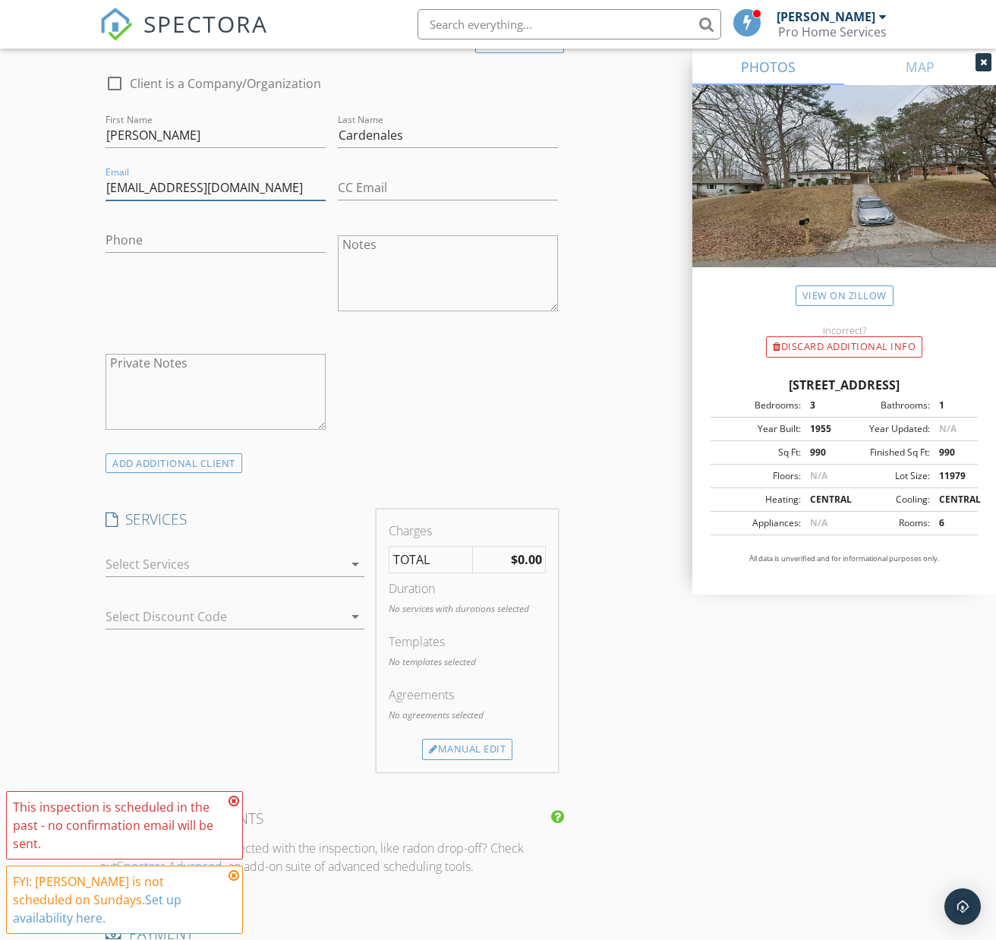
scroll to position [667, 0]
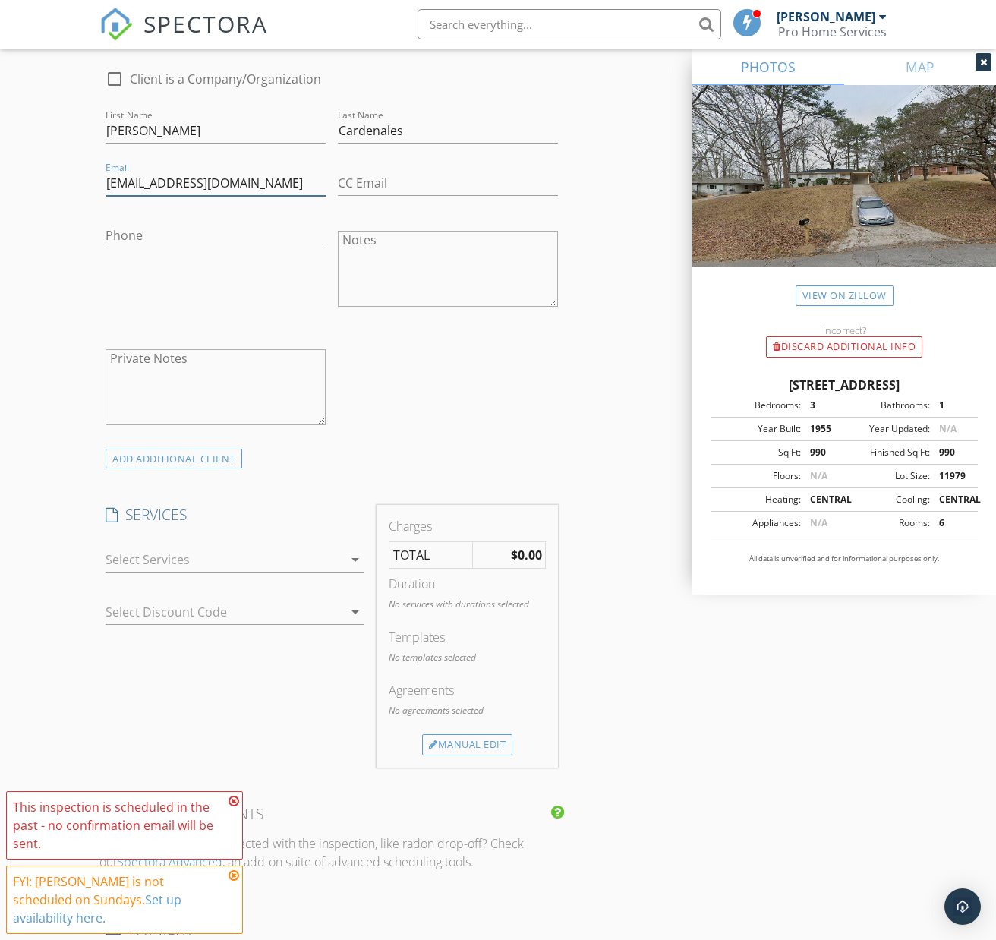
type input "[EMAIL_ADDRESS][DOMAIN_NAME]"
click at [236, 807] on icon at bounding box center [234, 801] width 11 height 12
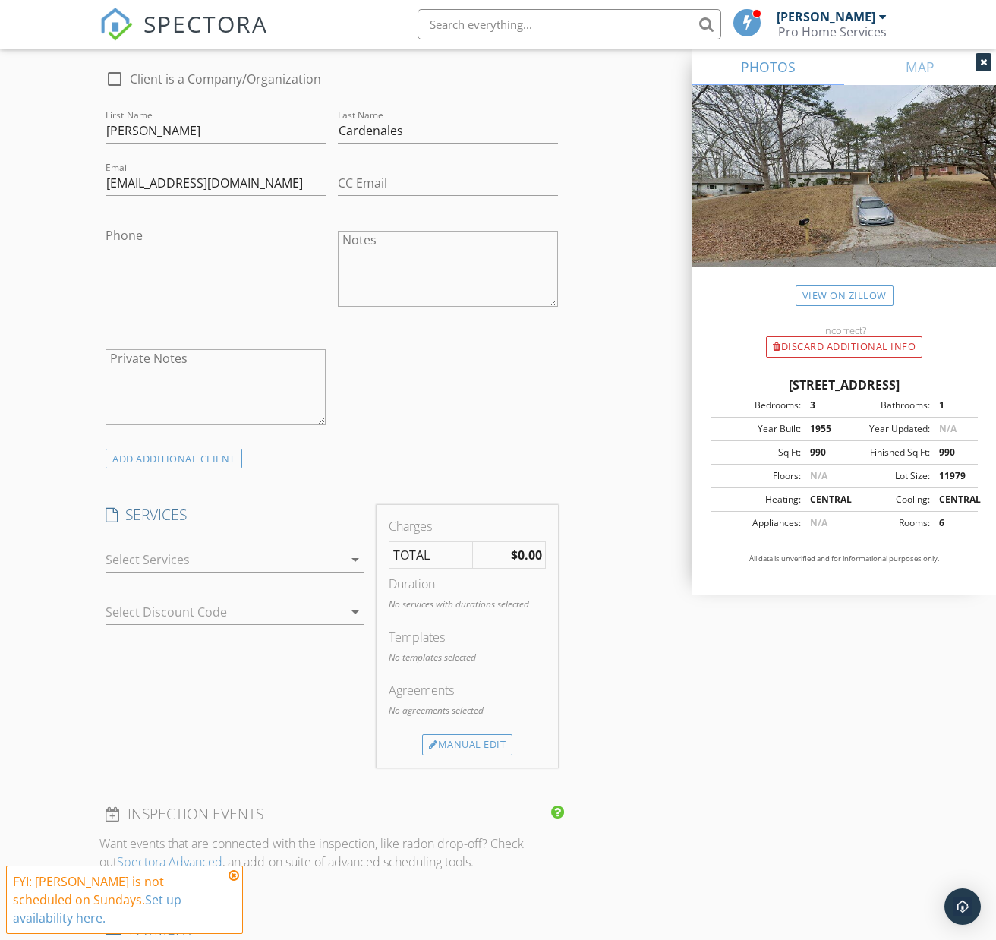
click at [234, 882] on icon at bounding box center [234, 875] width 11 height 12
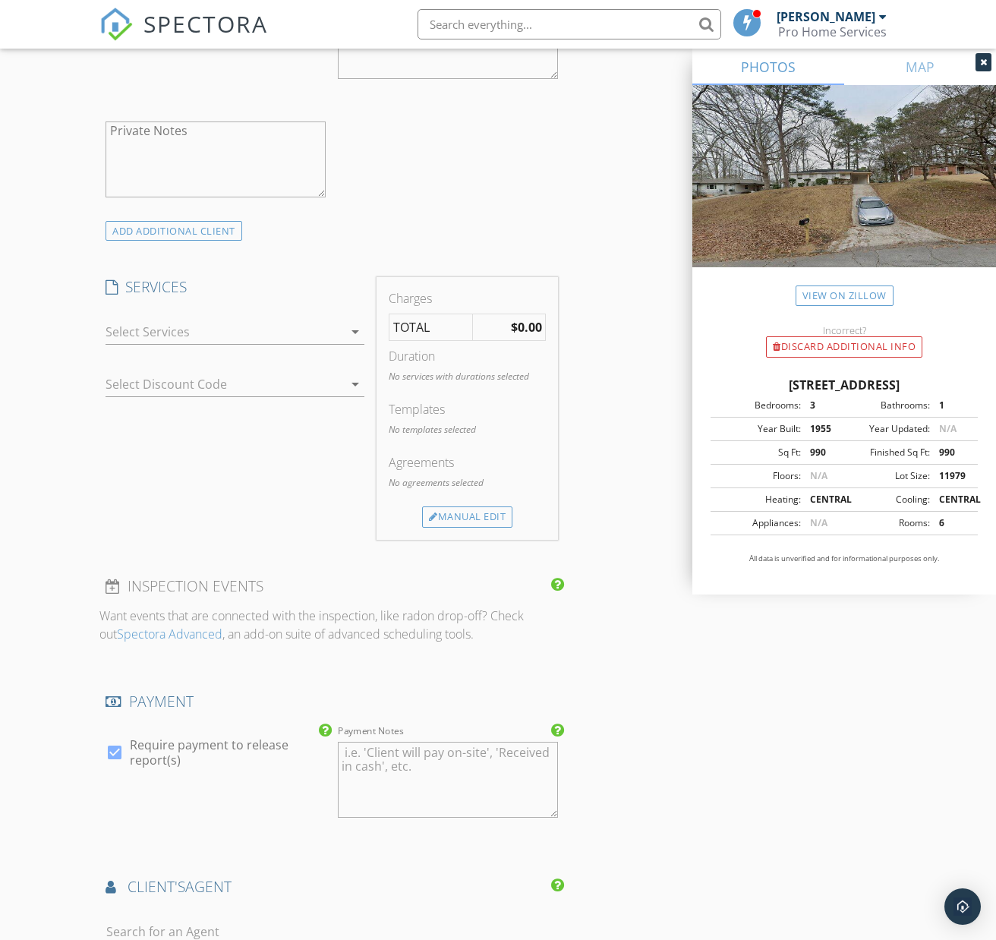
scroll to position [901, 0]
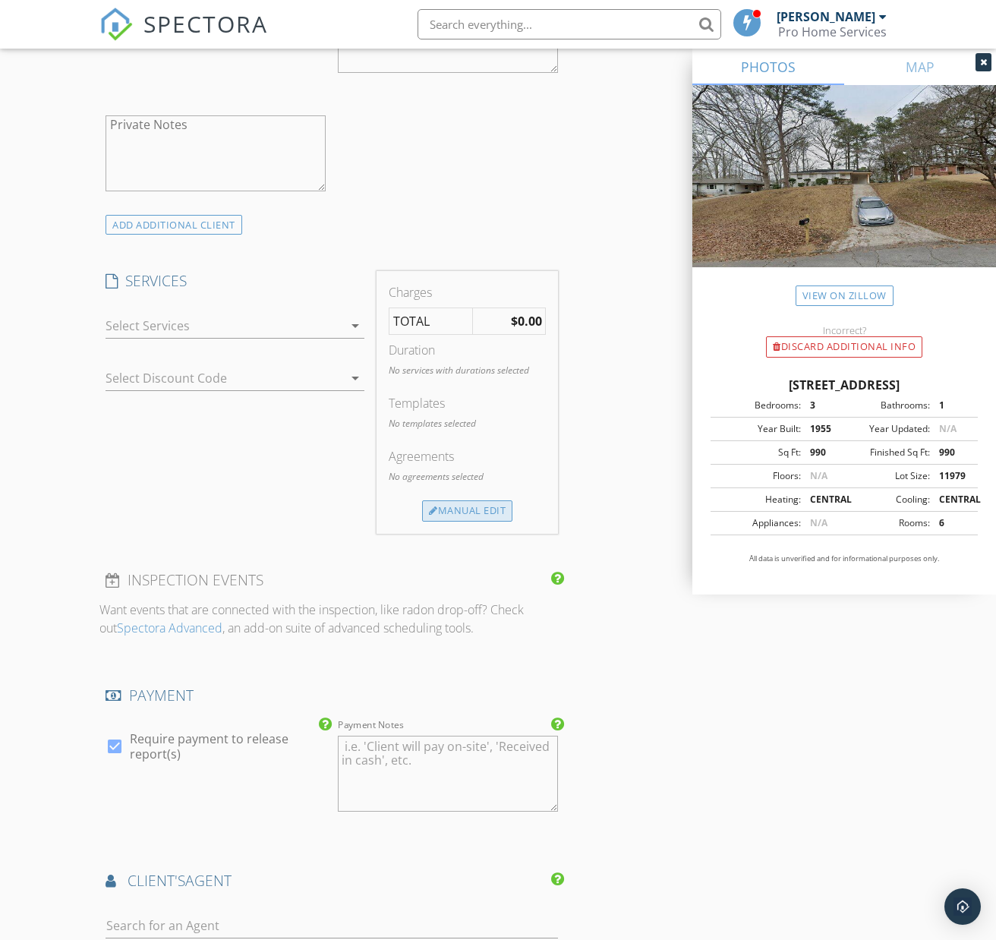
click at [474, 500] on div "Manual Edit" at bounding box center [467, 510] width 90 height 21
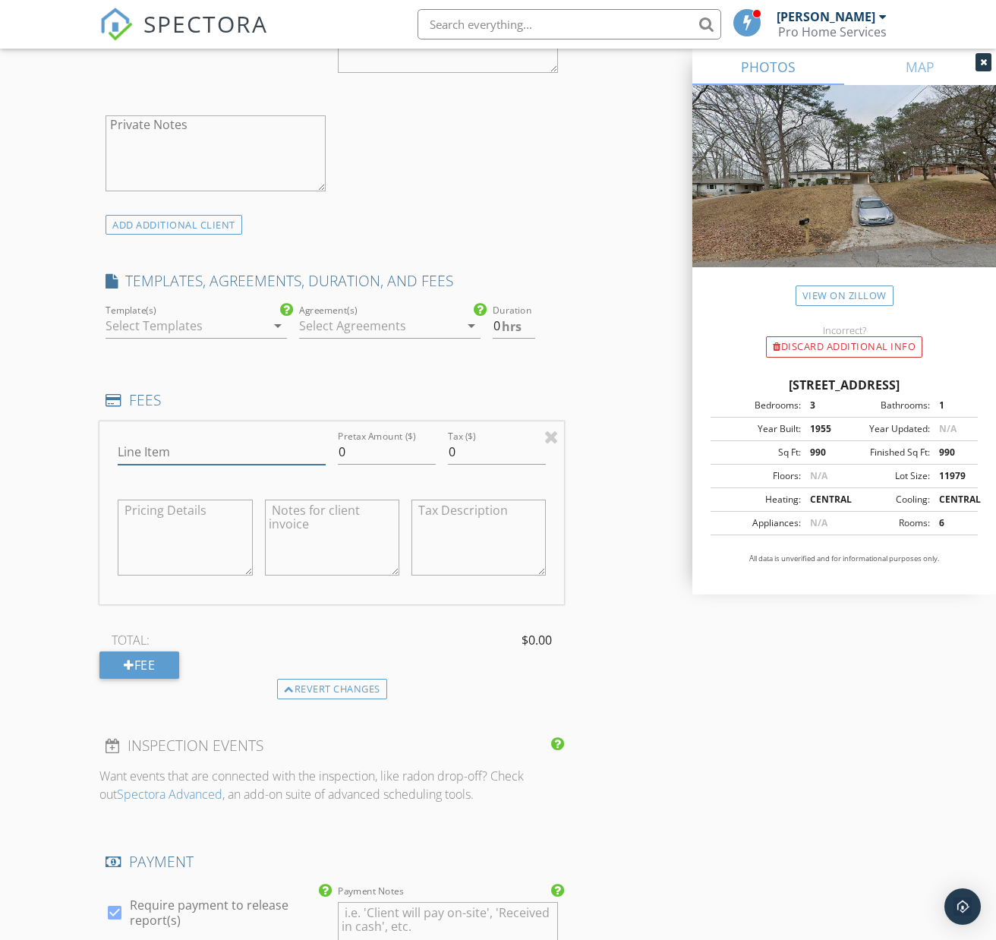
click at [181, 440] on input "Line Item" at bounding box center [222, 452] width 208 height 25
type input "$340"
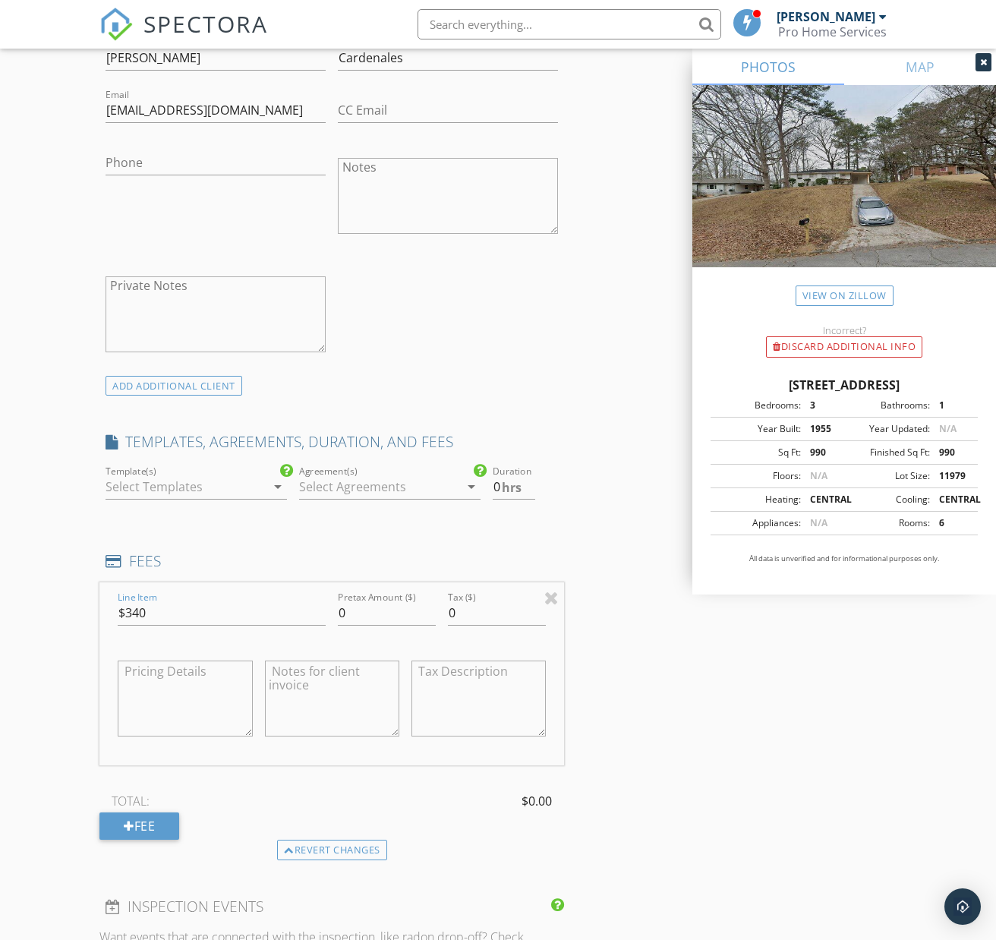
click at [465, 478] on icon "arrow_drop_down" at bounding box center [471, 487] width 18 height 18
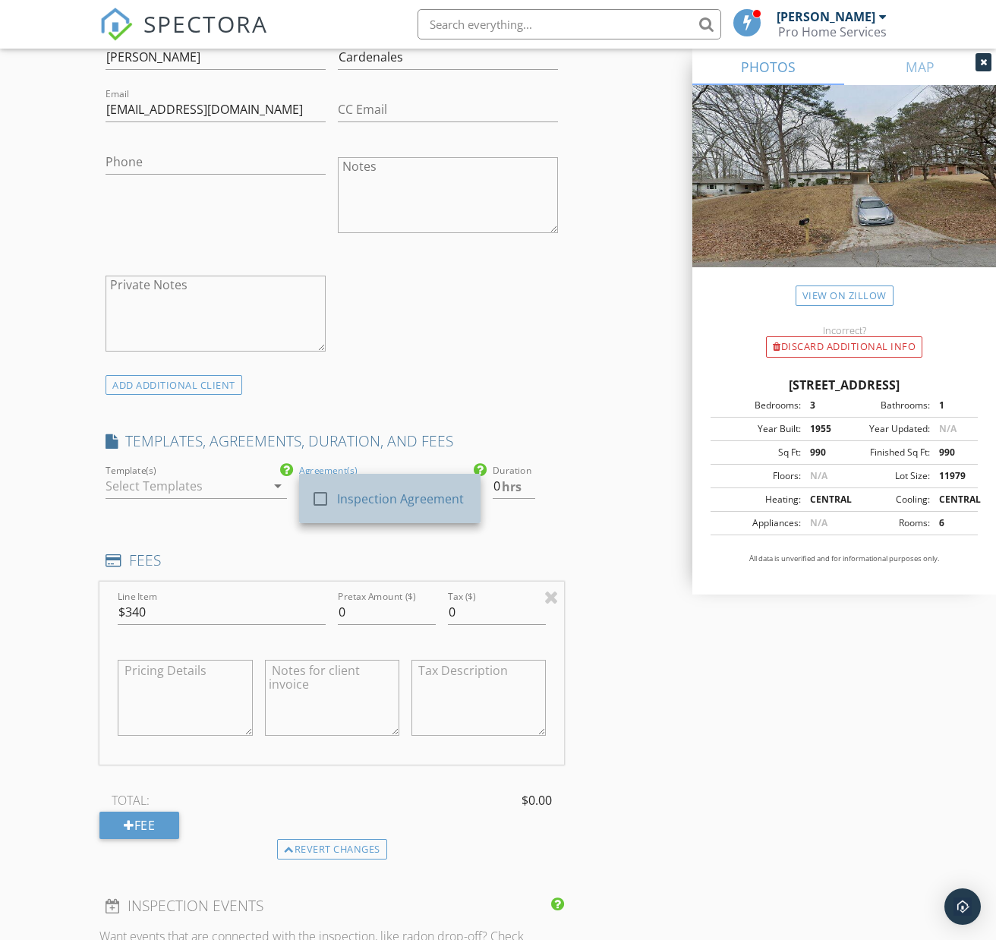
click at [402, 490] on div "Inspection Agreement" at bounding box center [403, 499] width 131 height 18
drag, startPoint x: 504, startPoint y: 472, endPoint x: 517, endPoint y: 473, distance: 13.0
click at [505, 481] on span "hrs" at bounding box center [512, 487] width 20 height 12
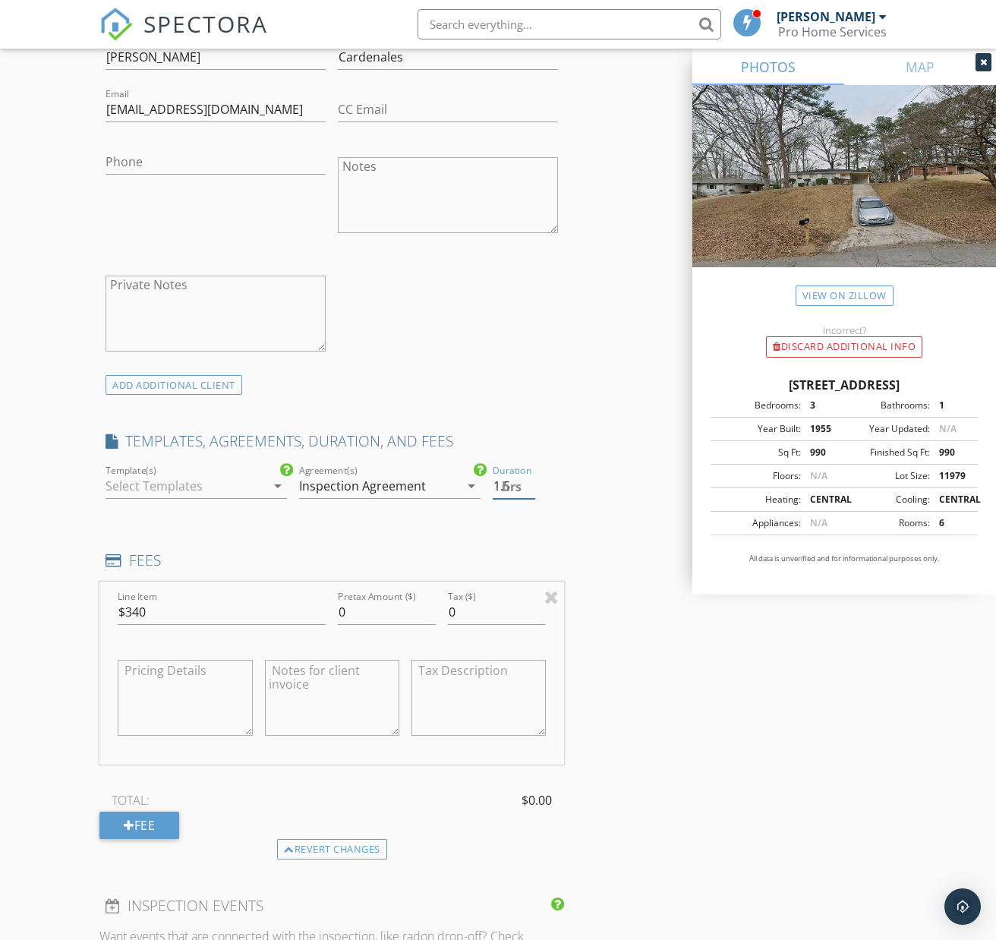
click at [529, 474] on input "1.5" at bounding box center [514, 486] width 43 height 25
type input "2"
click at [528, 474] on input "2" at bounding box center [514, 486] width 43 height 25
click at [547, 502] on div "INSPECTOR(S) check_box [PERSON_NAME] PRIMARY [PERSON_NAME] arrow_drop_down chec…" at bounding box center [331, 665] width 465 height 2428
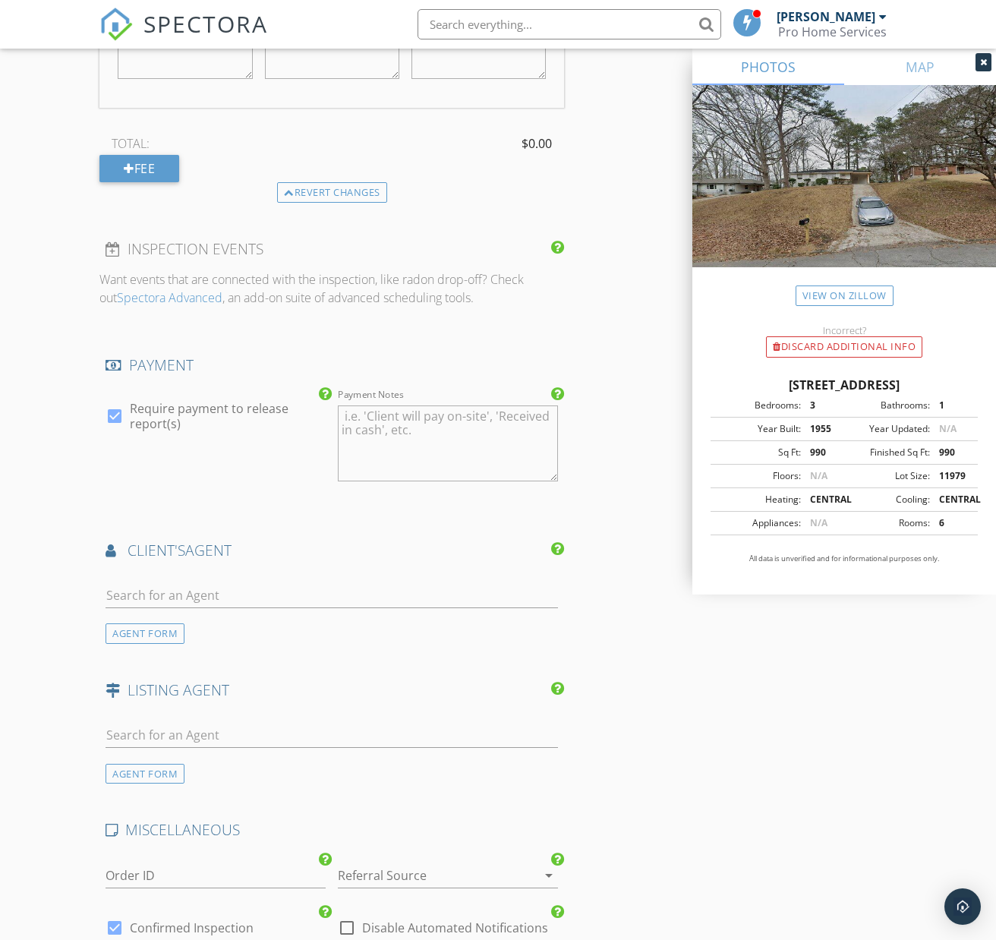
scroll to position [1402, 0]
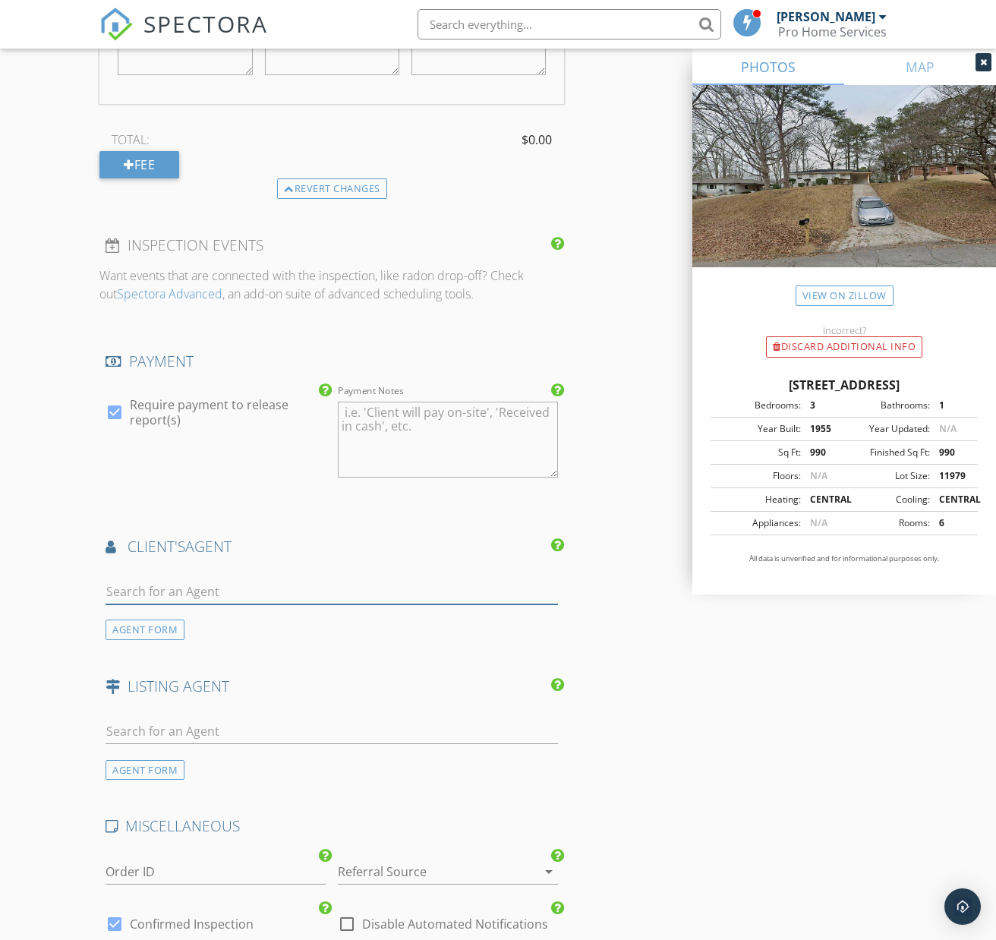
click at [258, 579] on input "text" at bounding box center [332, 591] width 453 height 25
type input "[PERSON_NAME]"
click at [188, 616] on div "[PERSON_NAME]" at bounding box center [196, 625] width 94 height 18
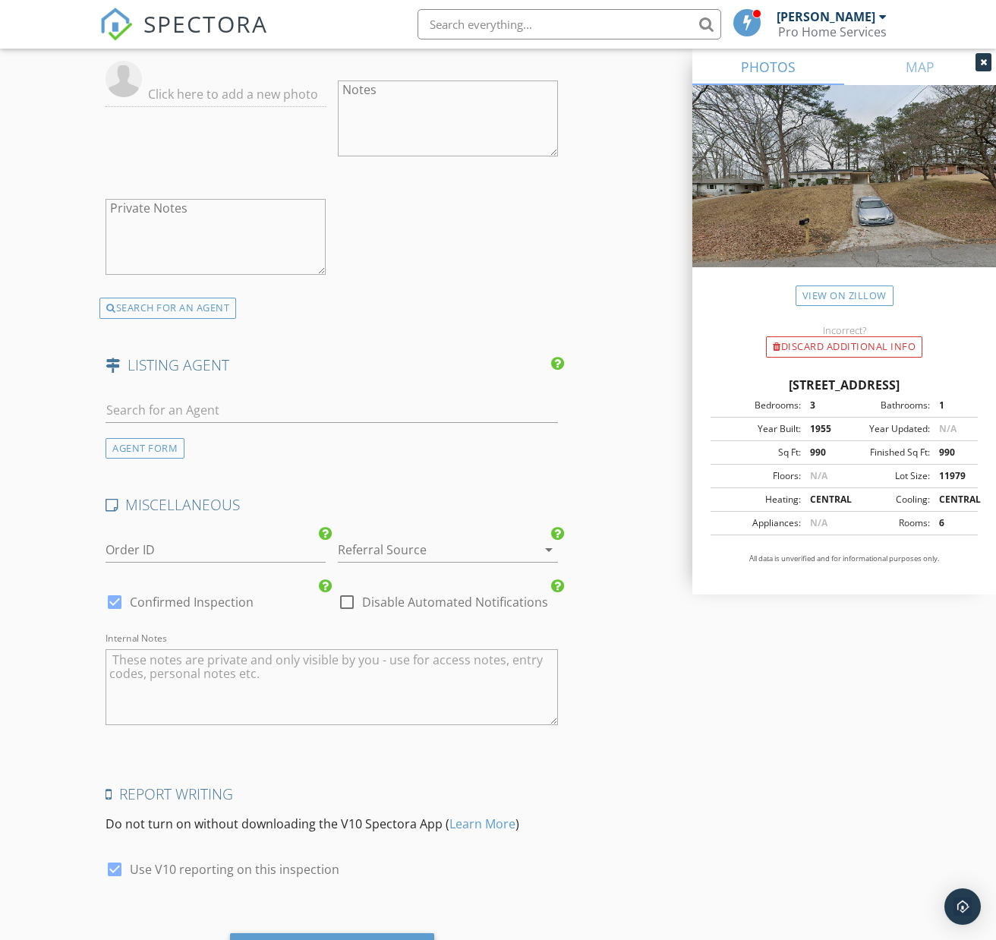
scroll to position [2132, 0]
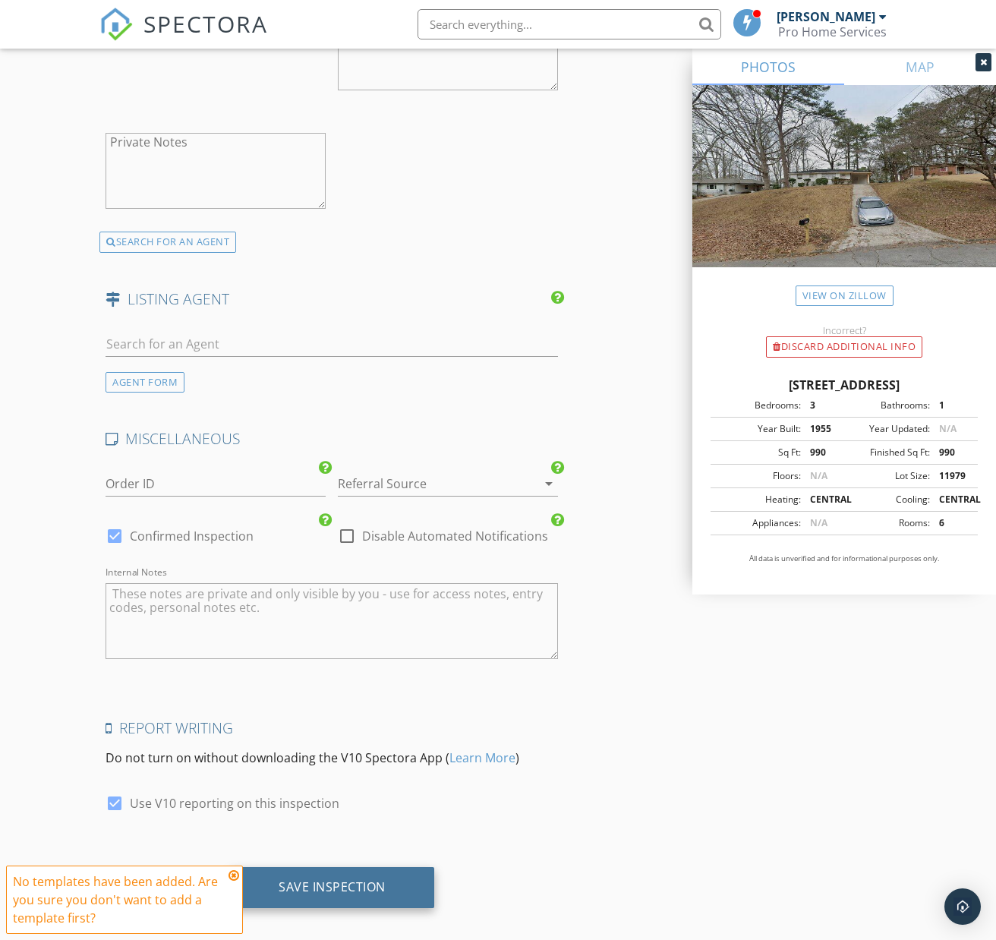
click at [393, 868] on div "Save Inspection" at bounding box center [332, 887] width 204 height 41
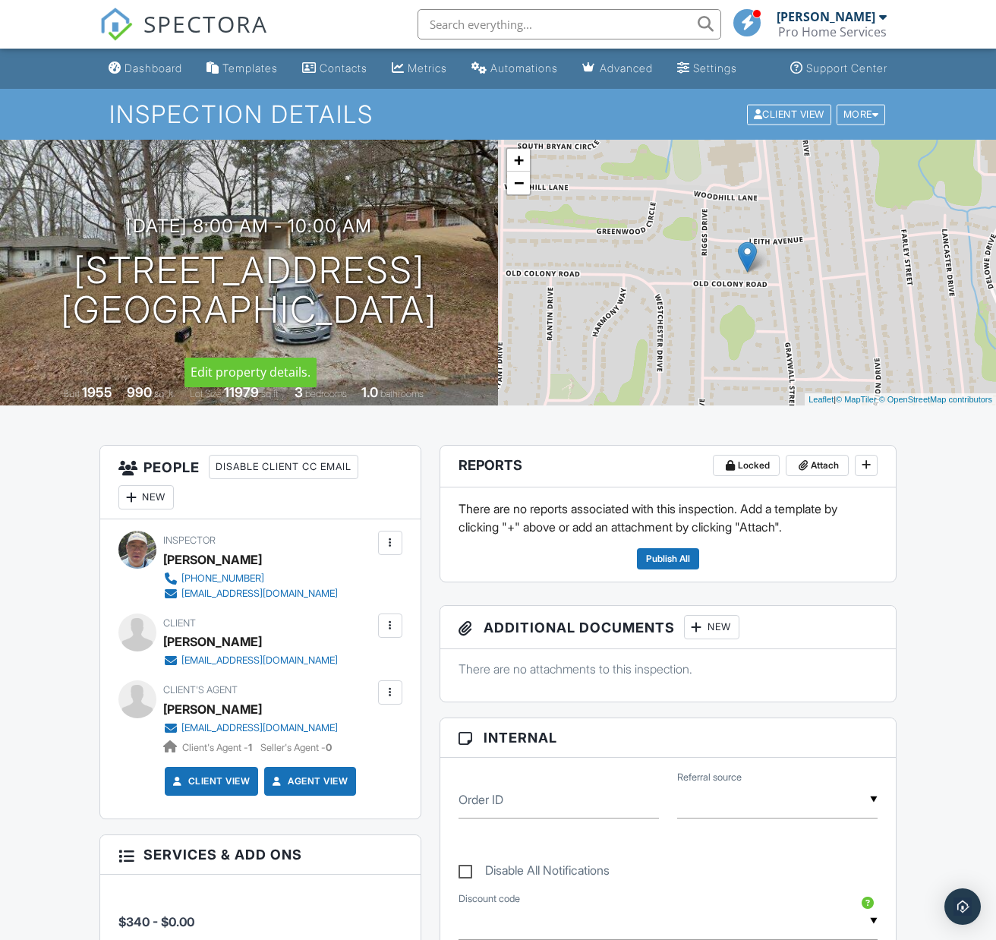
click at [0, 0] on div at bounding box center [0, 0] width 0 height 0
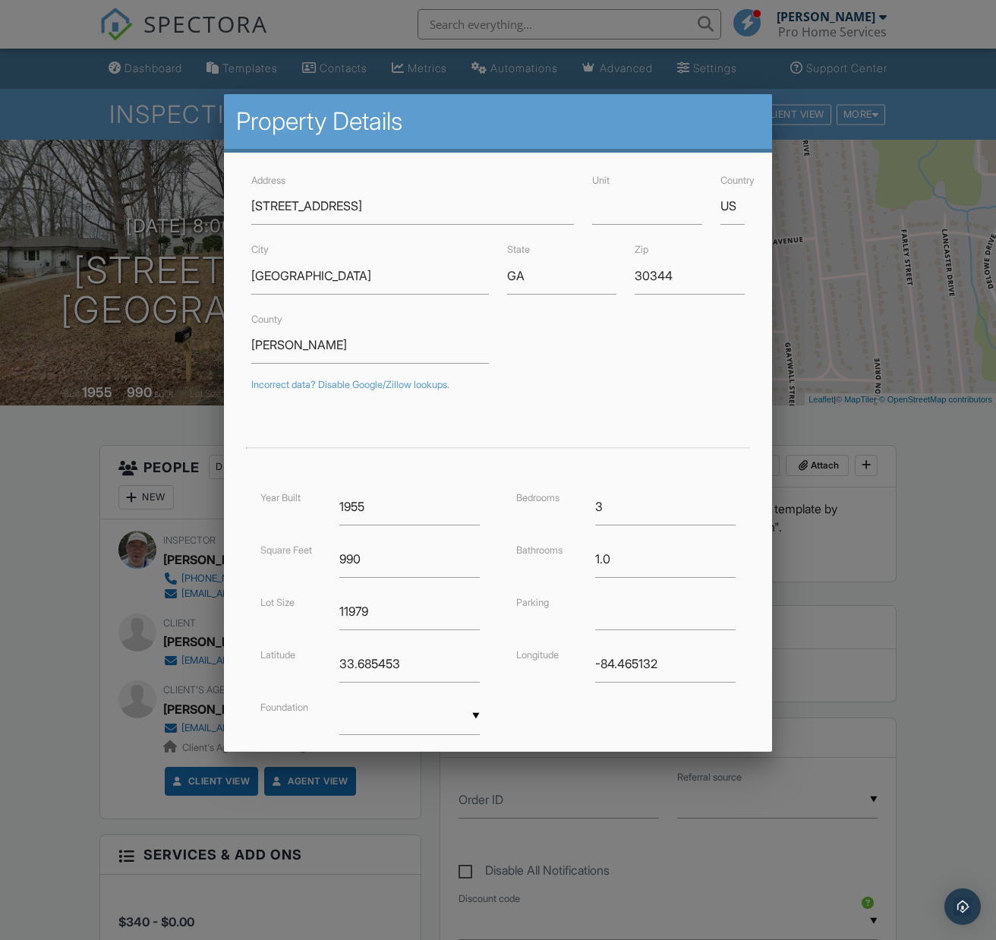
click at [477, 716] on div "▼ Basement Slab Crawlspace Basement Slab Crawlspace" at bounding box center [409, 716] width 140 height 37
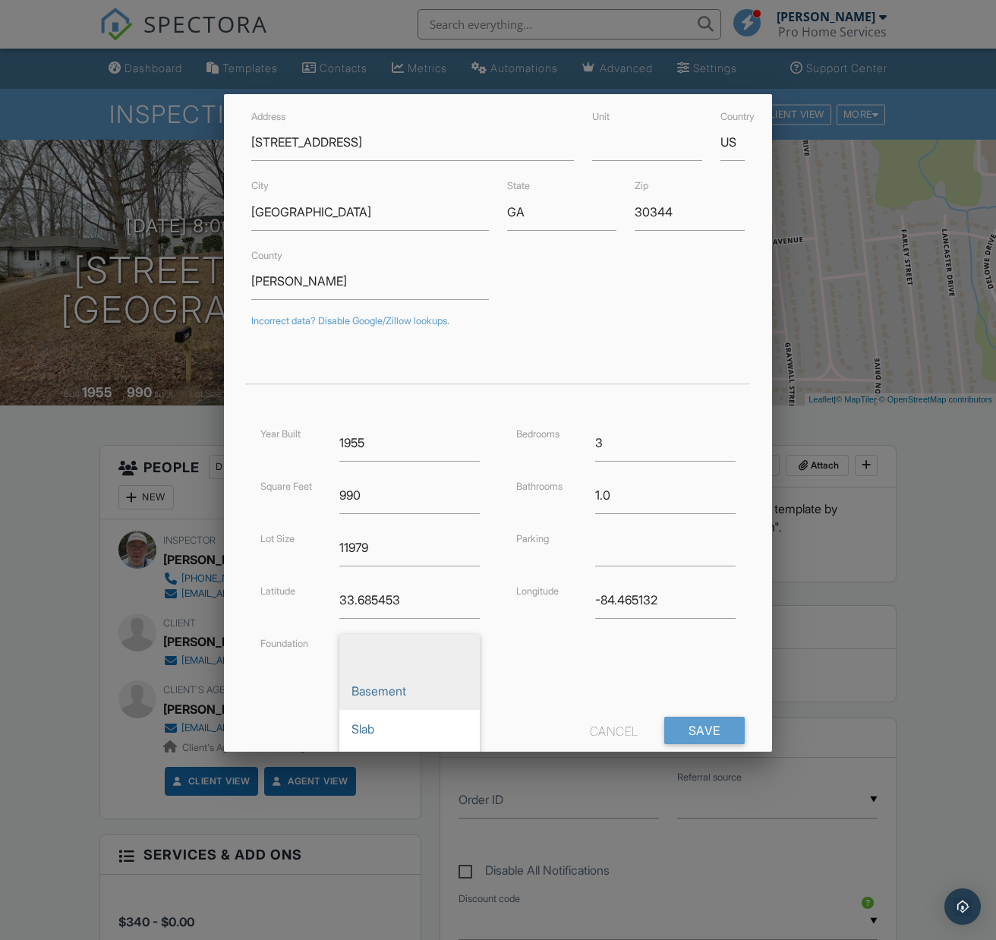
scroll to position [101, 0]
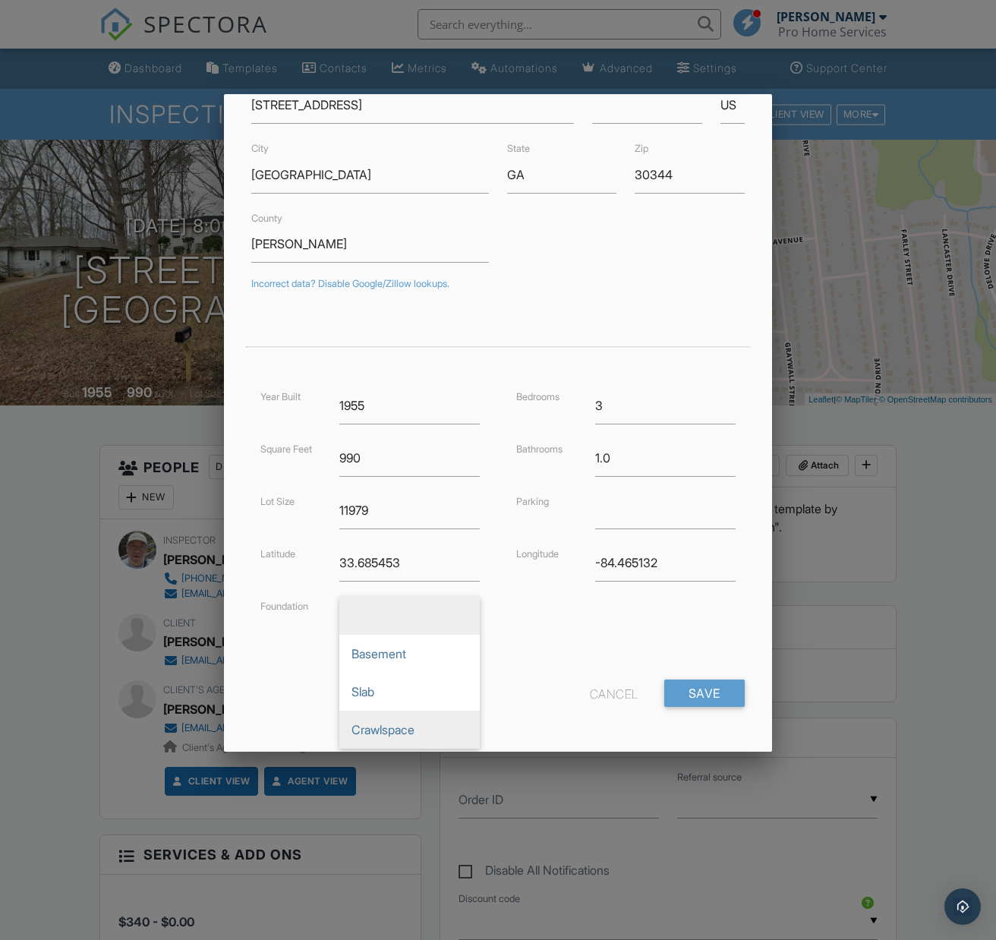
click at [404, 733] on span "Crawlspace" at bounding box center [409, 730] width 140 height 38
type input "Crawlspace"
click at [722, 690] on input "Save" at bounding box center [704, 693] width 80 height 27
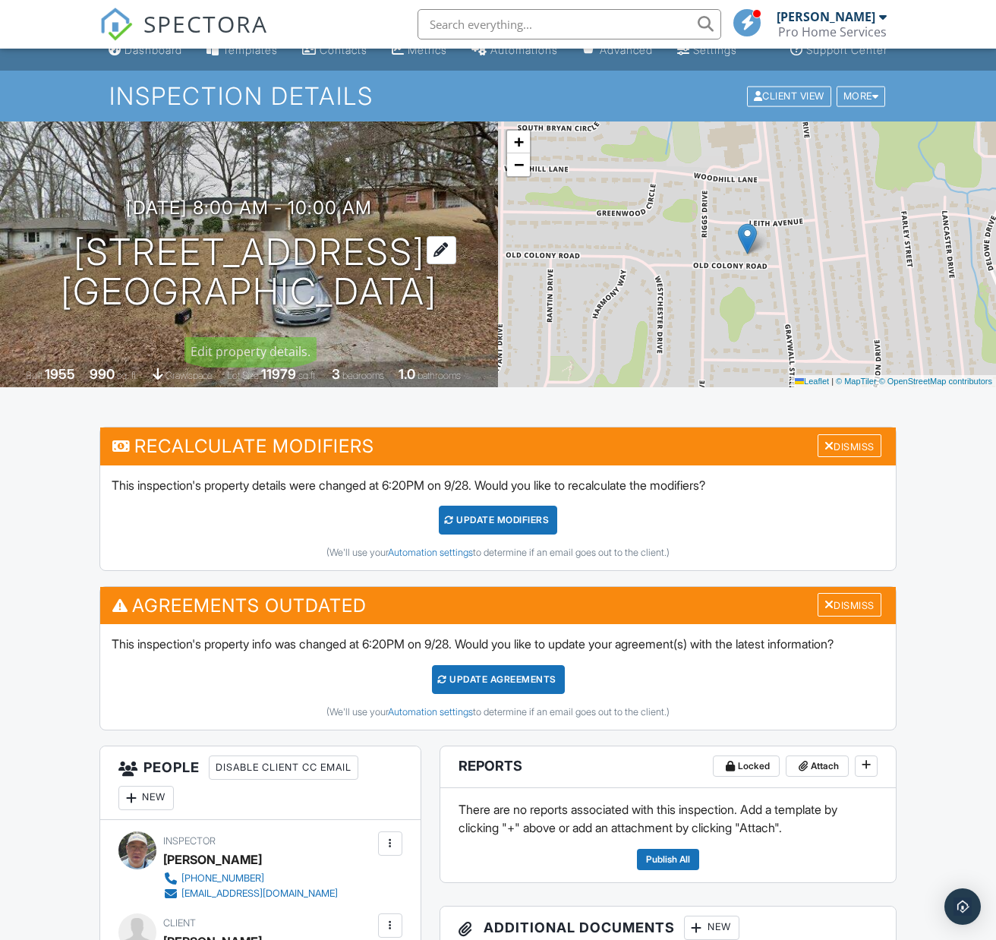
scroll to position [21, 0]
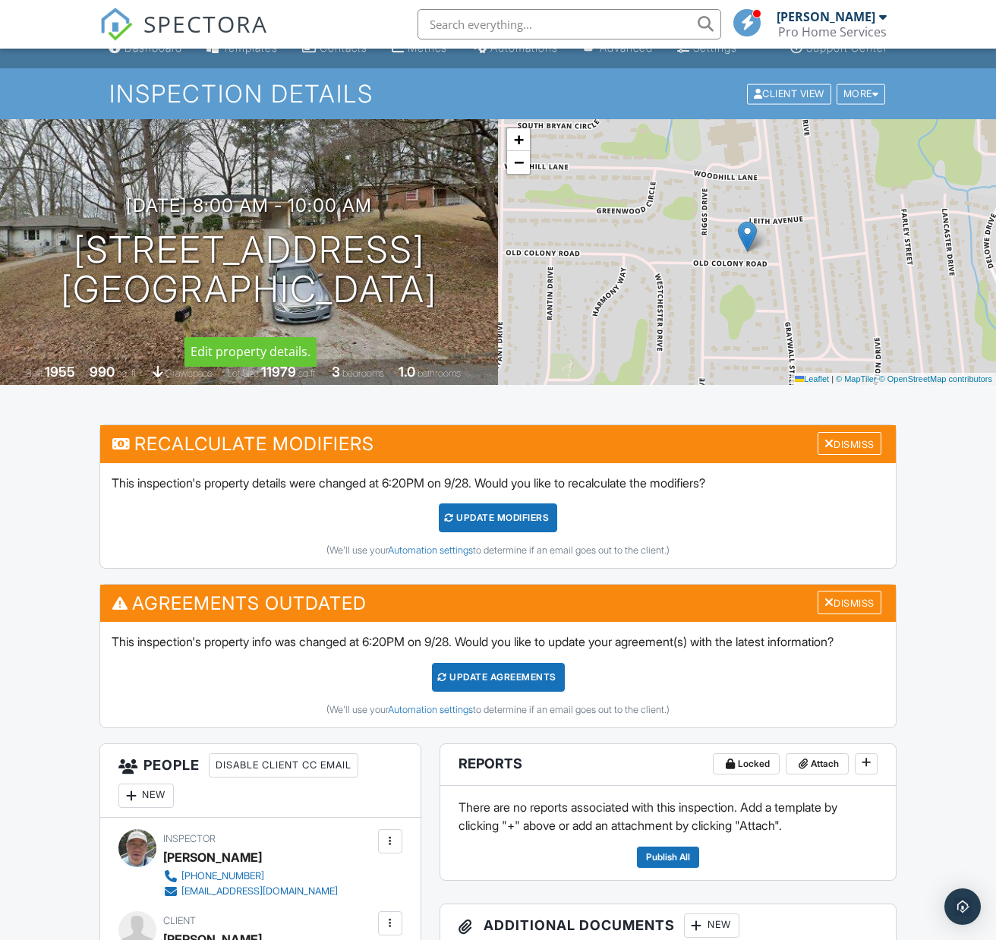
click at [0, 0] on div at bounding box center [0, 0] width 0 height 0
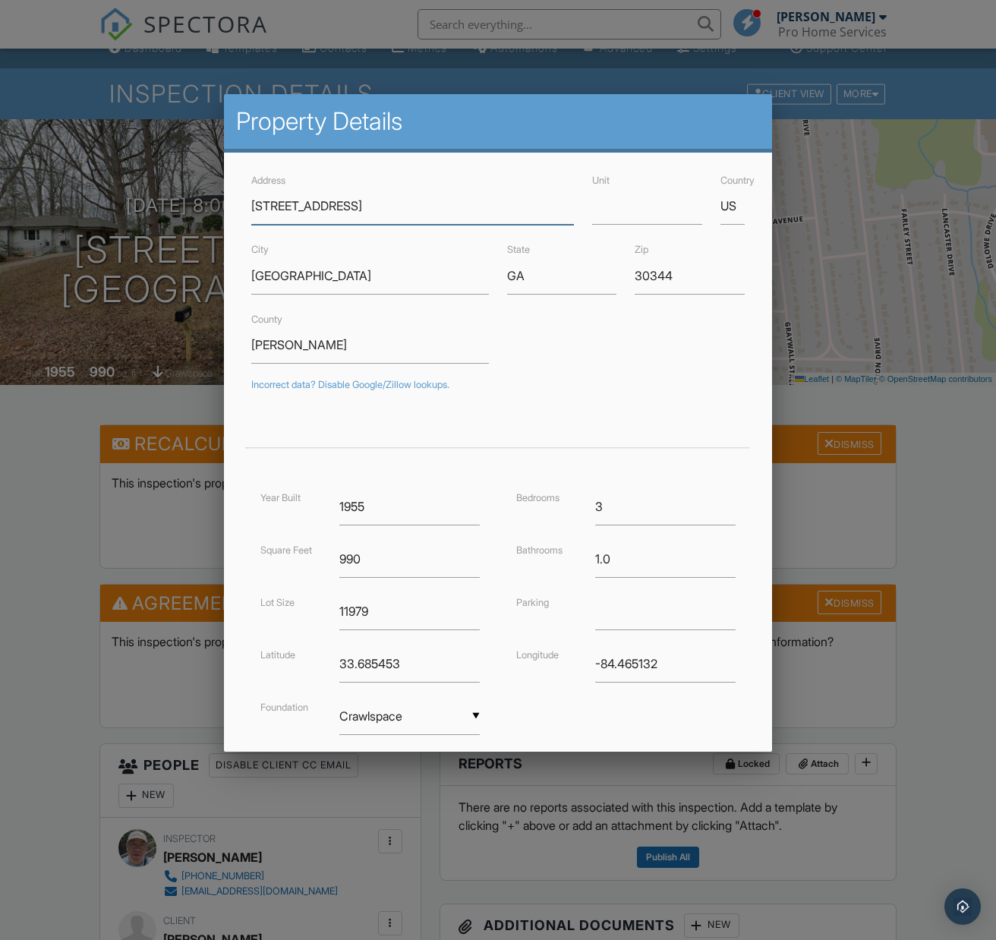
scroll to position [101, 0]
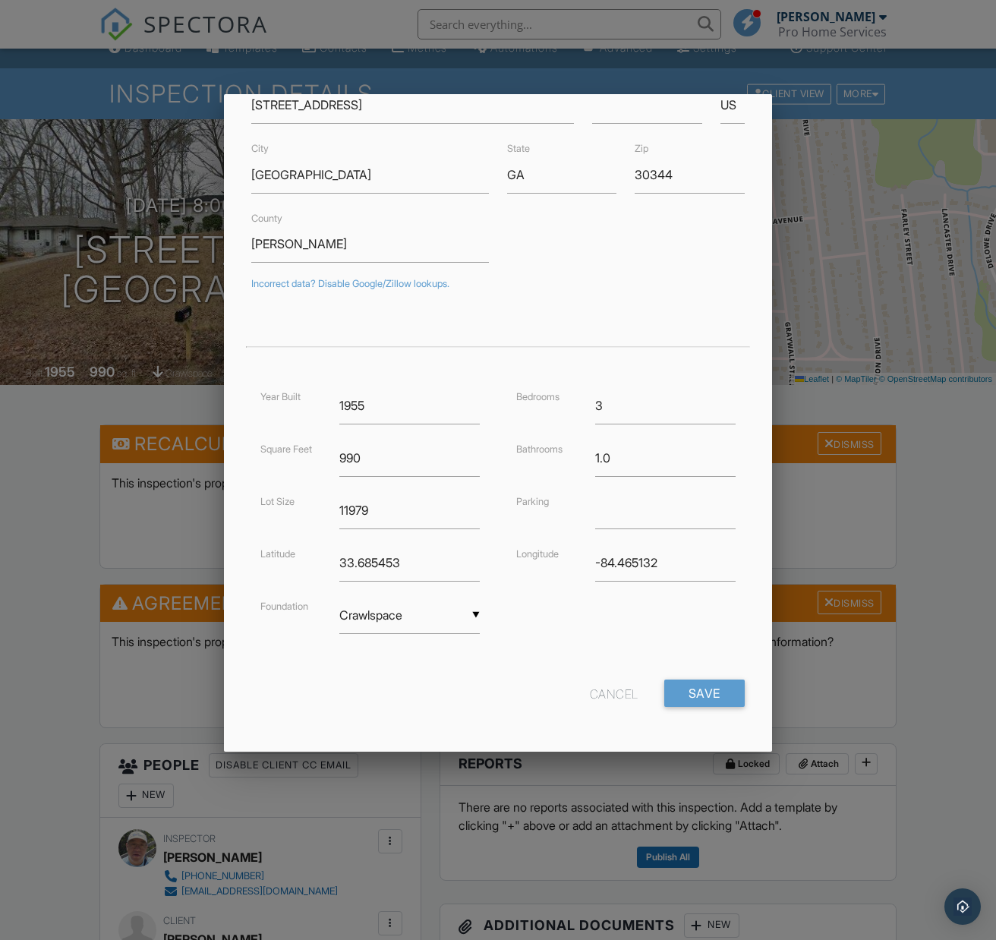
click at [611, 693] on div "Cancel" at bounding box center [614, 693] width 49 height 27
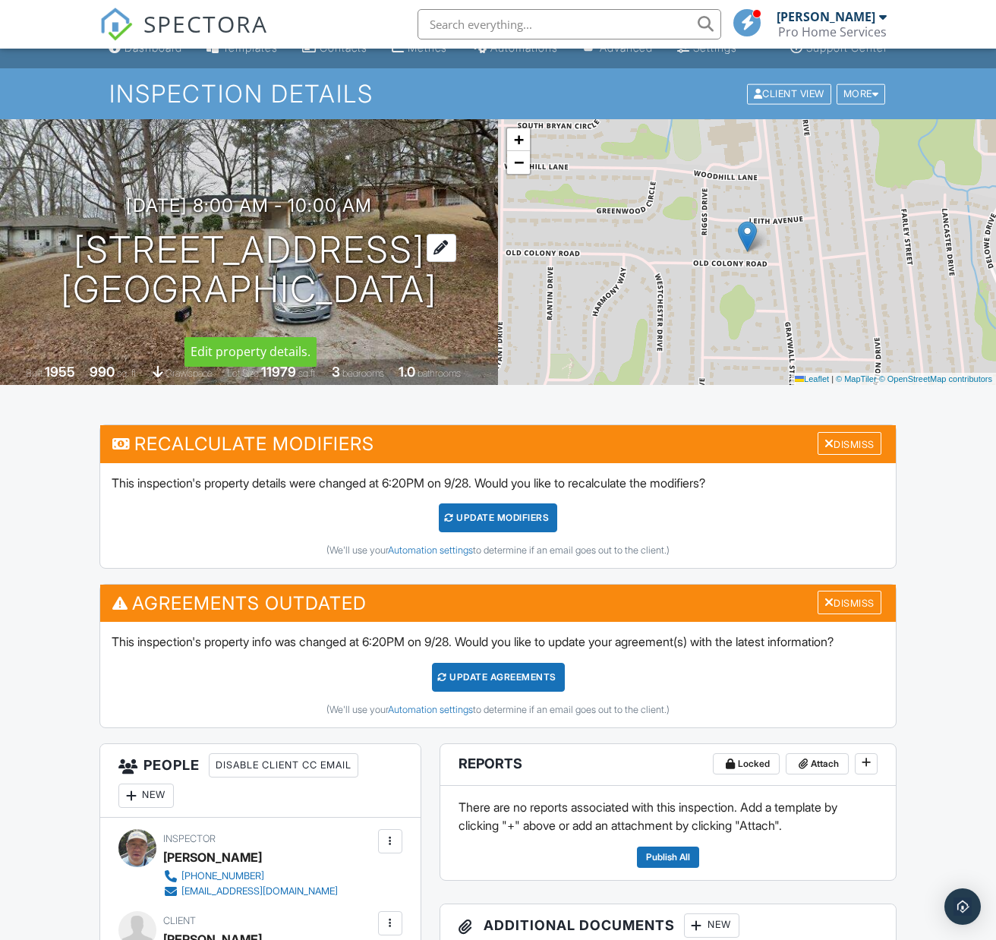
click at [256, 297] on h1 "2345 Old Colony Rd East Point, GA 30344" at bounding box center [249, 270] width 377 height 80
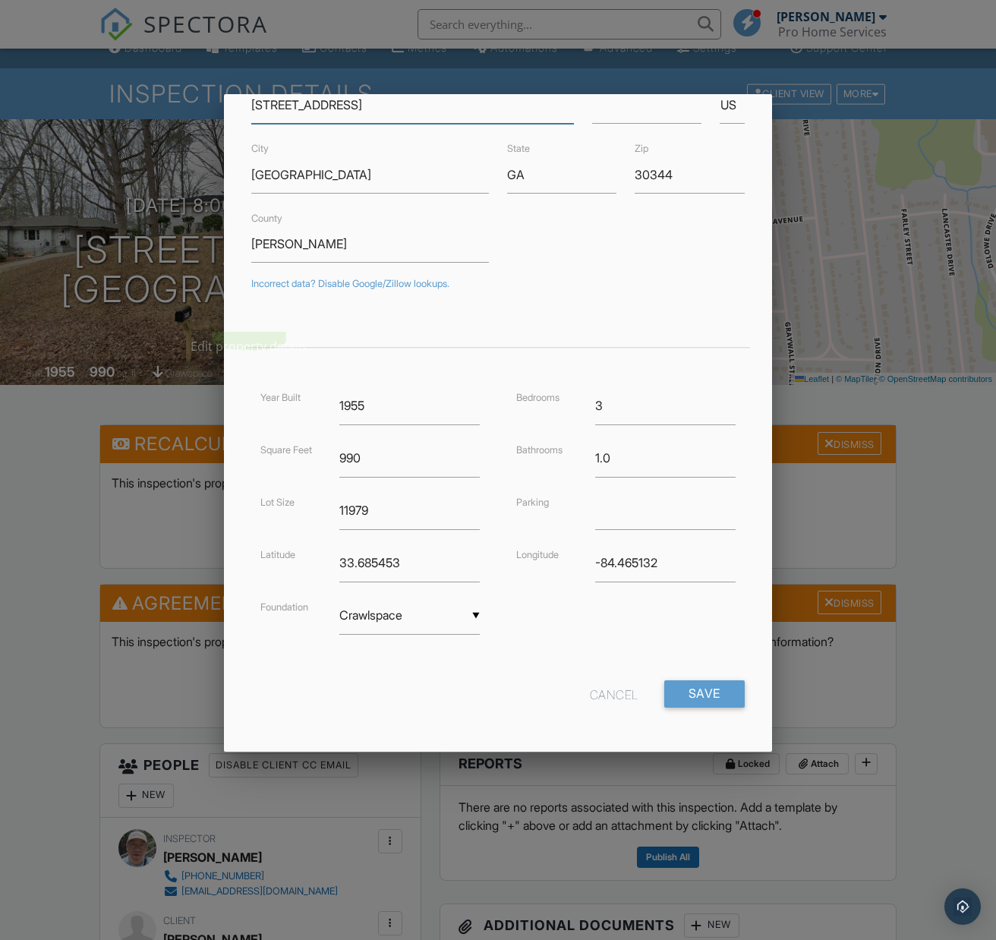
scroll to position [93, 0]
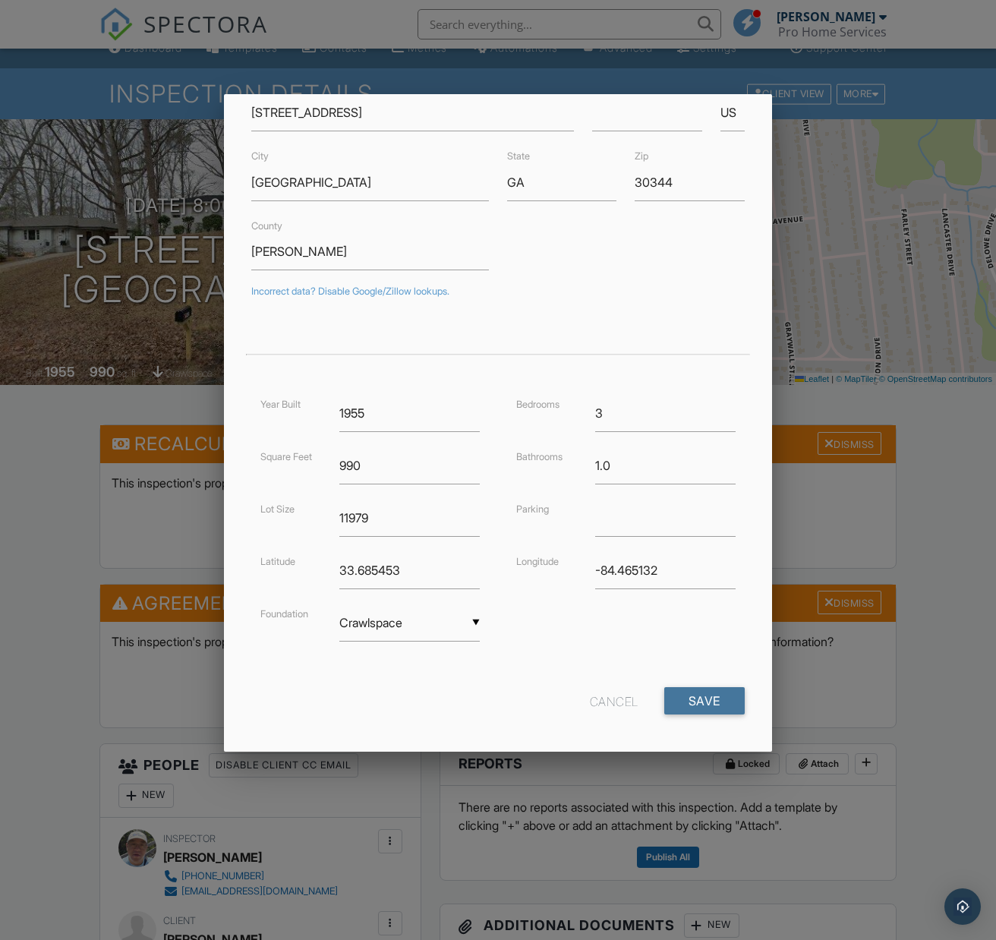
drag, startPoint x: 720, startPoint y: 694, endPoint x: 712, endPoint y: 682, distance: 14.3
click at [719, 693] on input "Save" at bounding box center [704, 700] width 80 height 27
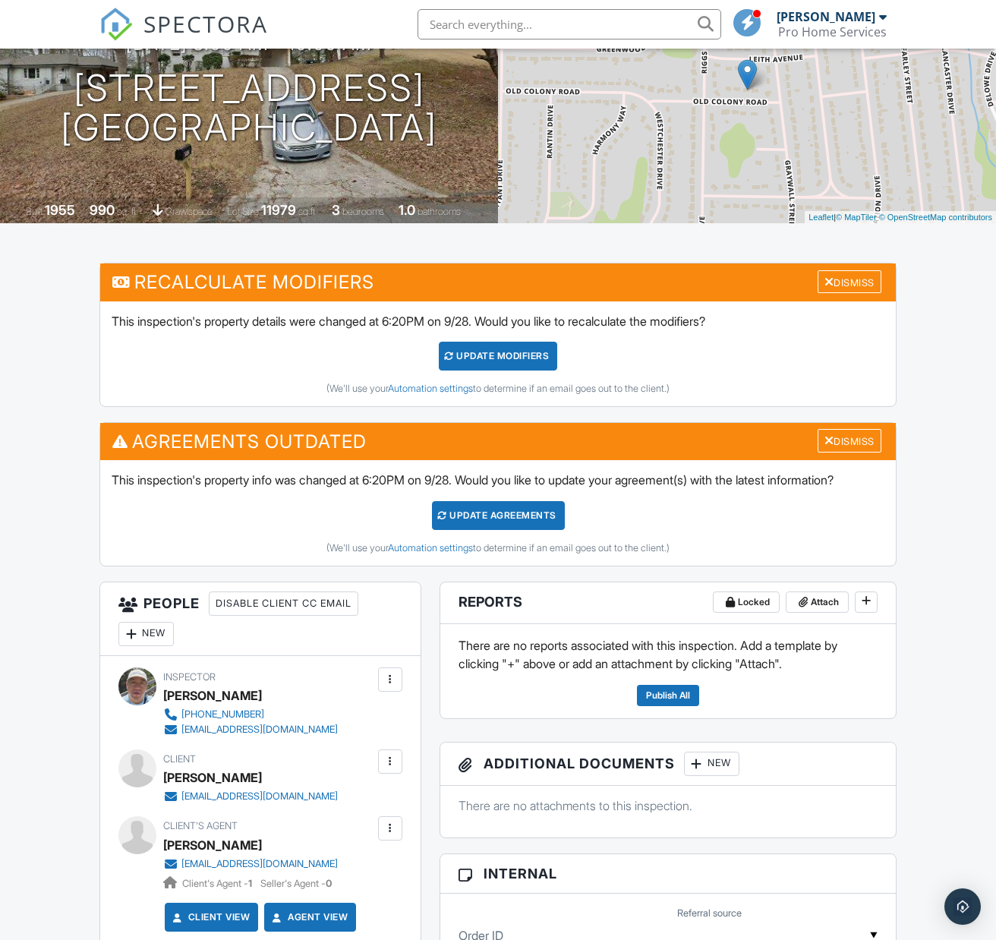
scroll to position [184, 0]
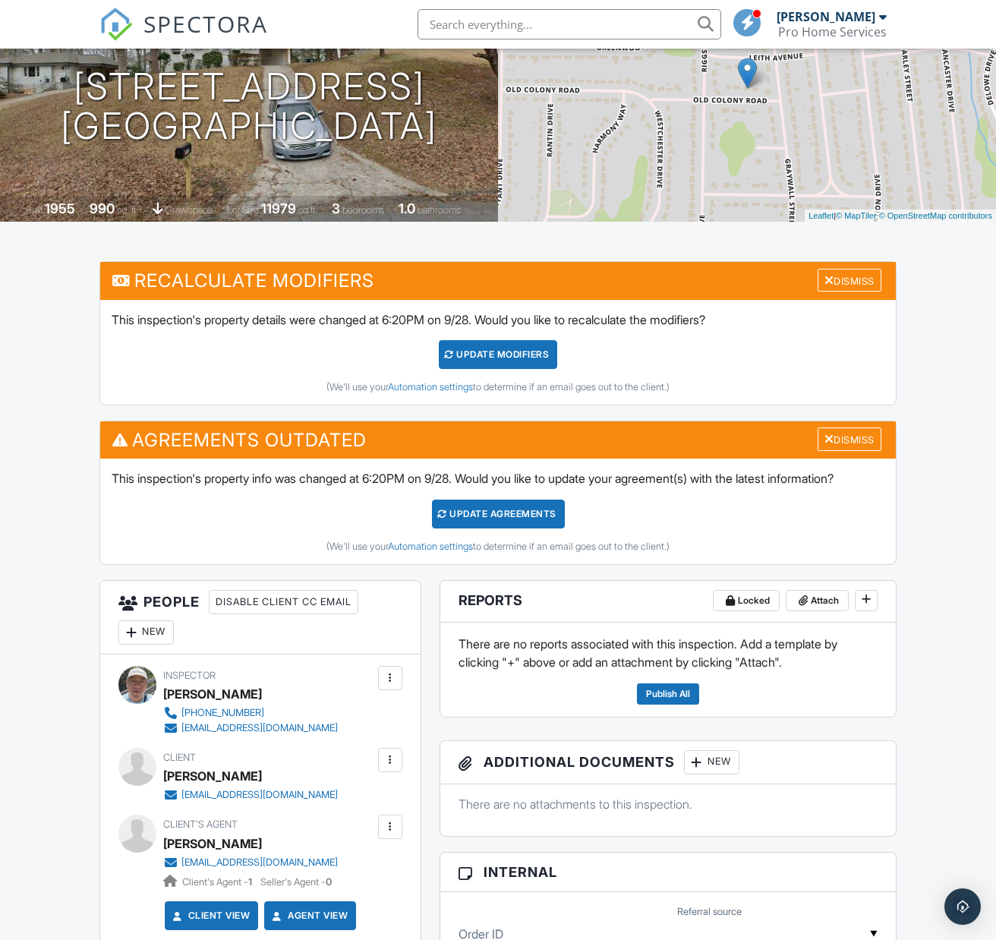
click at [528, 528] on div "Update Agreements" at bounding box center [498, 514] width 133 height 29
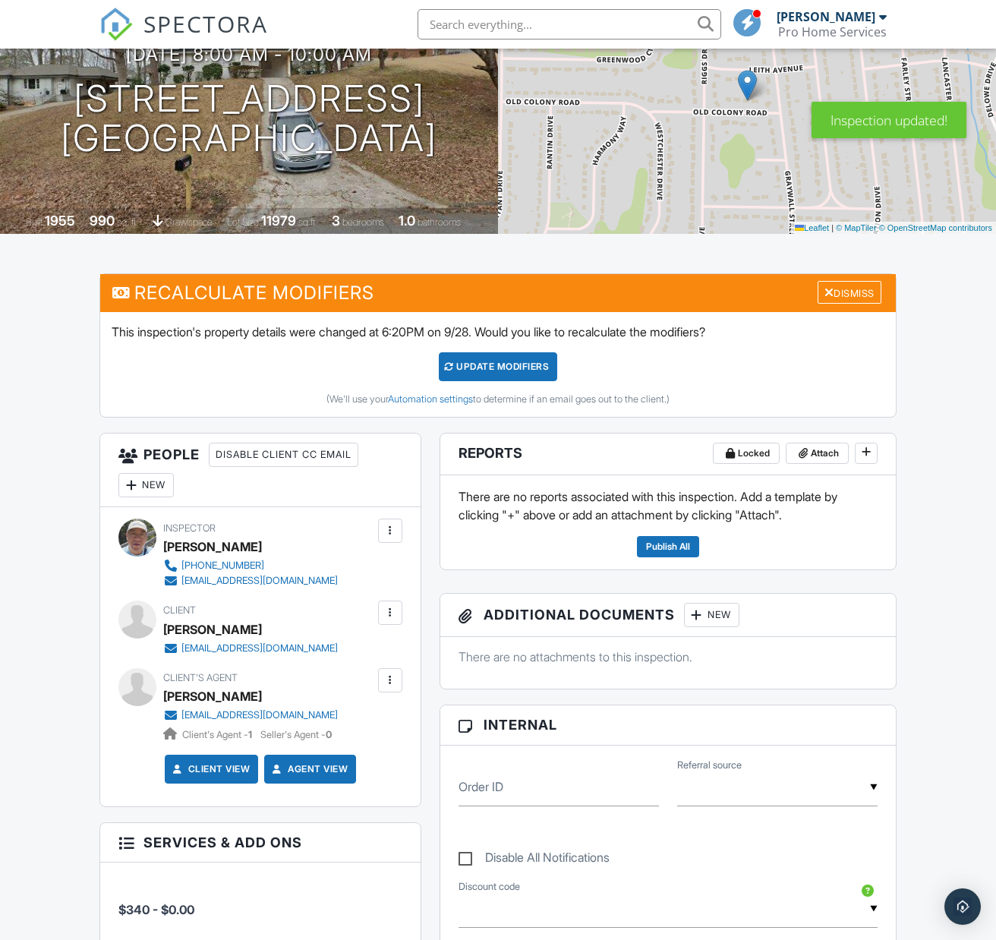
scroll to position [169, 0]
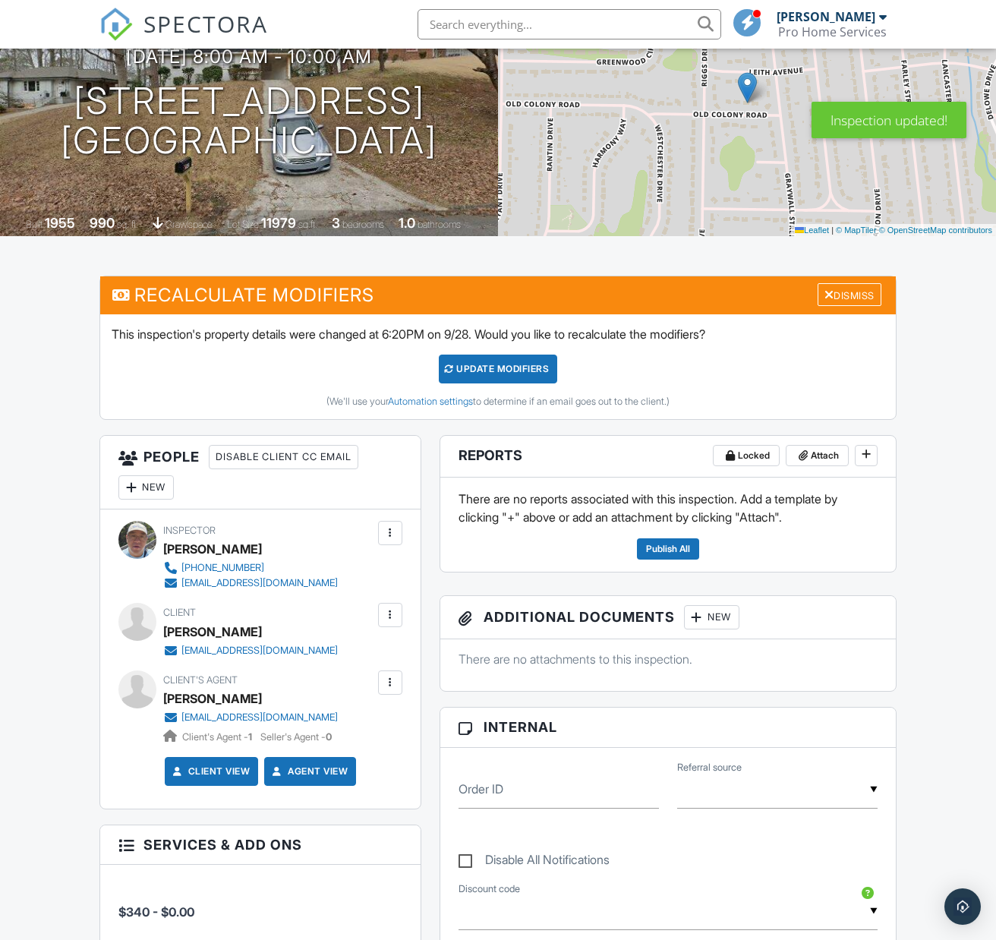
click at [521, 383] on div "UPDATE Modifiers" at bounding box center [498, 369] width 119 height 29
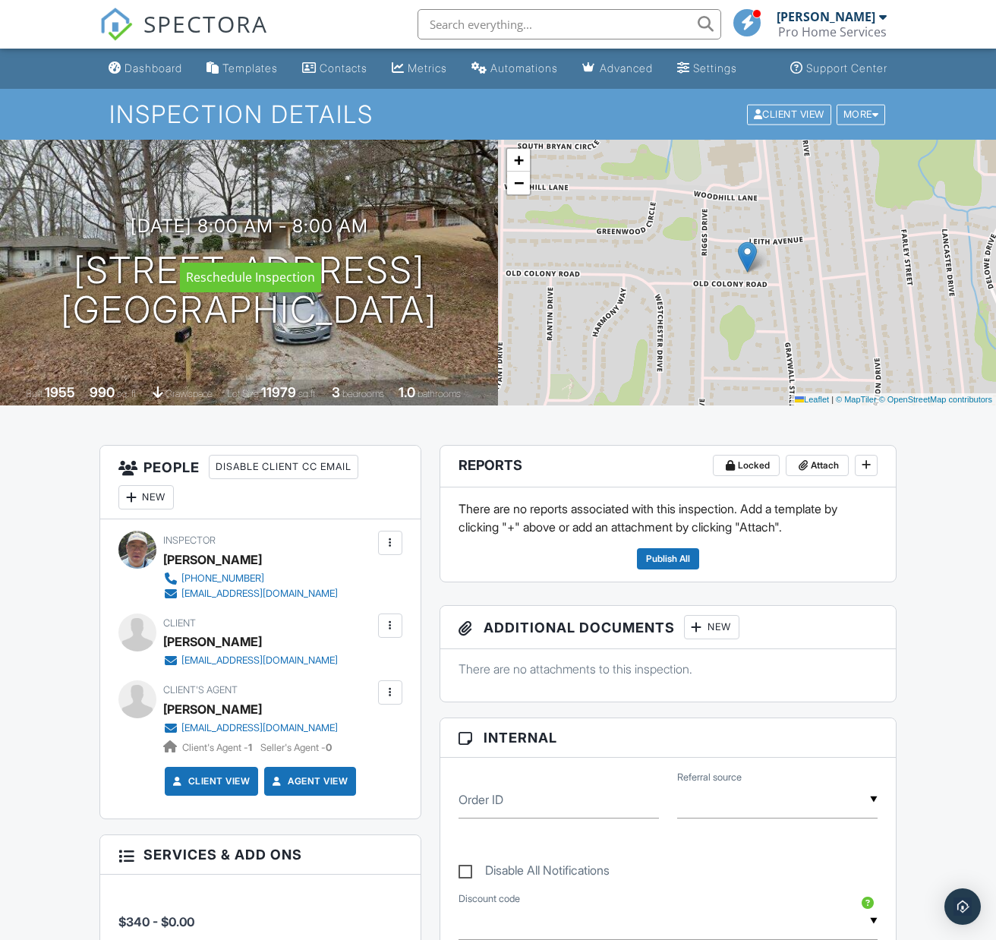
click at [341, 235] on h3 "[DATE] 8:00 am - 8:00 am" at bounding box center [250, 226] width 238 height 21
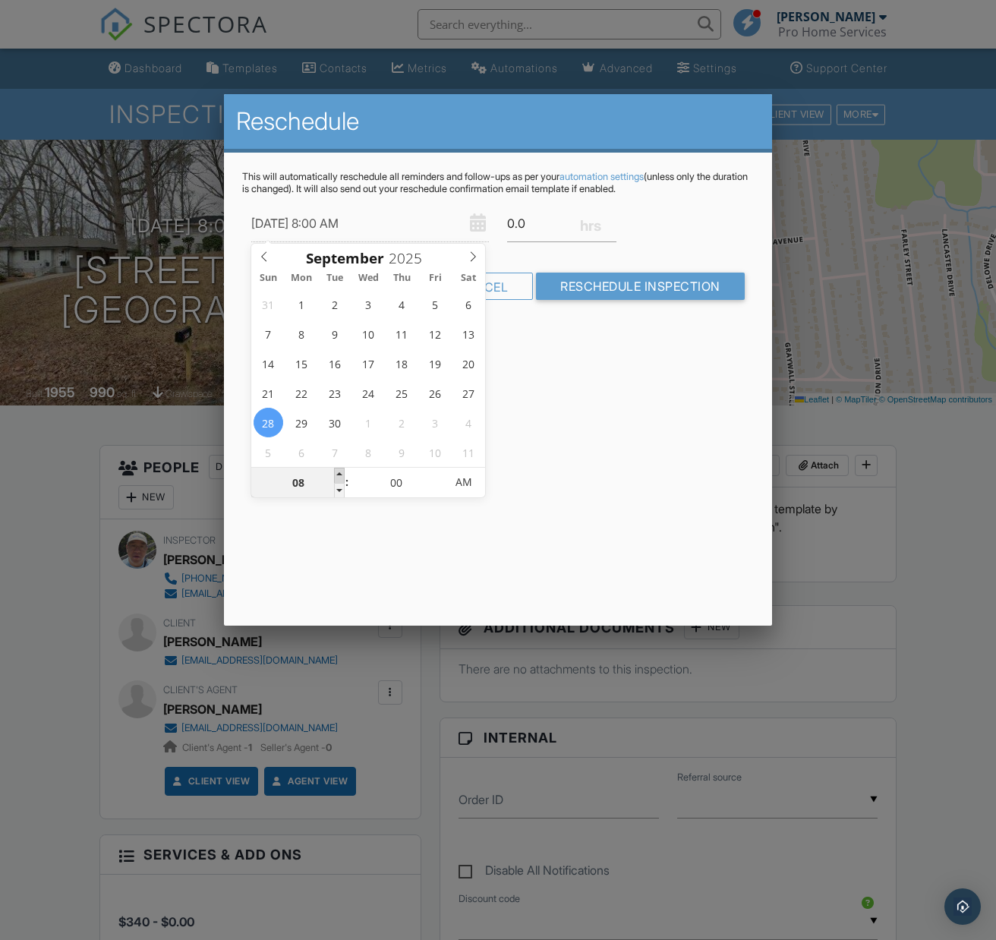
type input "[DATE] 9:00 AM"
type input "09"
click at [338, 472] on span at bounding box center [339, 475] width 11 height 15
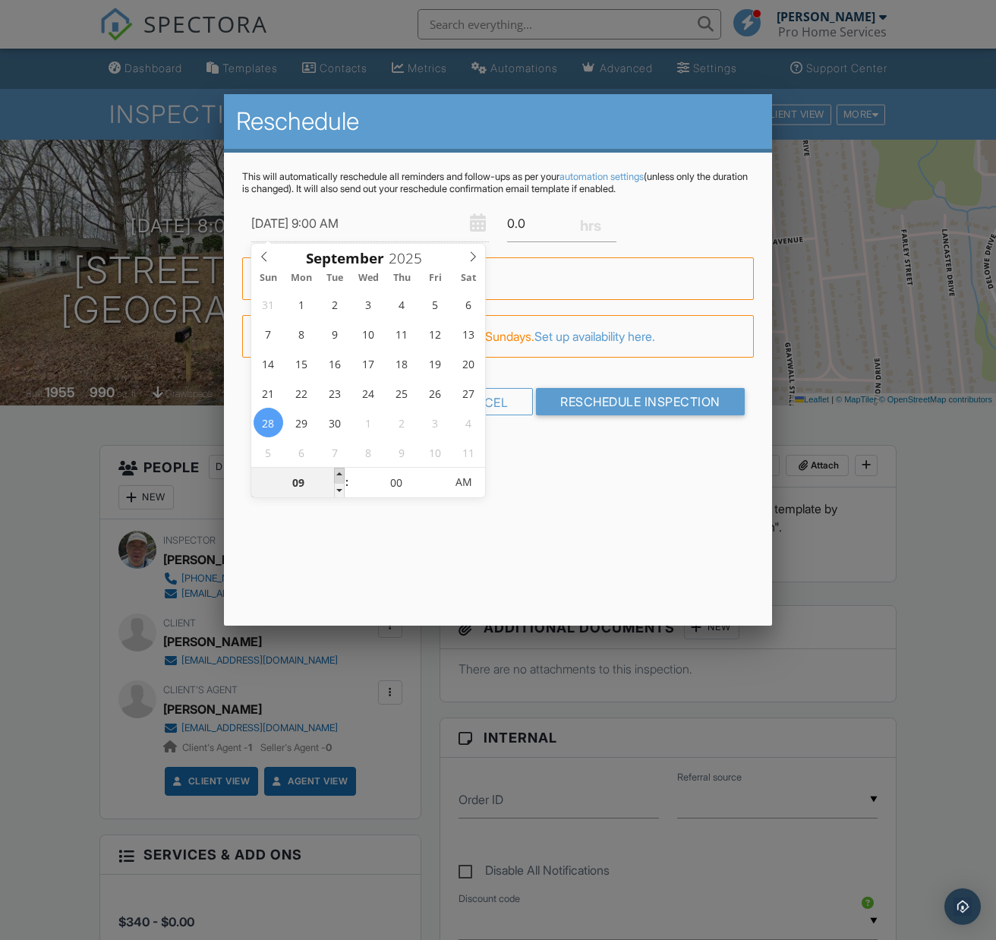
type input "09/28/2025 10:00 AM"
type input "10"
click at [339, 472] on span at bounding box center [339, 475] width 11 height 15
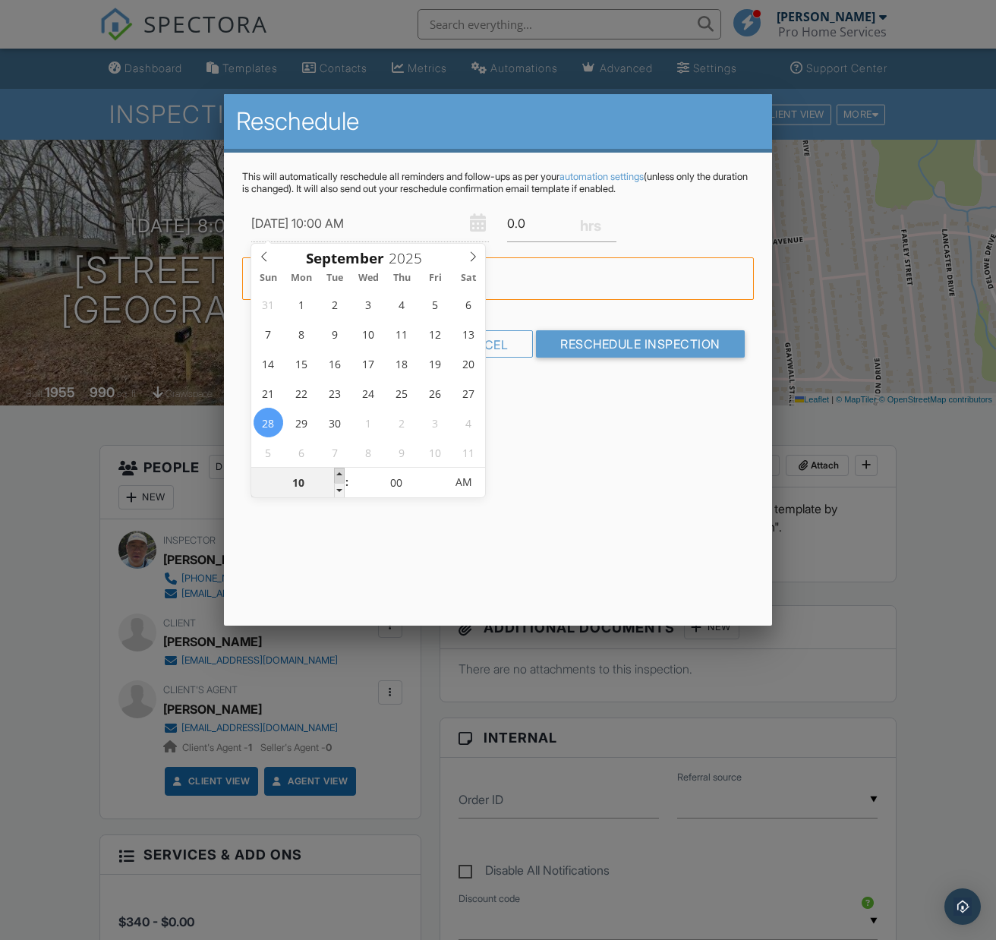
type input "09/28/2025 11:00 AM"
type input "11"
click at [339, 472] on span at bounding box center [339, 475] width 11 height 15
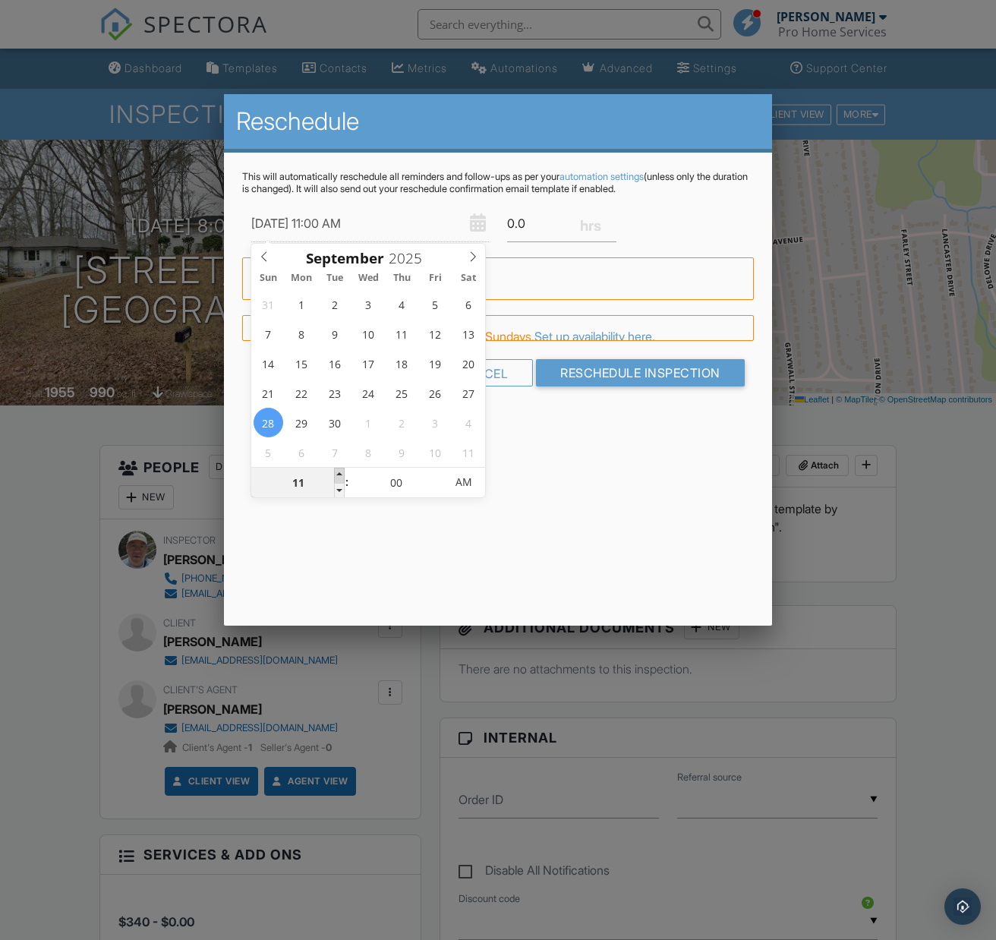
type input "09/28/2025 12:00 PM"
type input "12"
click at [339, 472] on span at bounding box center [339, 475] width 11 height 15
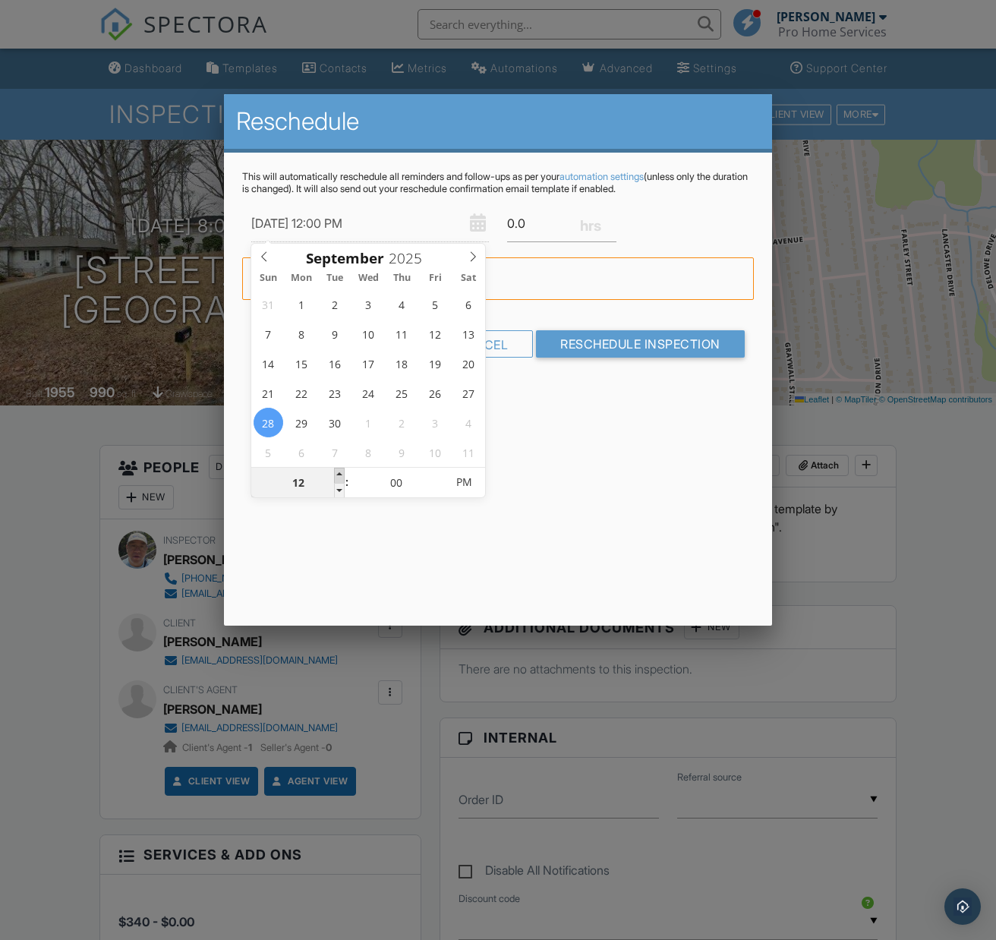
type input "09/28/2025 1:00 PM"
type input "01"
click at [339, 472] on span at bounding box center [339, 475] width 11 height 15
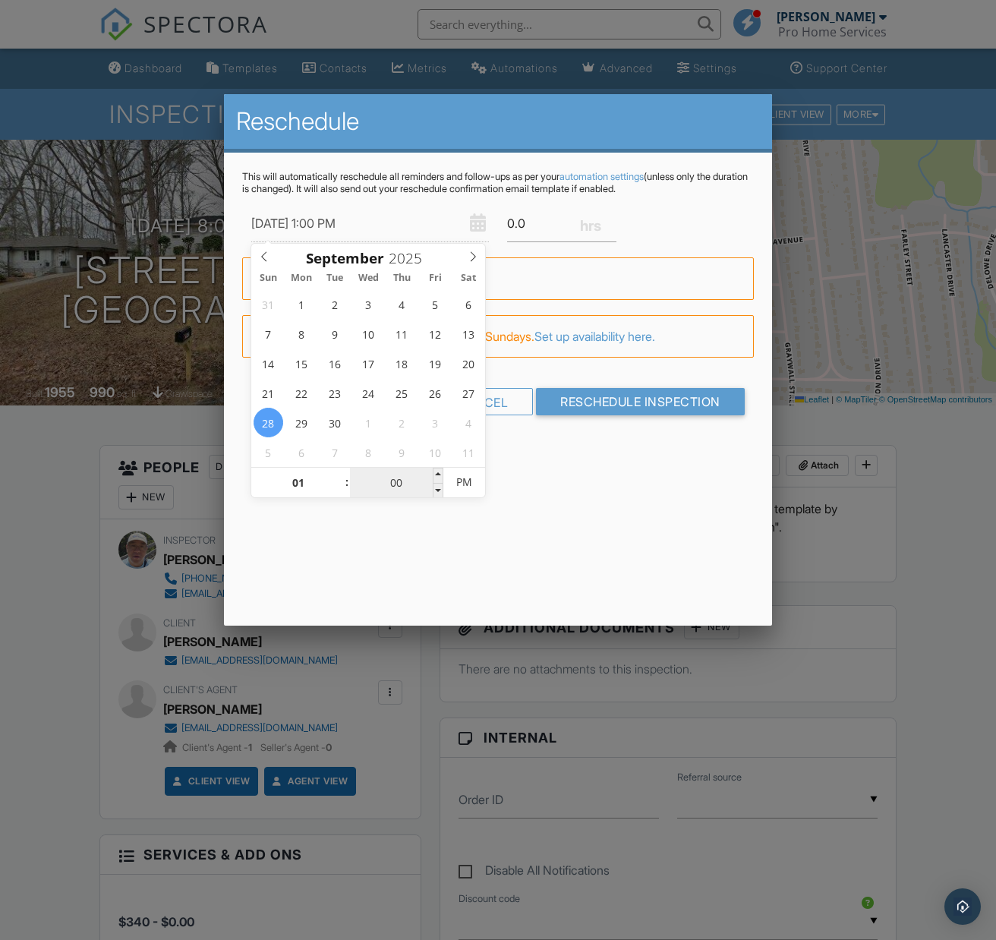
click at [406, 478] on input "00" at bounding box center [396, 483] width 93 height 30
type input "09/28/2025 1:03 PM"
type input "03"
type input "[DATE] 1:30 PM"
type input "30"
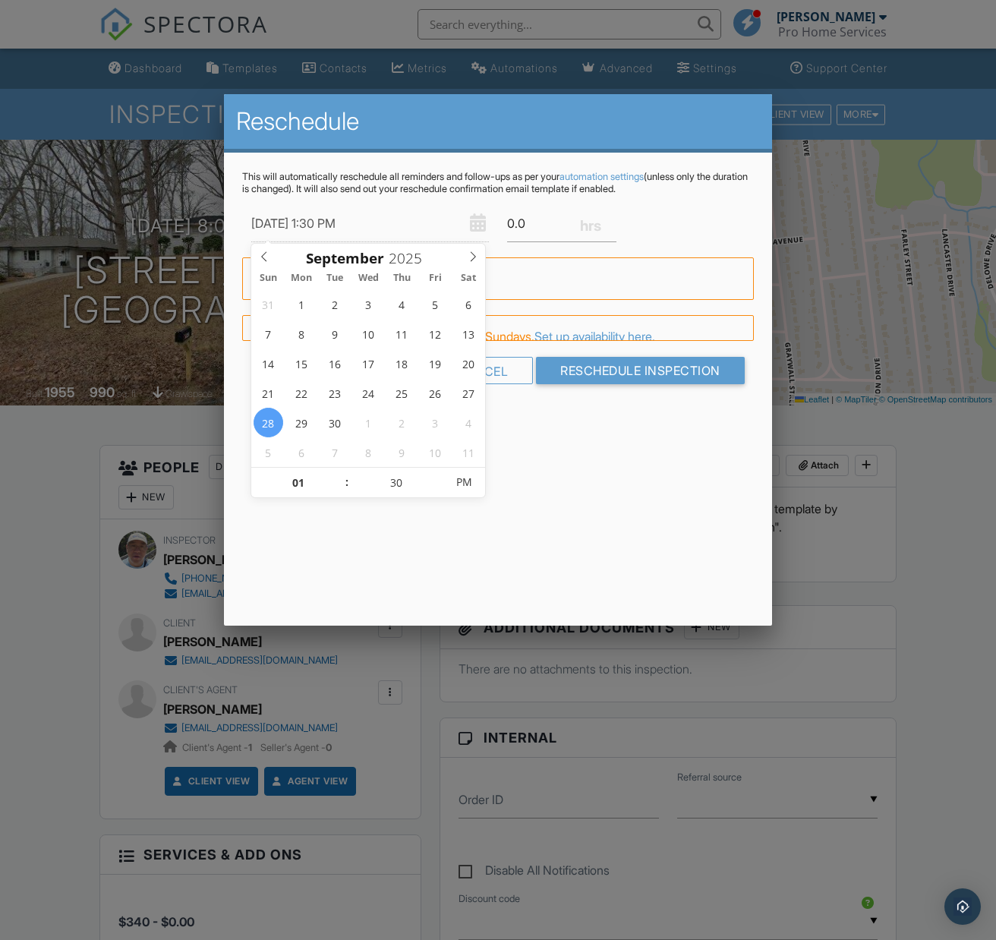
click at [548, 500] on div "Reschedule This will automatically reschedule all reminders and follow-ups as p…" at bounding box center [498, 359] width 548 height 531
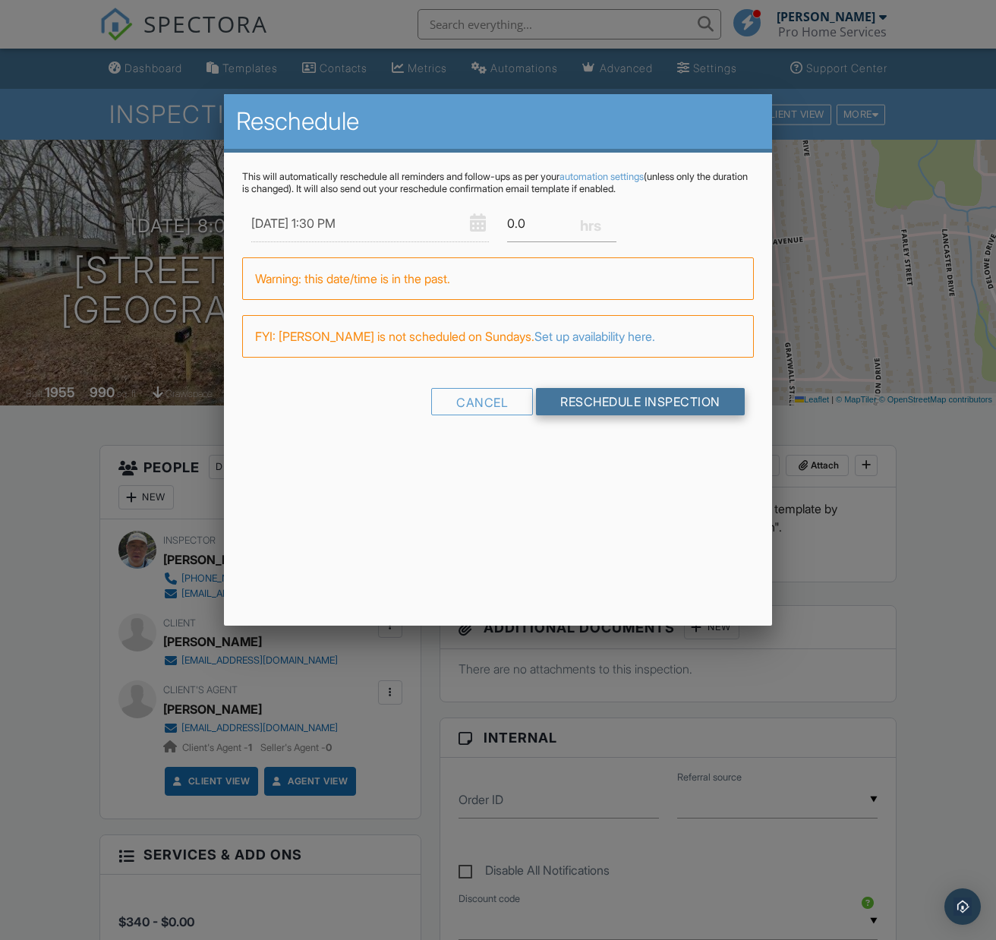
click at [646, 402] on input "Reschedule Inspection" at bounding box center [640, 401] width 209 height 27
type input "2.0"
click at [637, 402] on div "Cancel Reschedule Inspection" at bounding box center [498, 407] width 512 height 39
click at [629, 398] on input "Reschedule Inspection" at bounding box center [640, 401] width 209 height 27
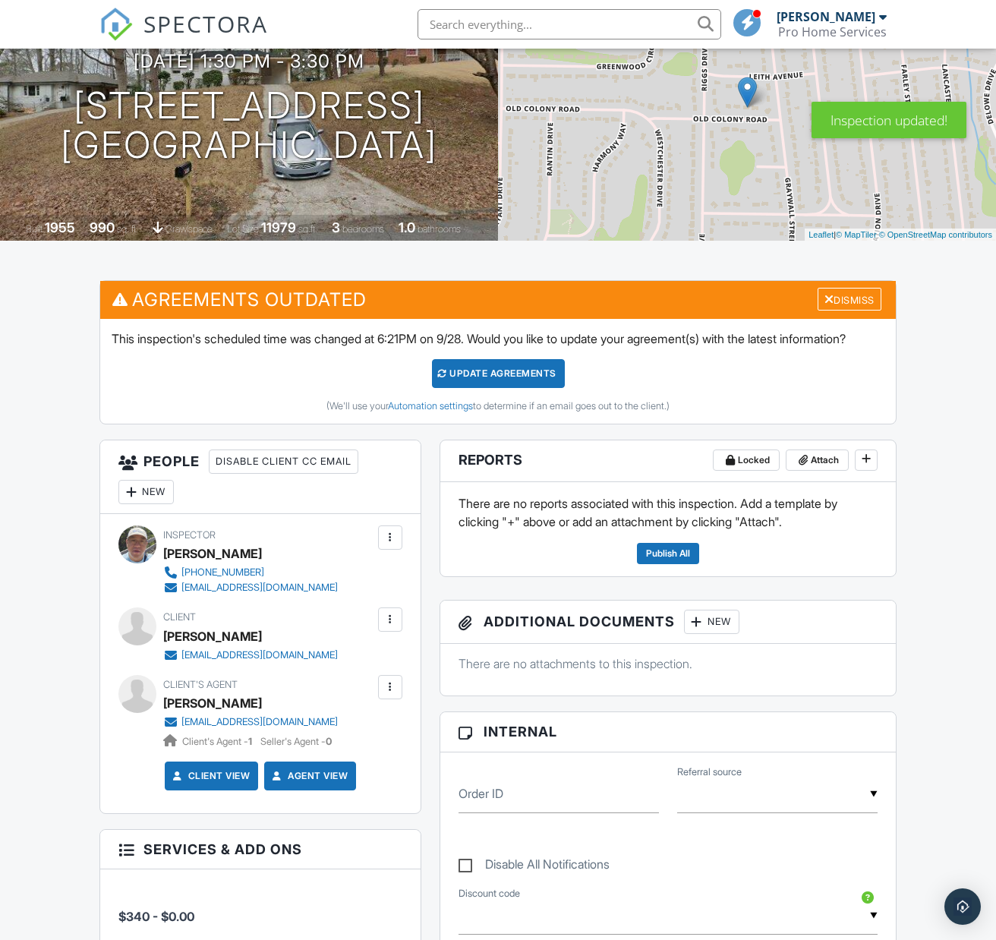
scroll to position [166, 0]
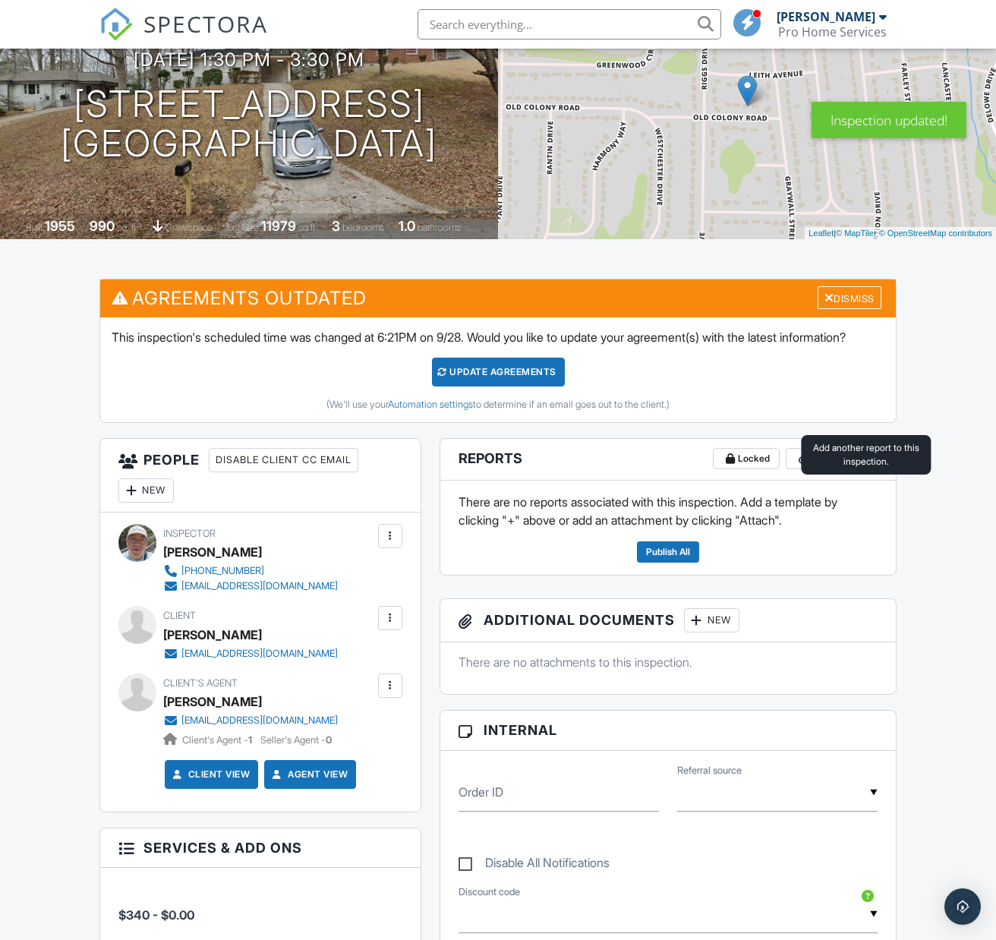
click at [868, 462] on icon at bounding box center [866, 457] width 9 height 11
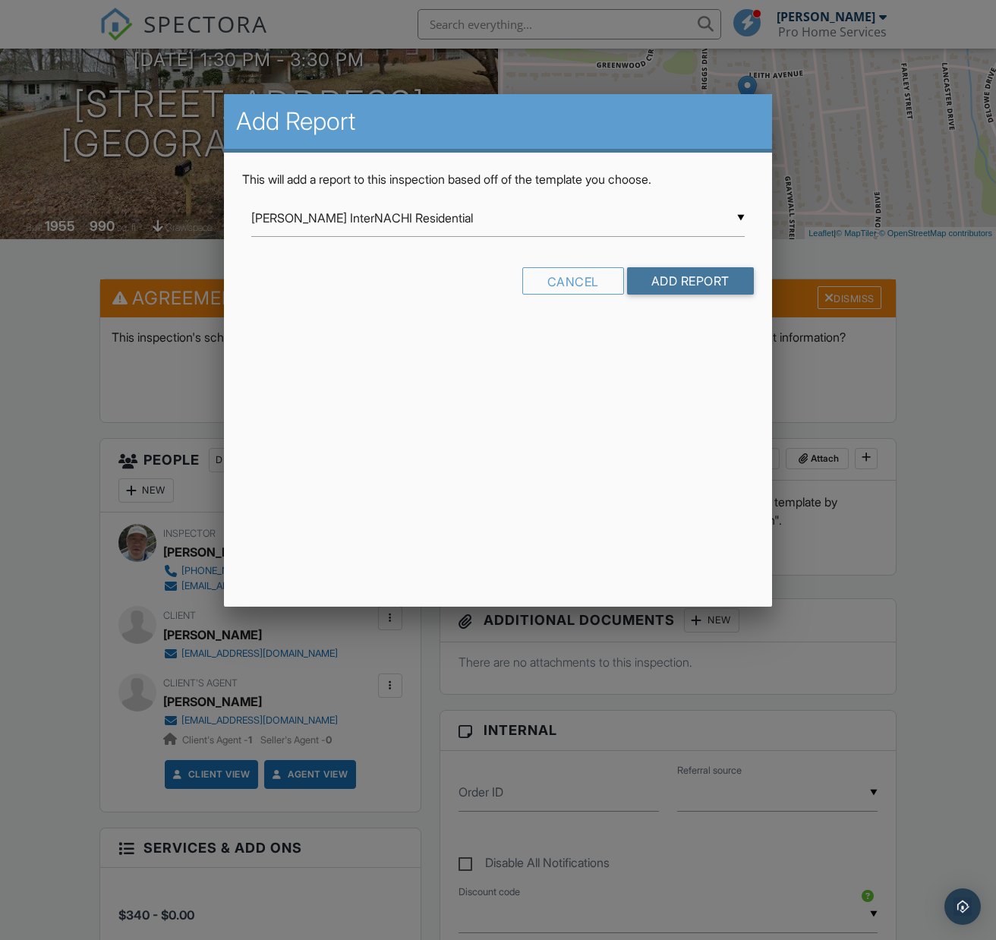
click at [699, 285] on input "Add Report" at bounding box center [690, 280] width 127 height 27
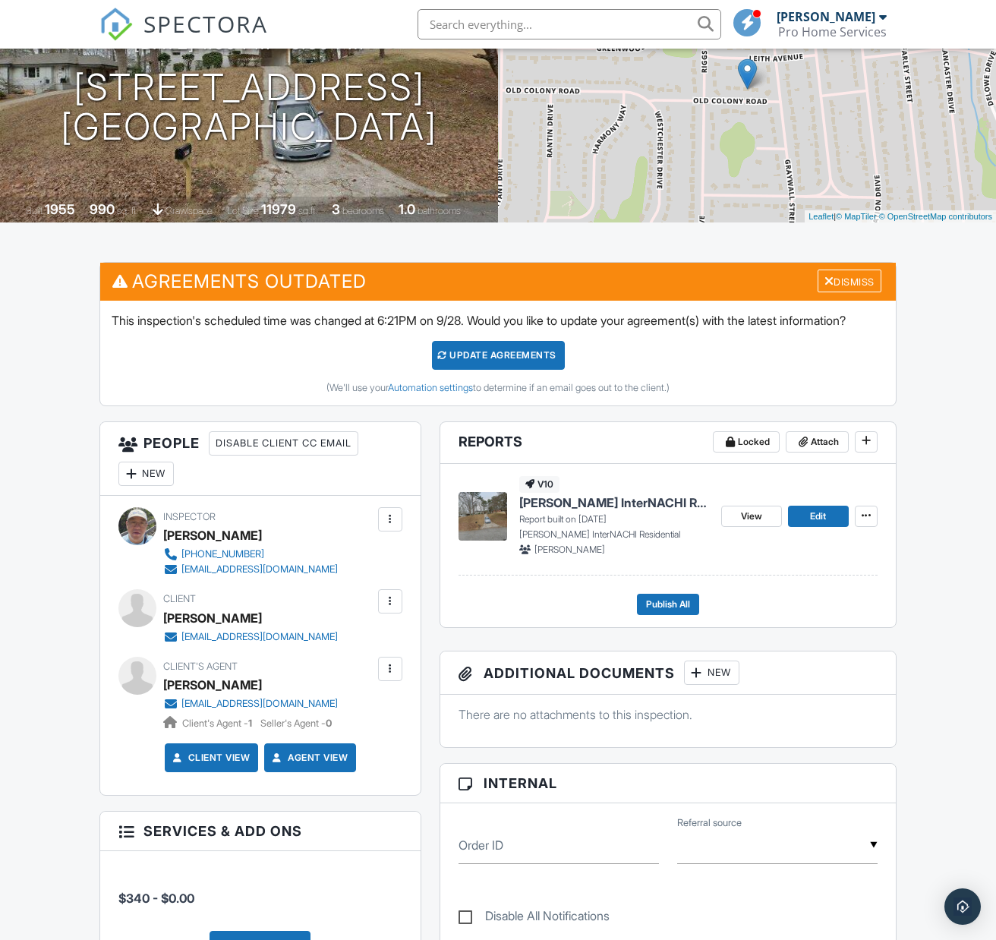
scroll to position [185, 0]
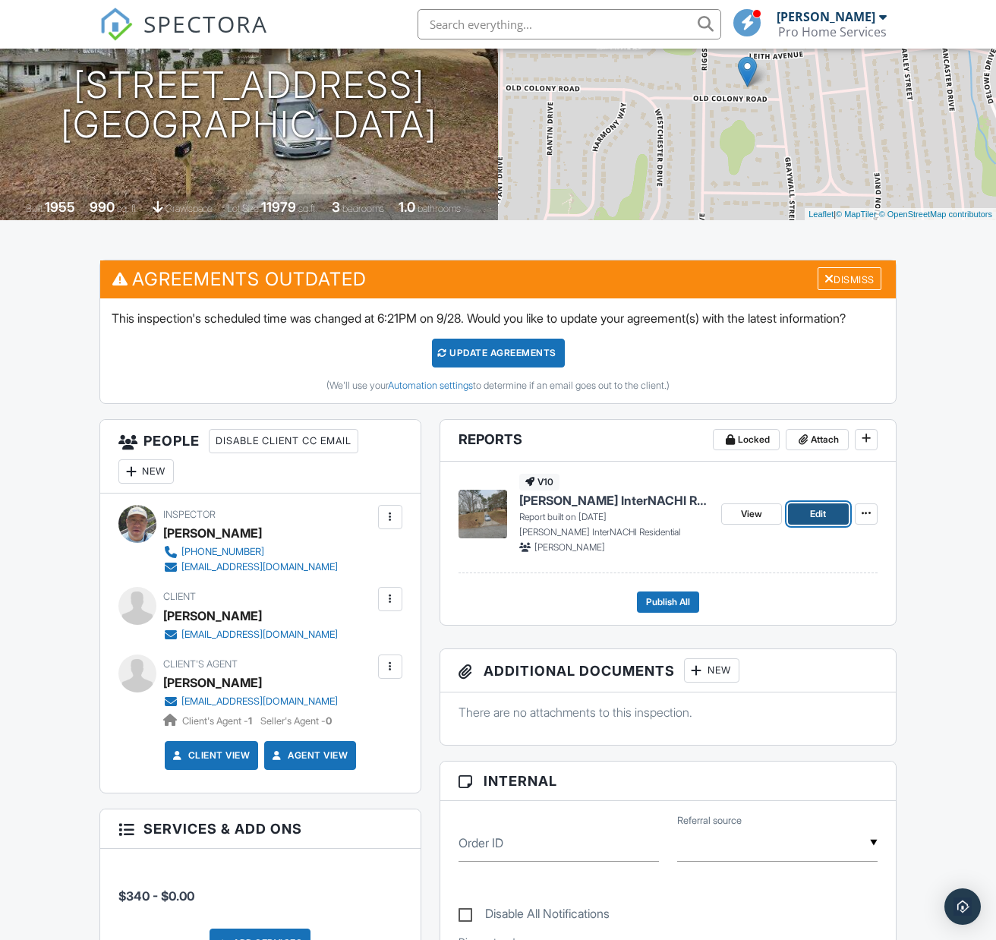
click at [828, 525] on link "Edit" at bounding box center [818, 513] width 61 height 21
